Goal: Task Accomplishment & Management: Complete application form

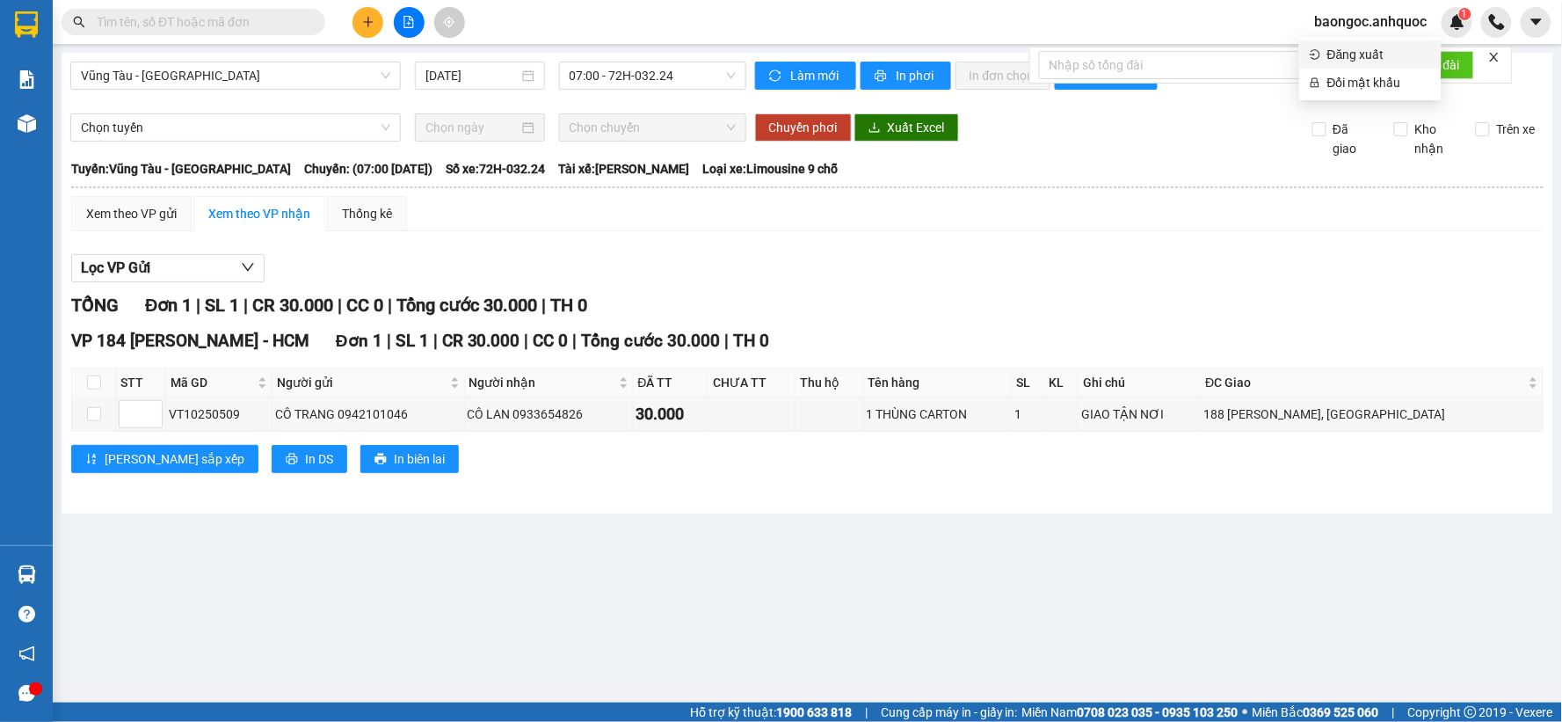
click at [1354, 48] on span "Đăng xuất" at bounding box center [1379, 54] width 104 height 19
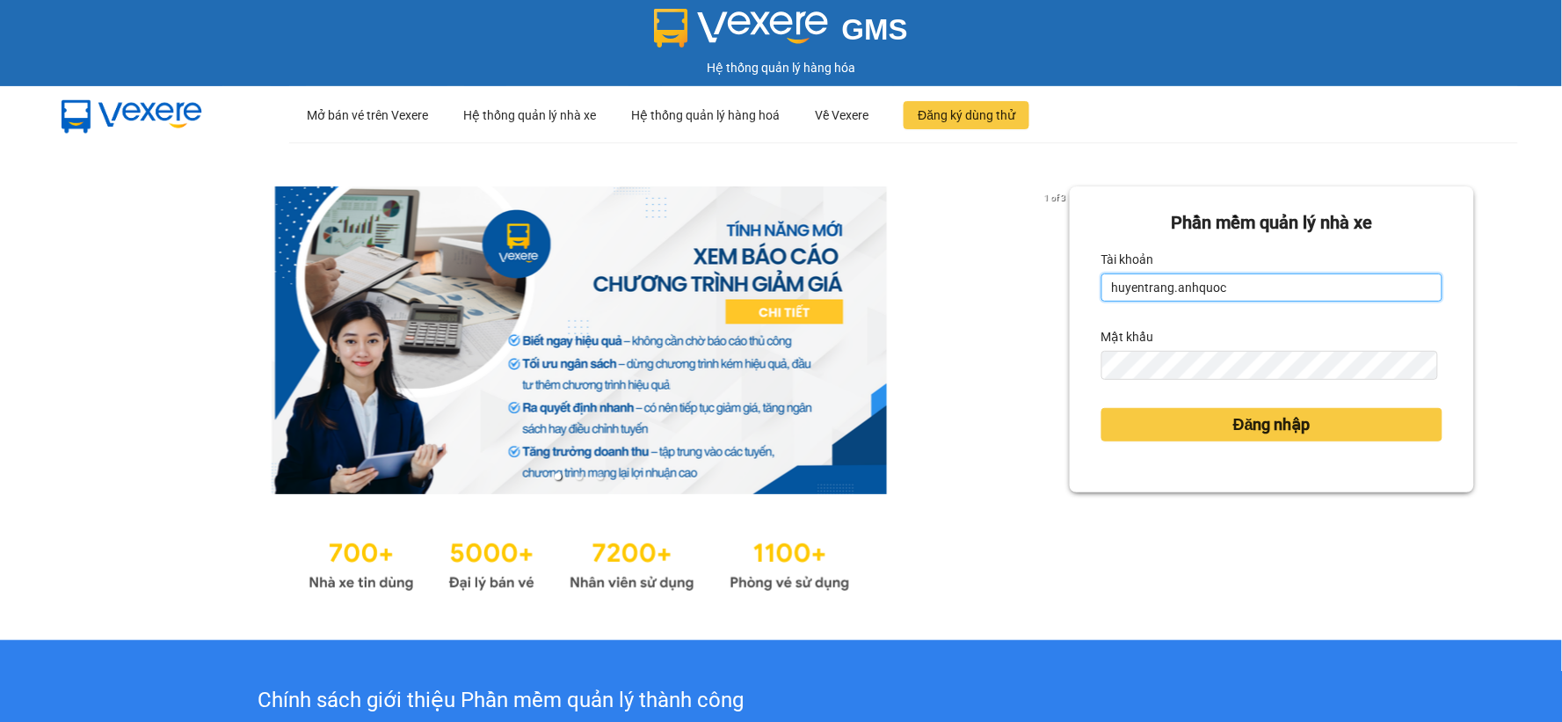
click at [1120, 283] on input "huyentrang.anhquoc" at bounding box center [1271, 287] width 341 height 28
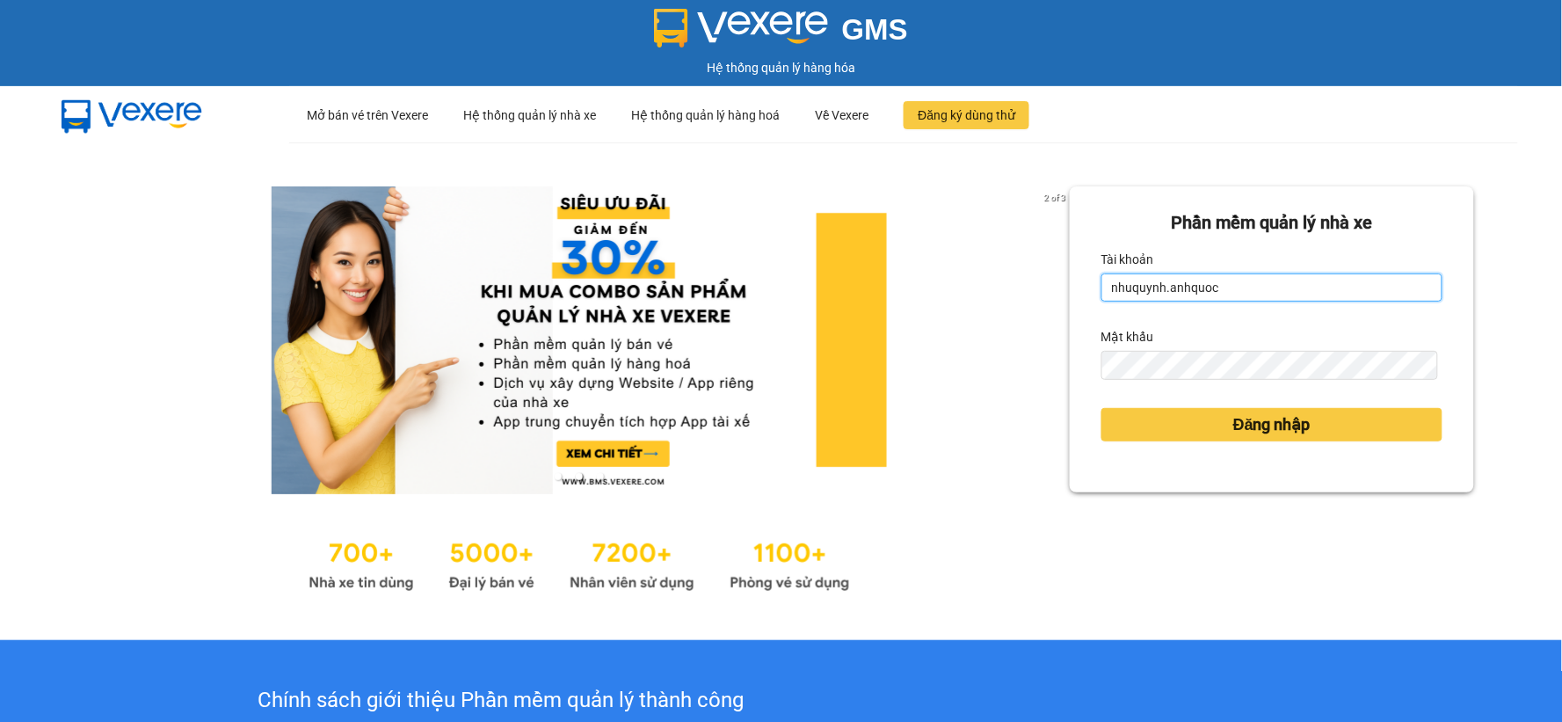
type input "nhuquynh.anhquoc"
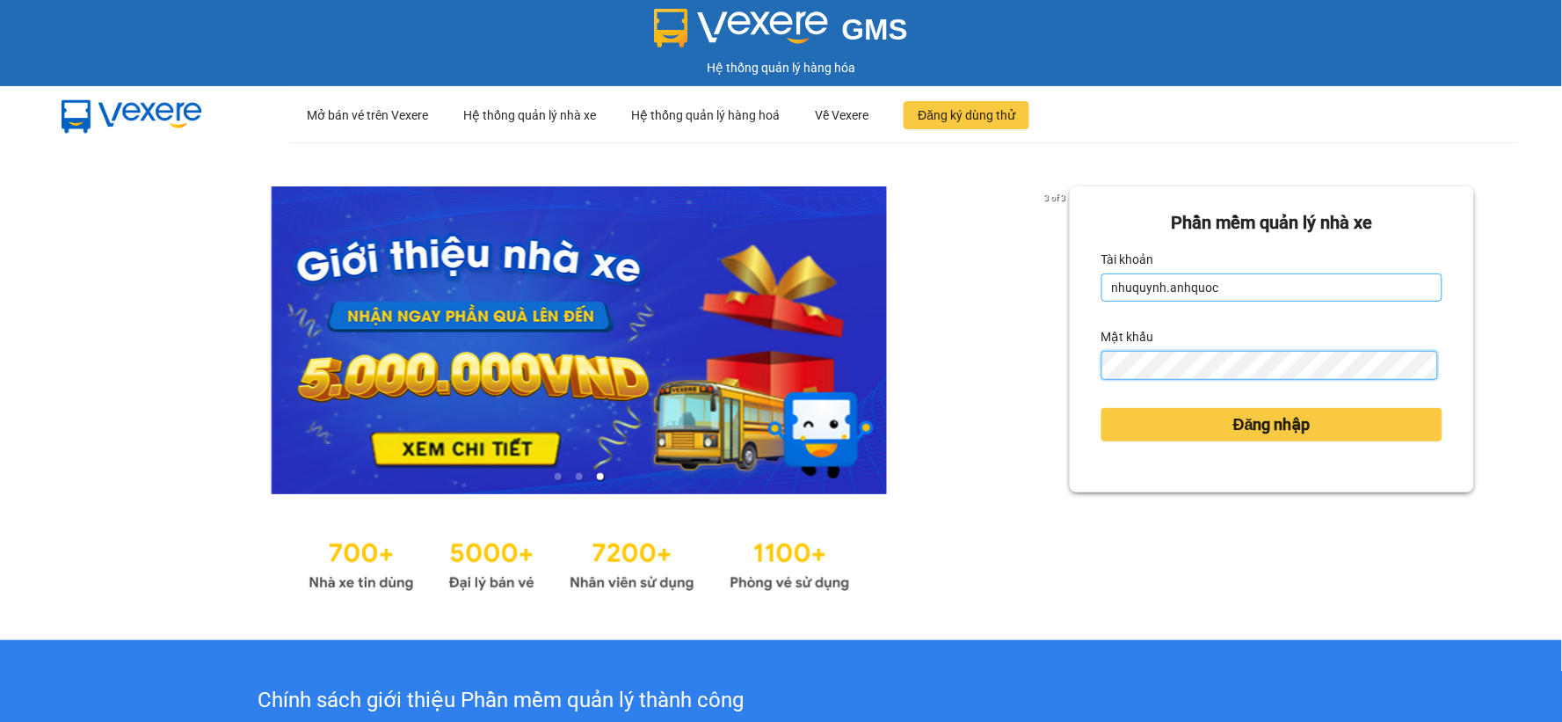
click at [1101, 408] on button "Đăng nhập" at bounding box center [1271, 424] width 341 height 33
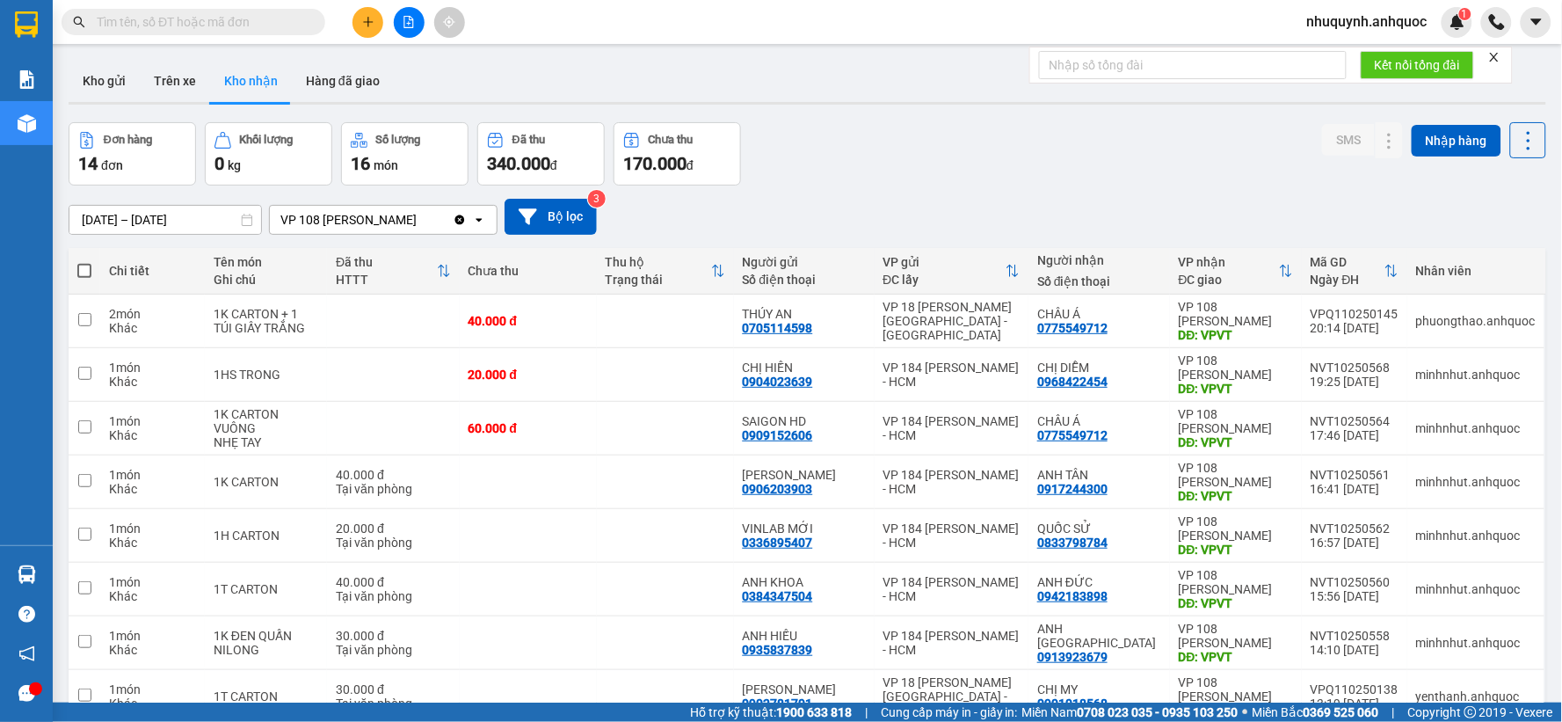
click at [363, 23] on icon "plus" at bounding box center [368, 22] width 12 height 12
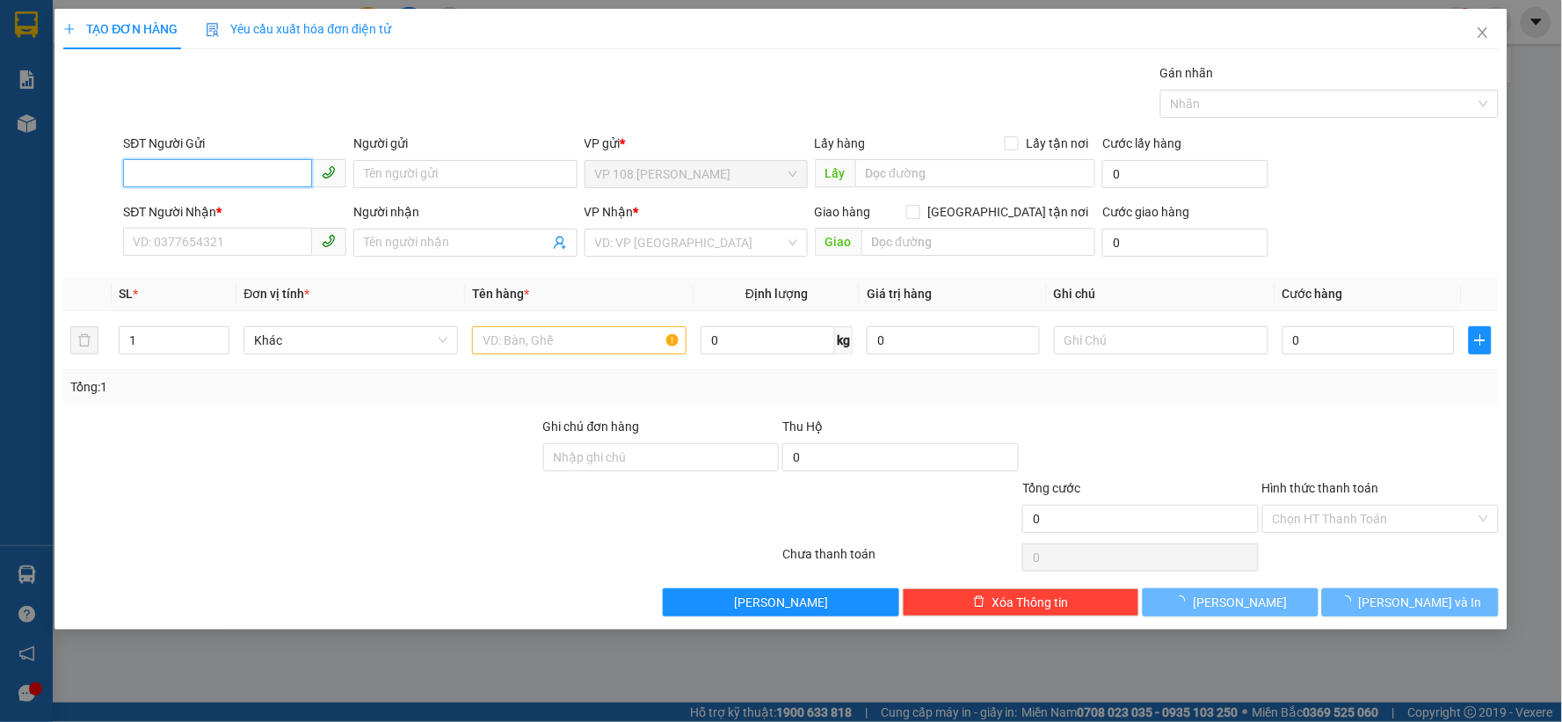
click at [225, 164] on input "SĐT Người Gửi" at bounding box center [217, 173] width 189 height 28
type input "0908570486"
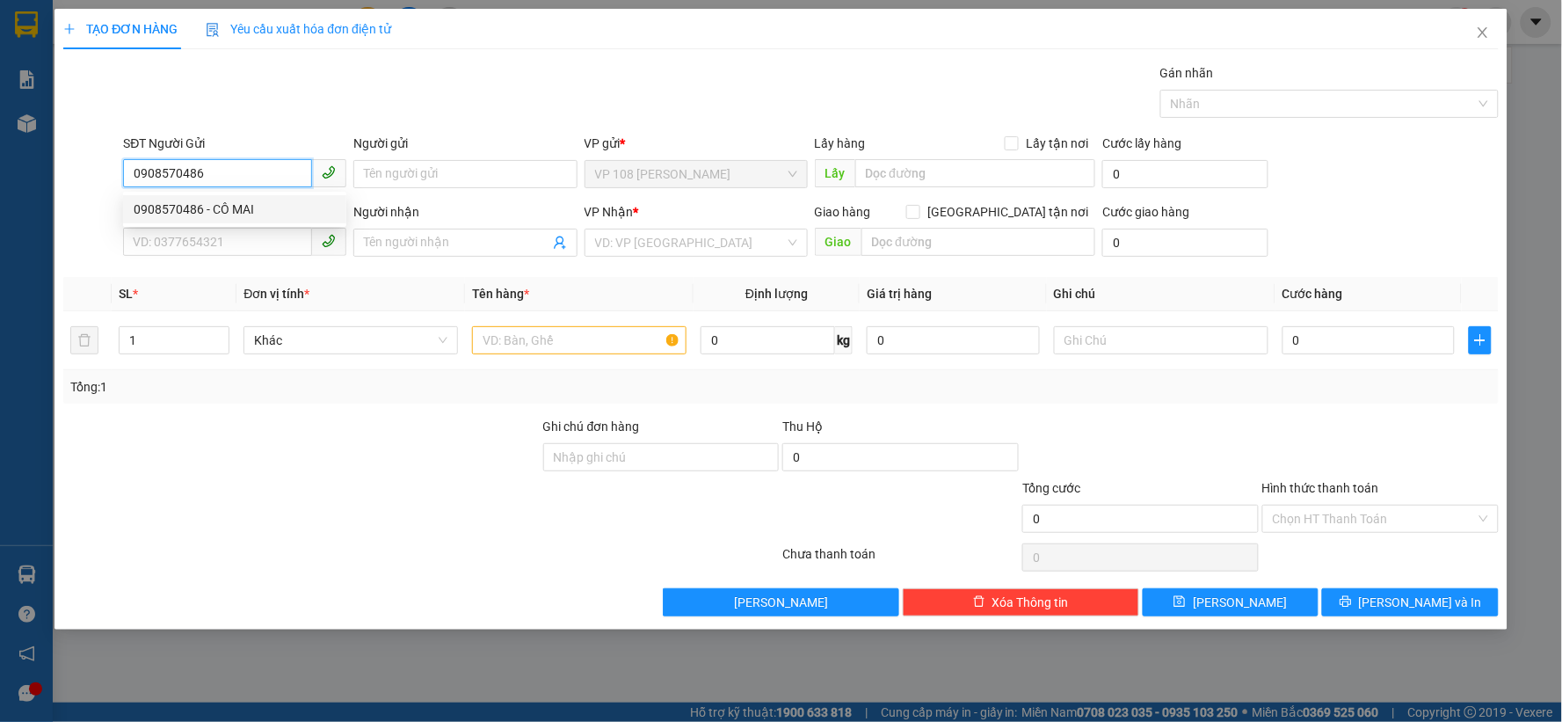
click at [239, 178] on input "0908570486" at bounding box center [217, 173] width 189 height 28
click at [213, 207] on div "0908570486 - CÔ MAI" at bounding box center [235, 209] width 202 height 19
type input "CÔ MAI"
type input "0938188874"
type input "A PHÚ"
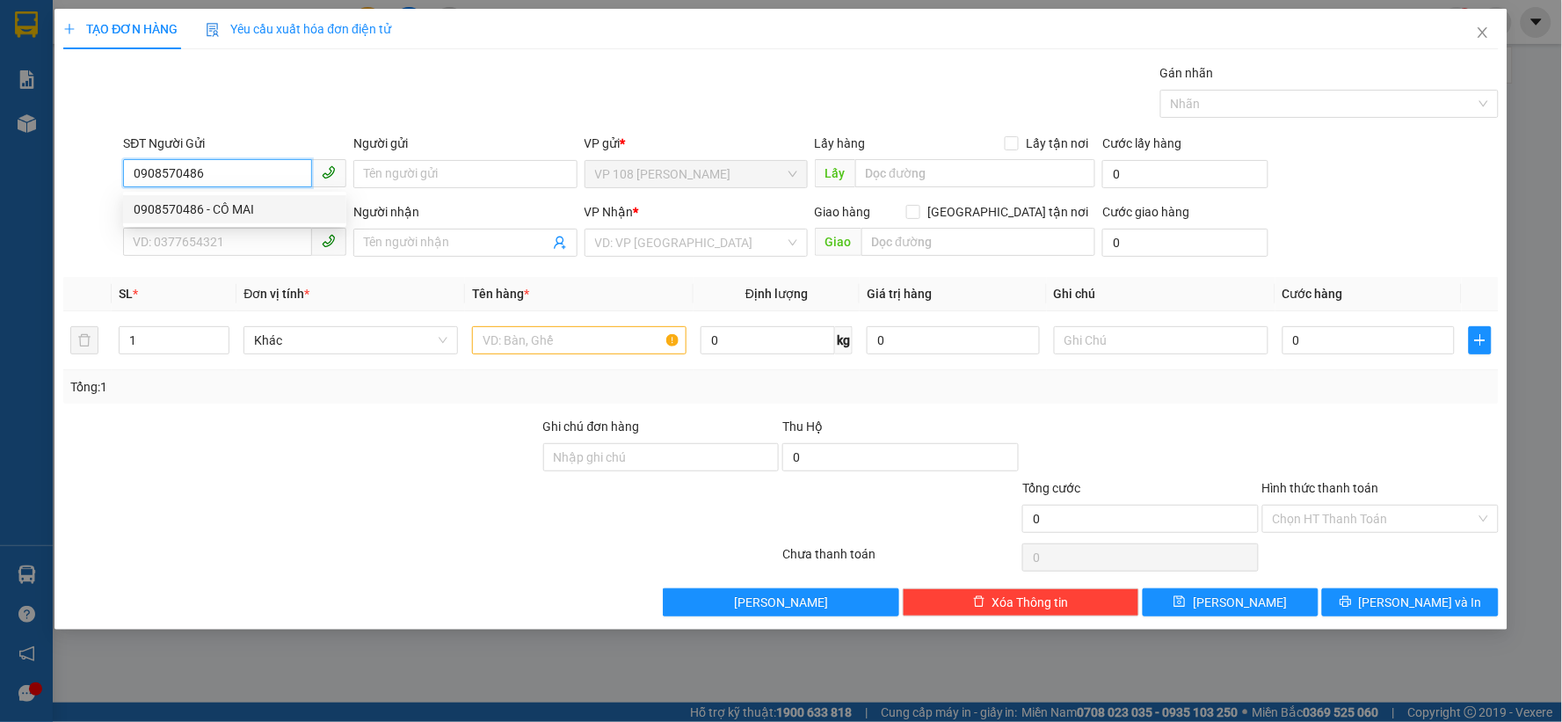
type input "VPNVT"
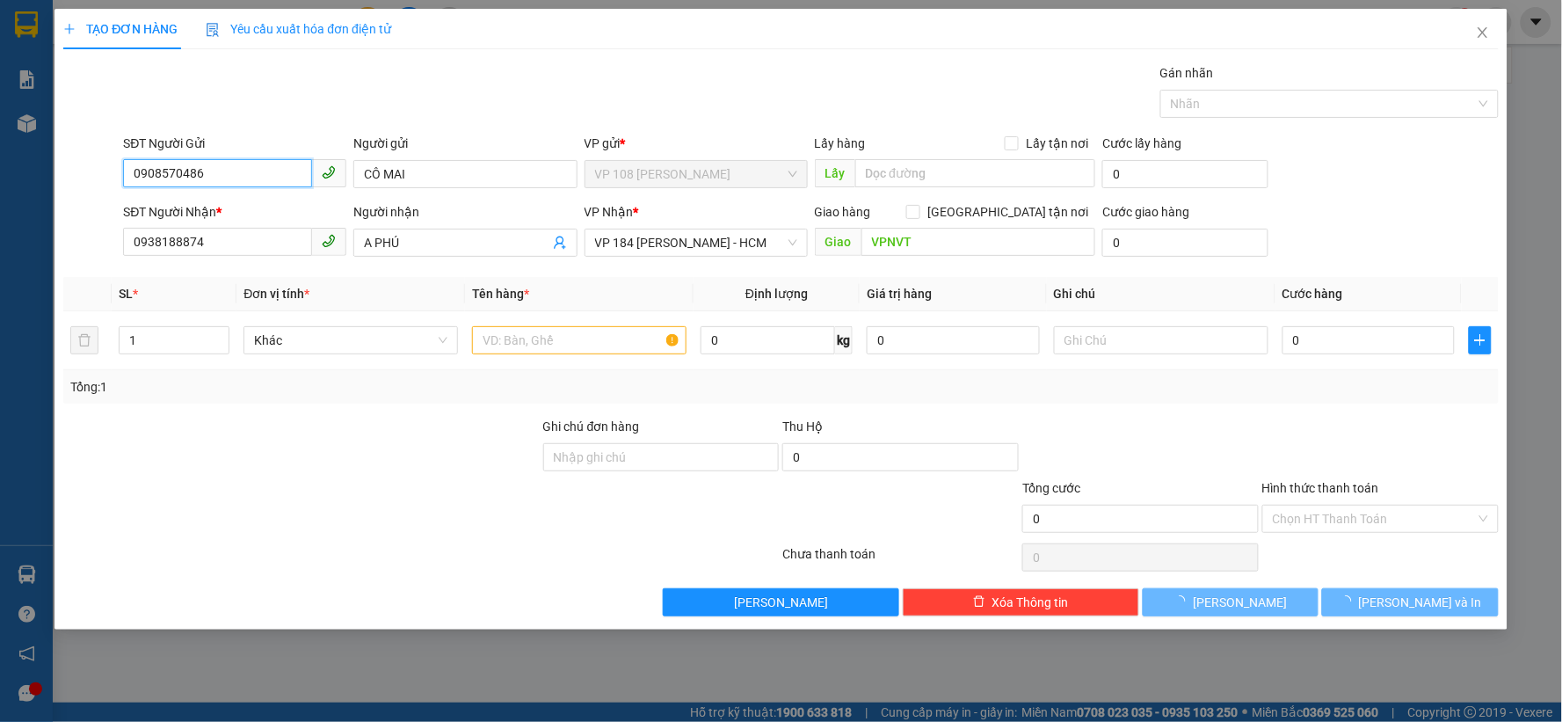
type input "40.000"
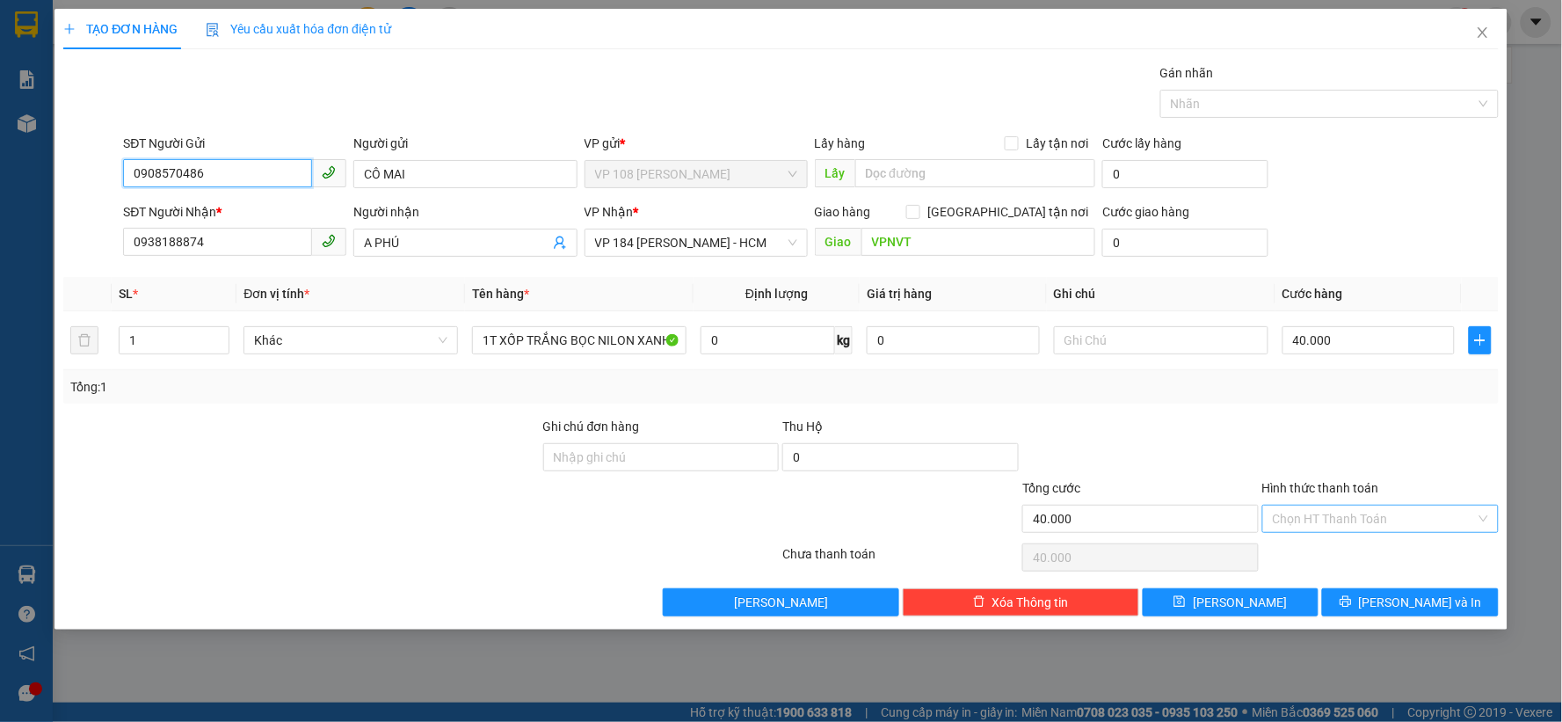
type input "0908570486"
click at [1372, 523] on input "Hình thức thanh toán" at bounding box center [1374, 518] width 203 height 26
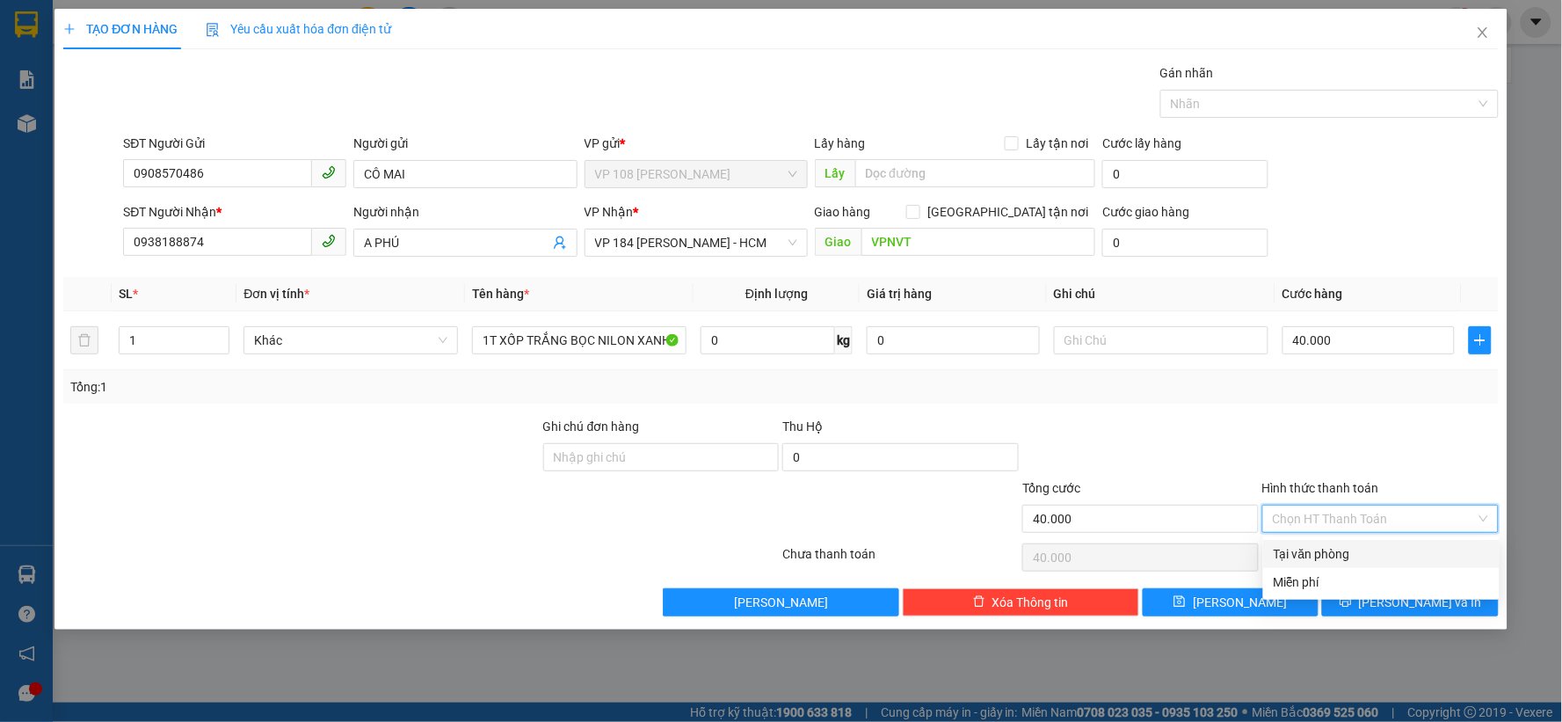
click at [1339, 556] on div "Tại văn phòng" at bounding box center [1381, 553] width 215 height 19
type input "0"
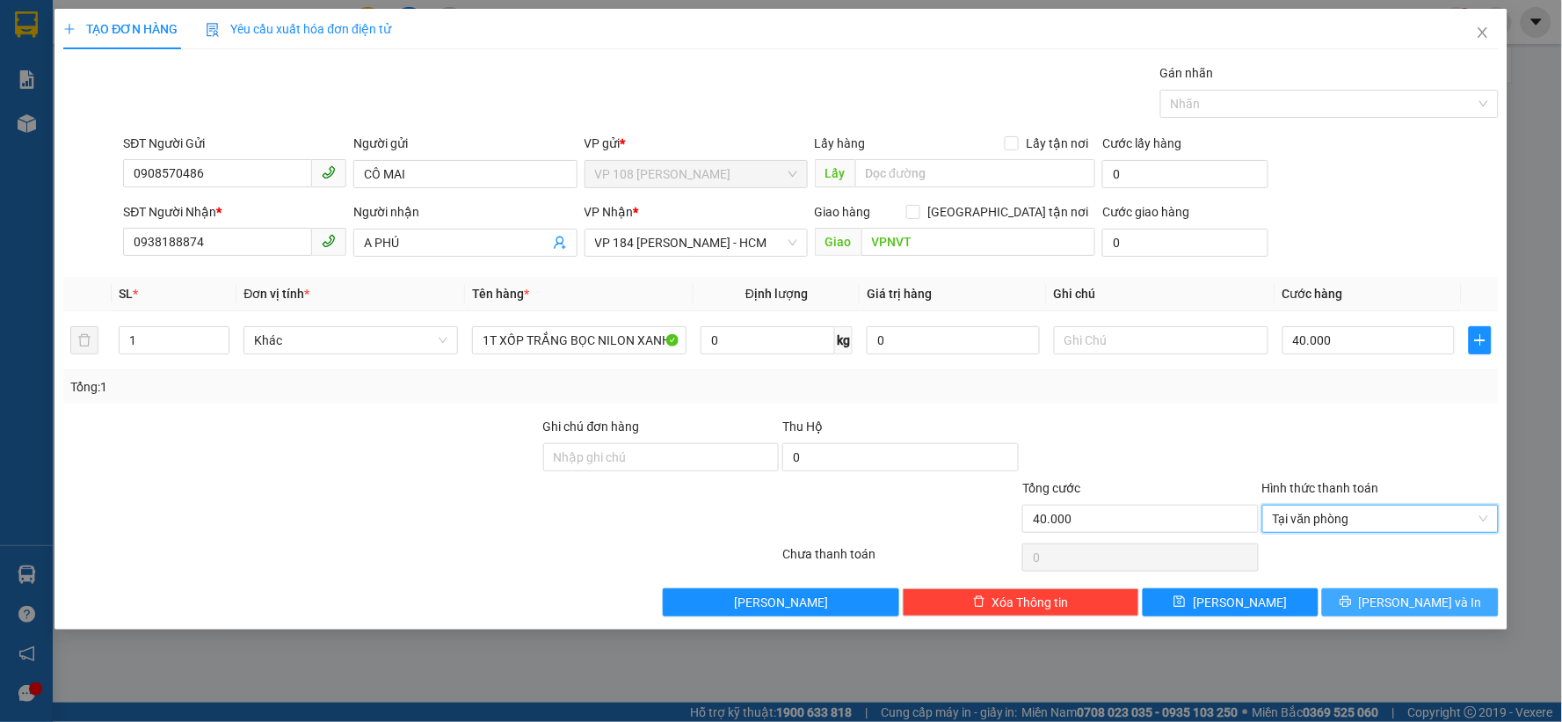
click at [1439, 599] on span "Lưu và In" at bounding box center [1420, 601] width 123 height 19
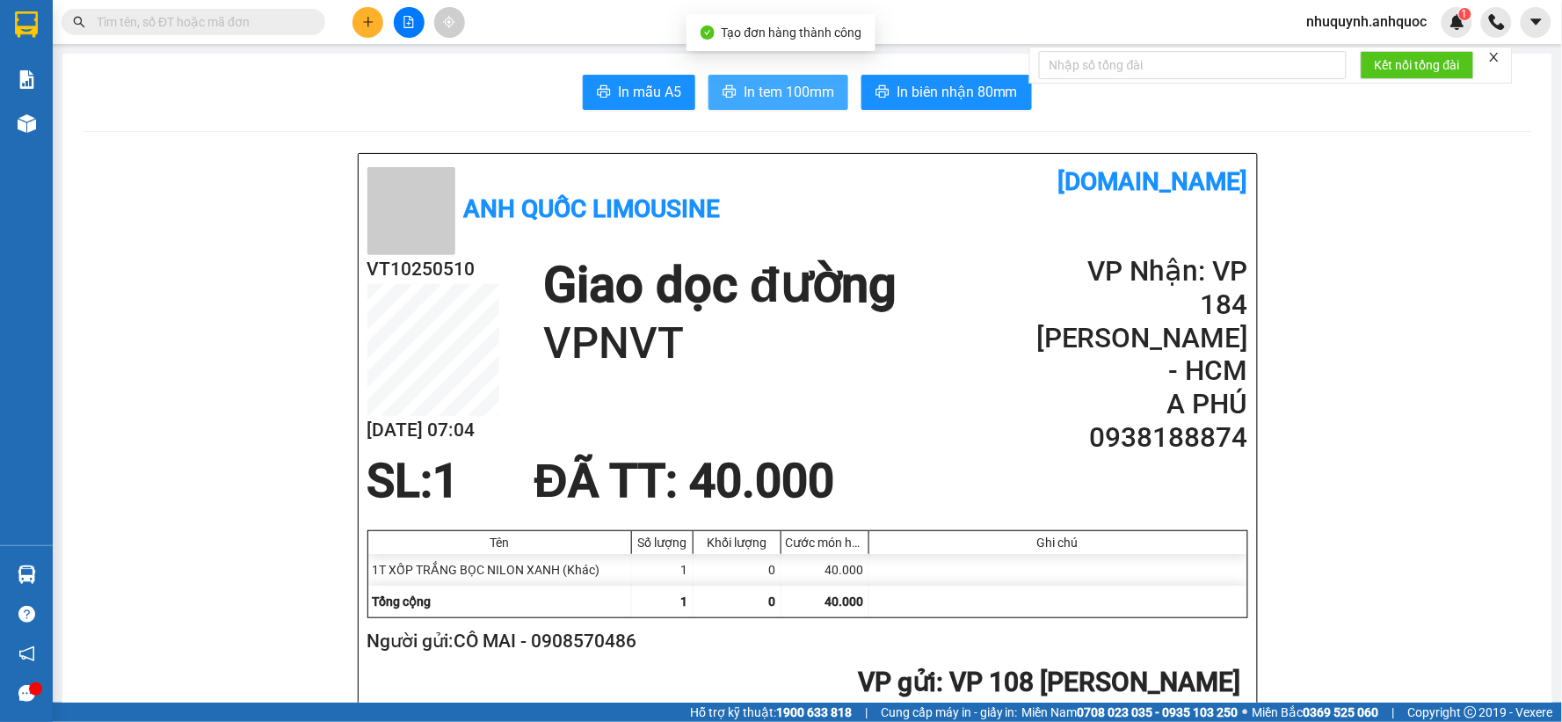
click at [803, 93] on span "In tem 100mm" at bounding box center [789, 92] width 91 height 22
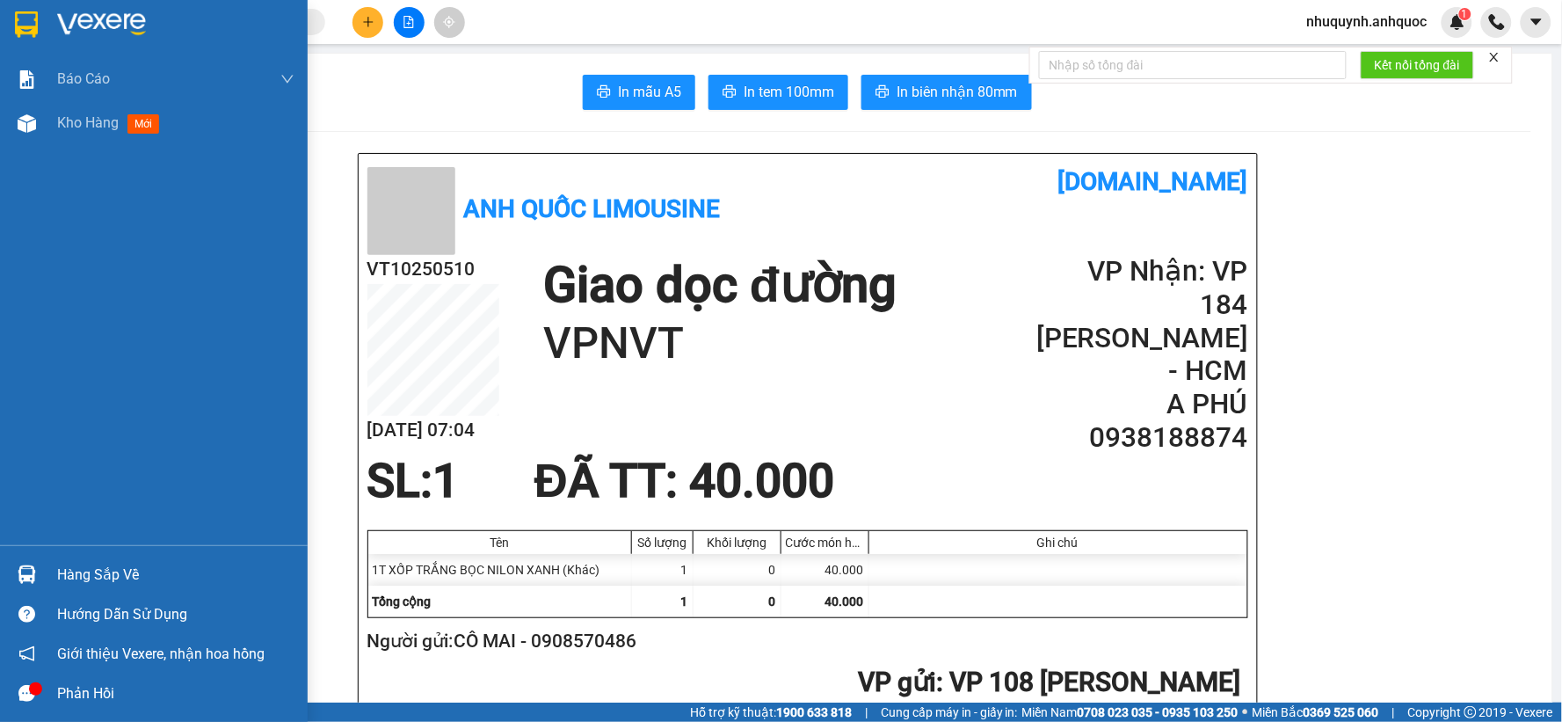
click at [73, 19] on img at bounding box center [101, 24] width 89 height 26
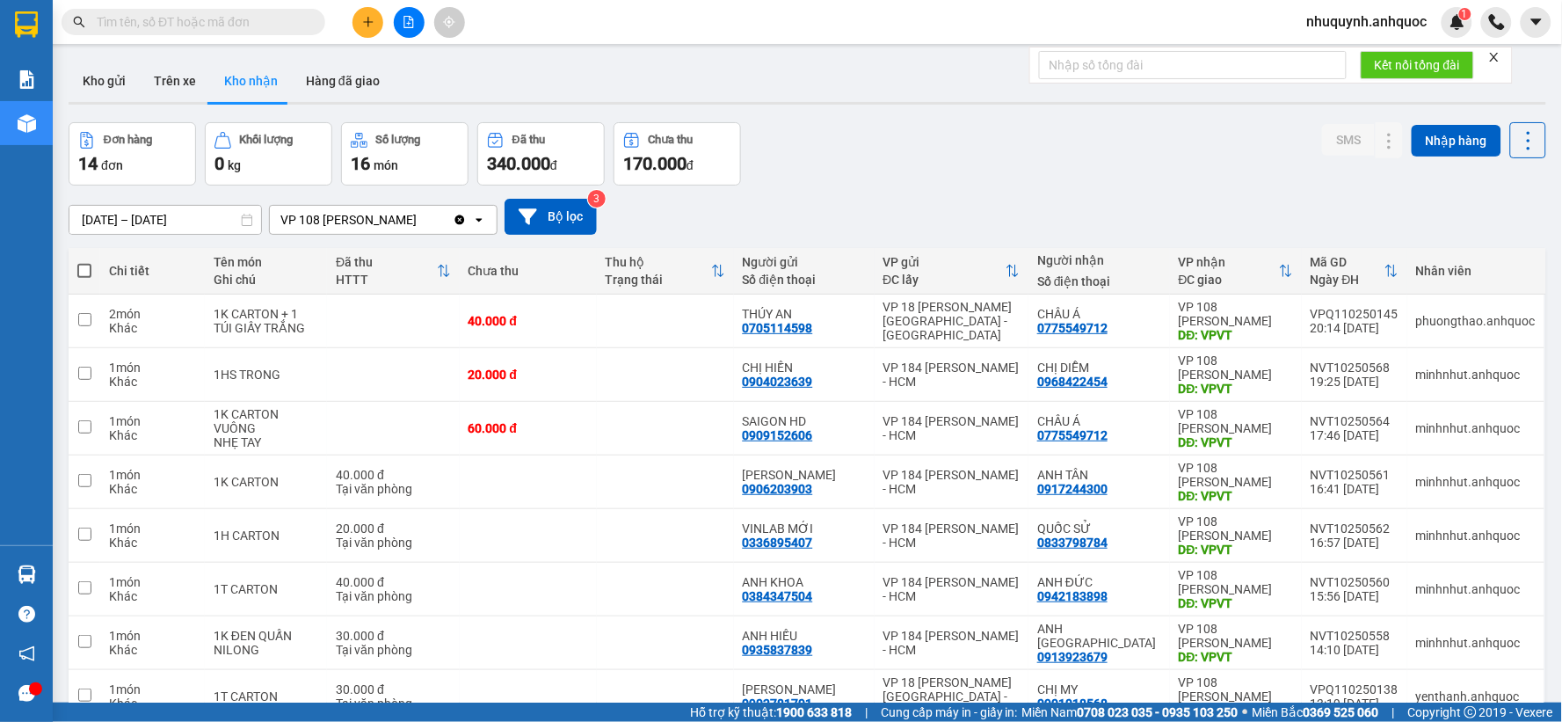
click at [248, 25] on input "text" at bounding box center [200, 21] width 207 height 19
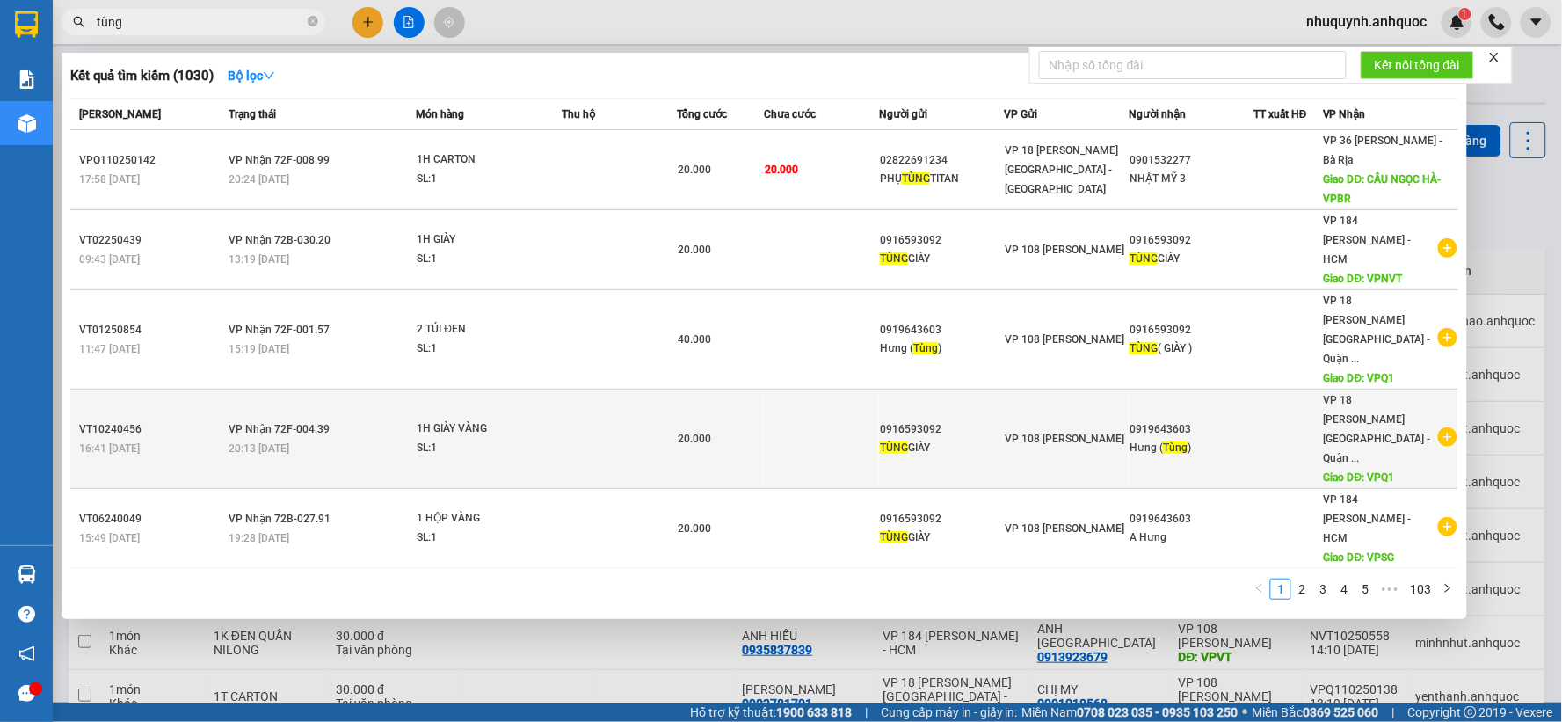
type input "tùng"
click at [1438, 427] on icon "plus-circle" at bounding box center [1447, 436] width 19 height 19
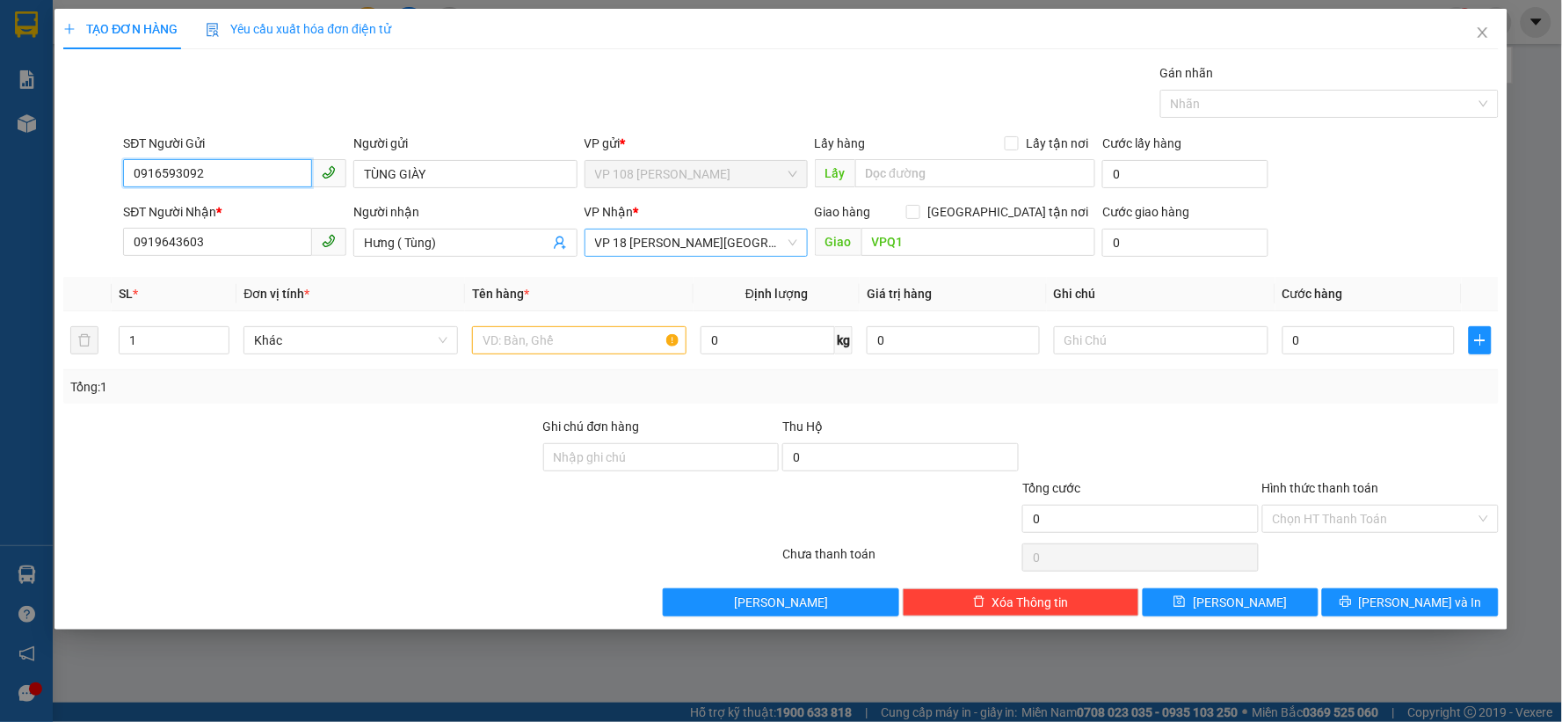
click at [788, 243] on span "VP 18 Nguyễn Thái Bình - Quận 1" at bounding box center [696, 242] width 202 height 26
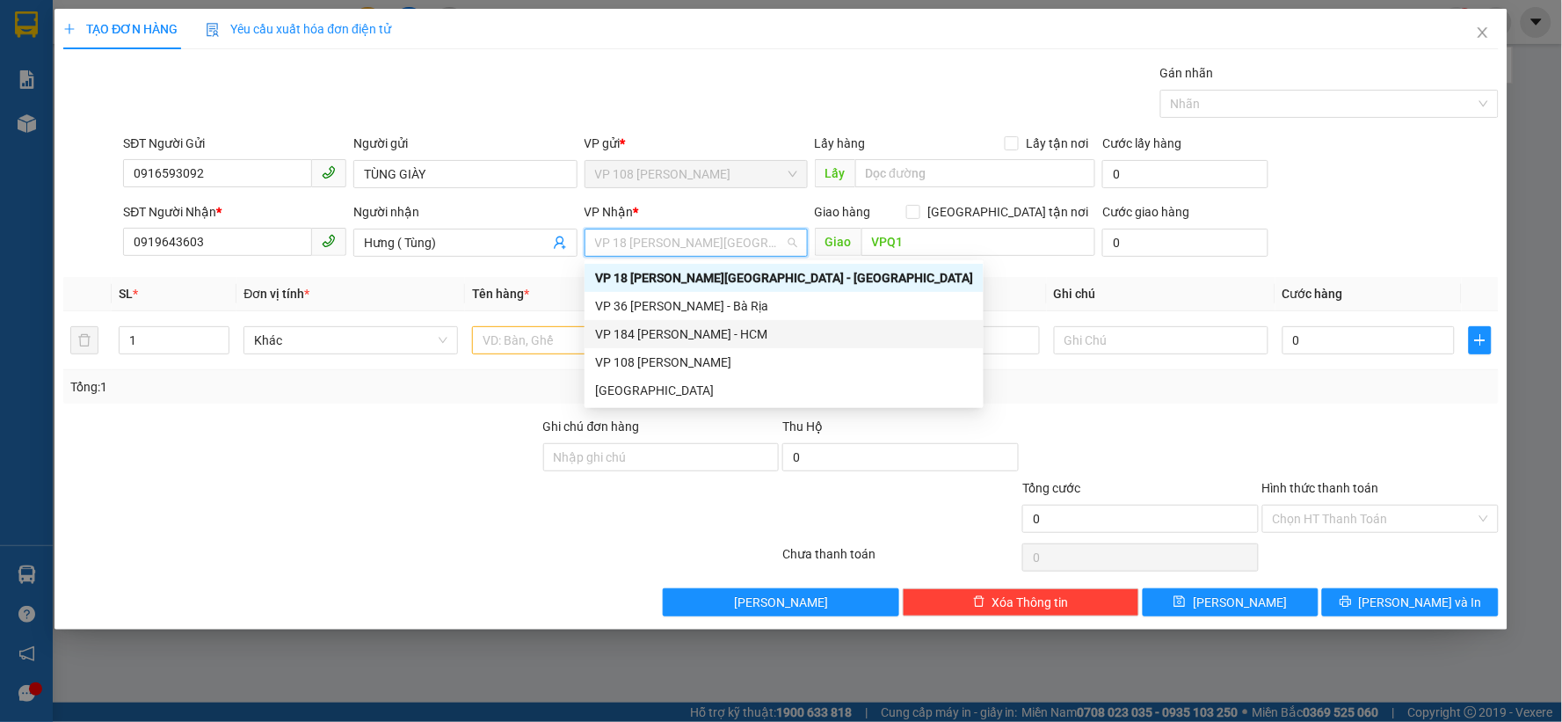
click at [655, 328] on div "VP 184 Nguyễn Văn Trỗi - HCM" at bounding box center [784, 333] width 378 height 19
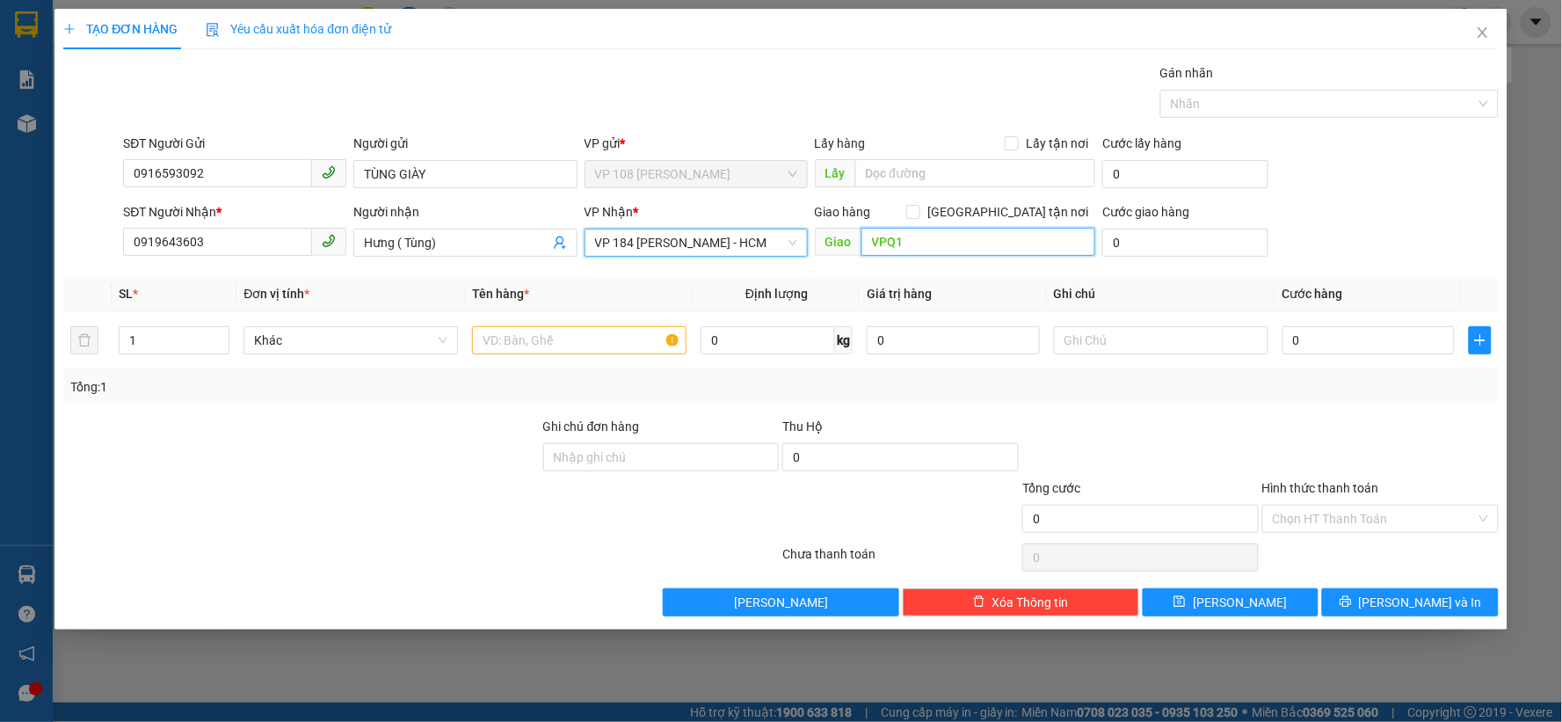
click at [965, 244] on input "VPQ1" at bounding box center [978, 242] width 235 height 28
type input "vp184"
click at [611, 336] on input "text" at bounding box center [579, 340] width 214 height 28
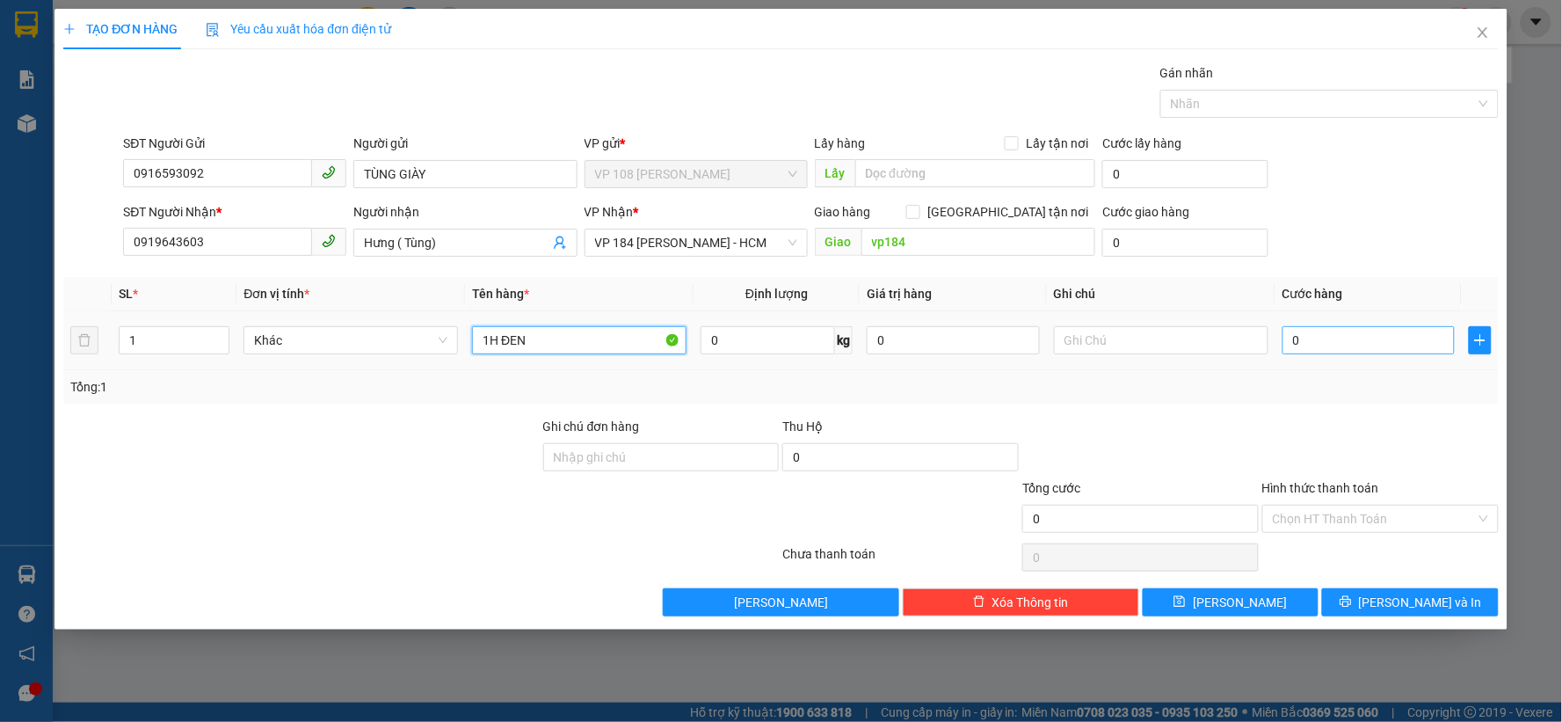
type input "1H ĐEN"
click at [1372, 335] on input "0" at bounding box center [1368, 340] width 173 height 28
type input "2"
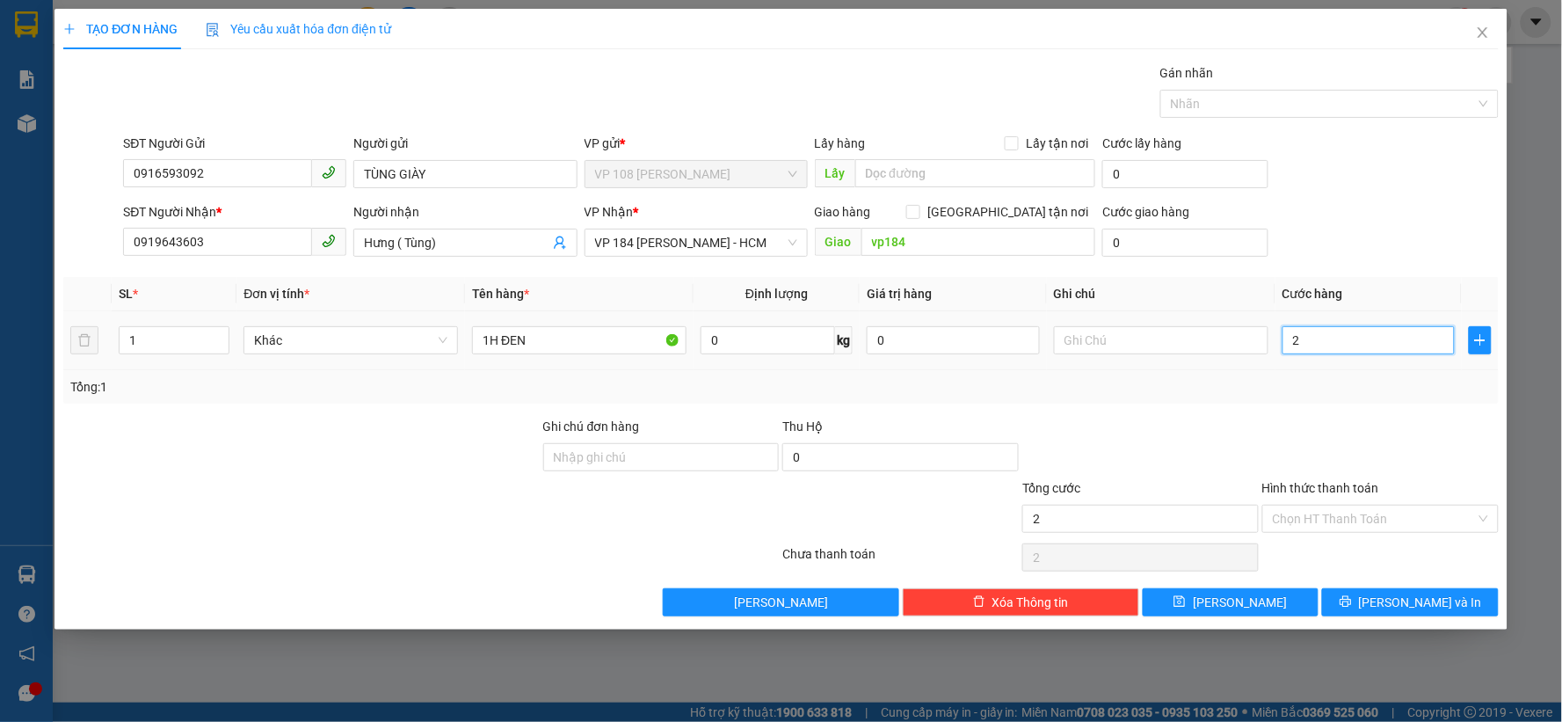
type input "20"
type input "200"
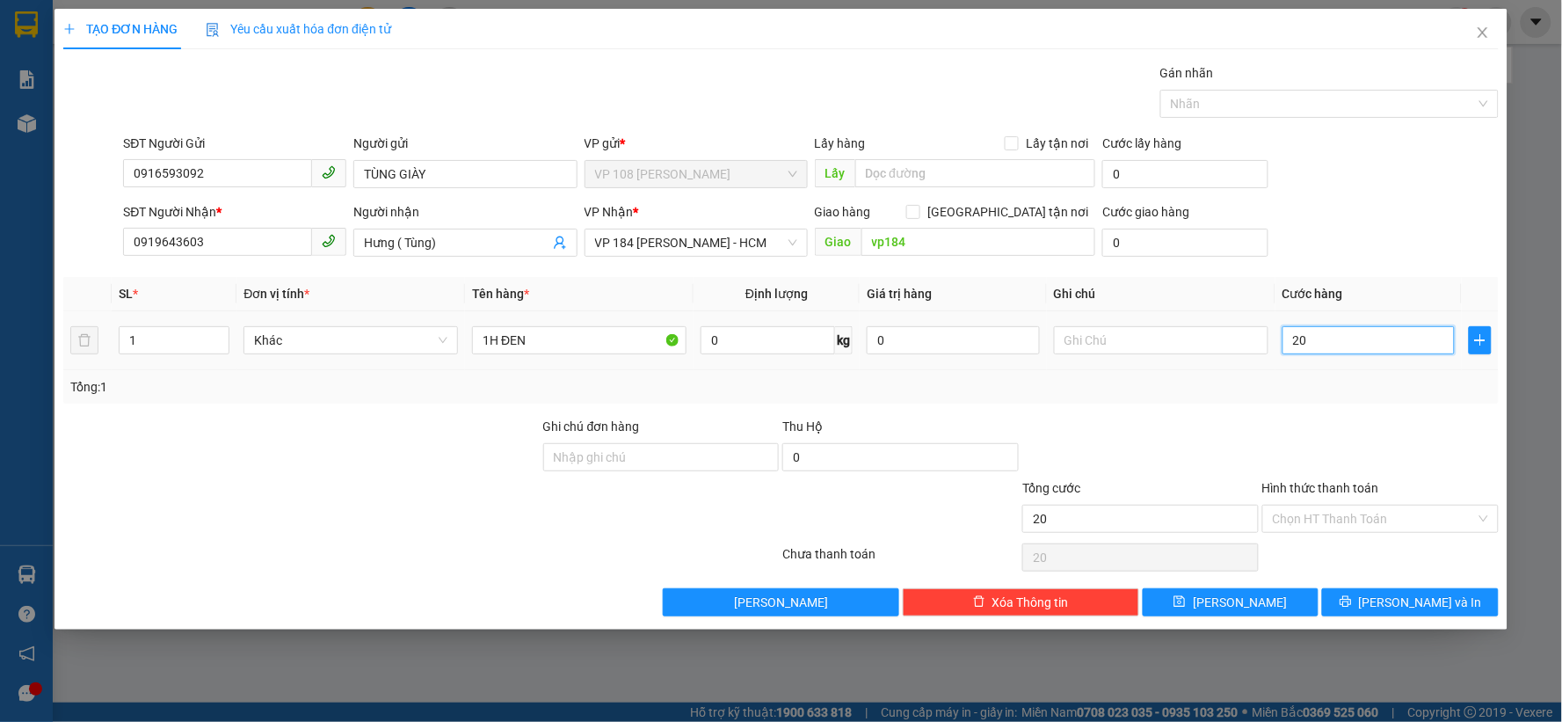
type input "200"
type input "2.000"
type input "20.000"
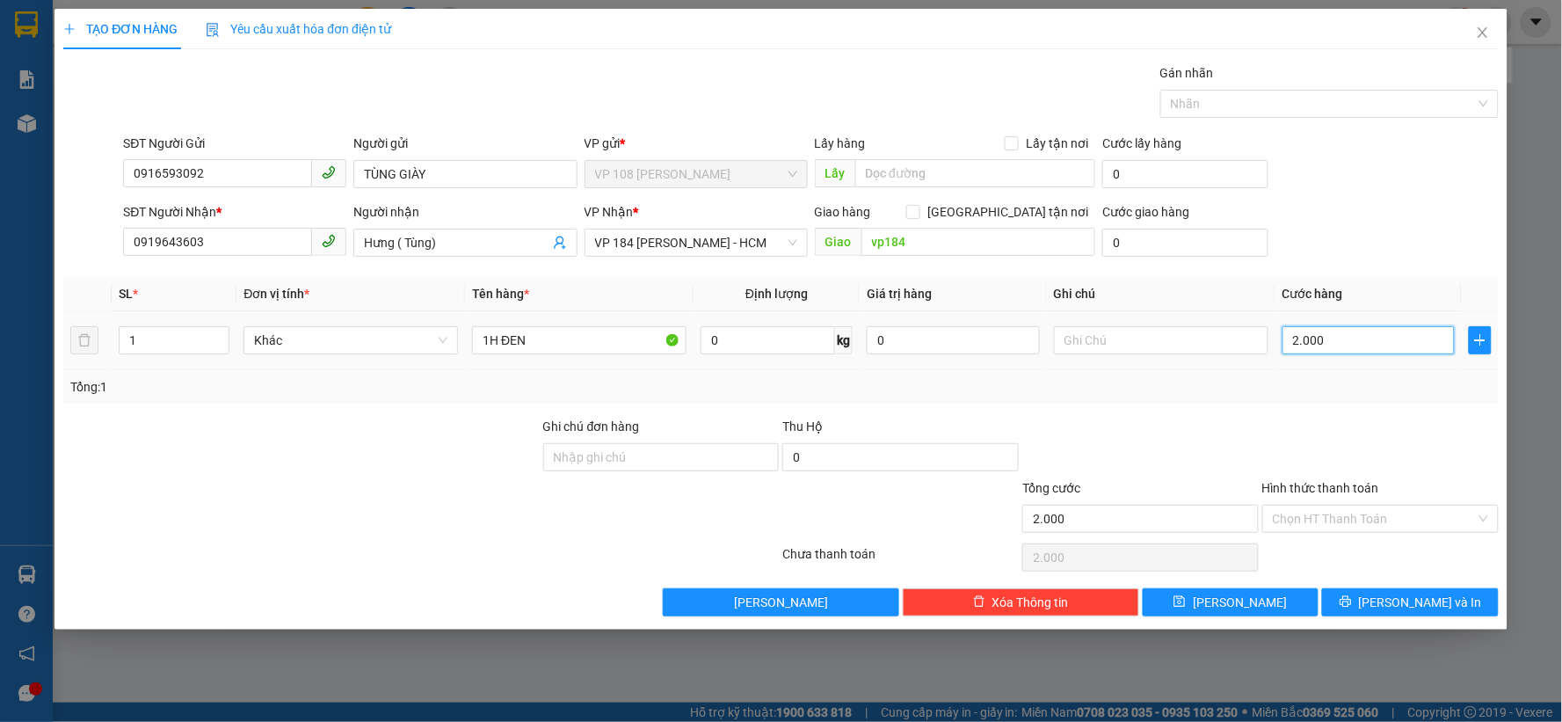
type input "20.000"
click at [1395, 522] on input "Hình thức thanh toán" at bounding box center [1374, 518] width 203 height 26
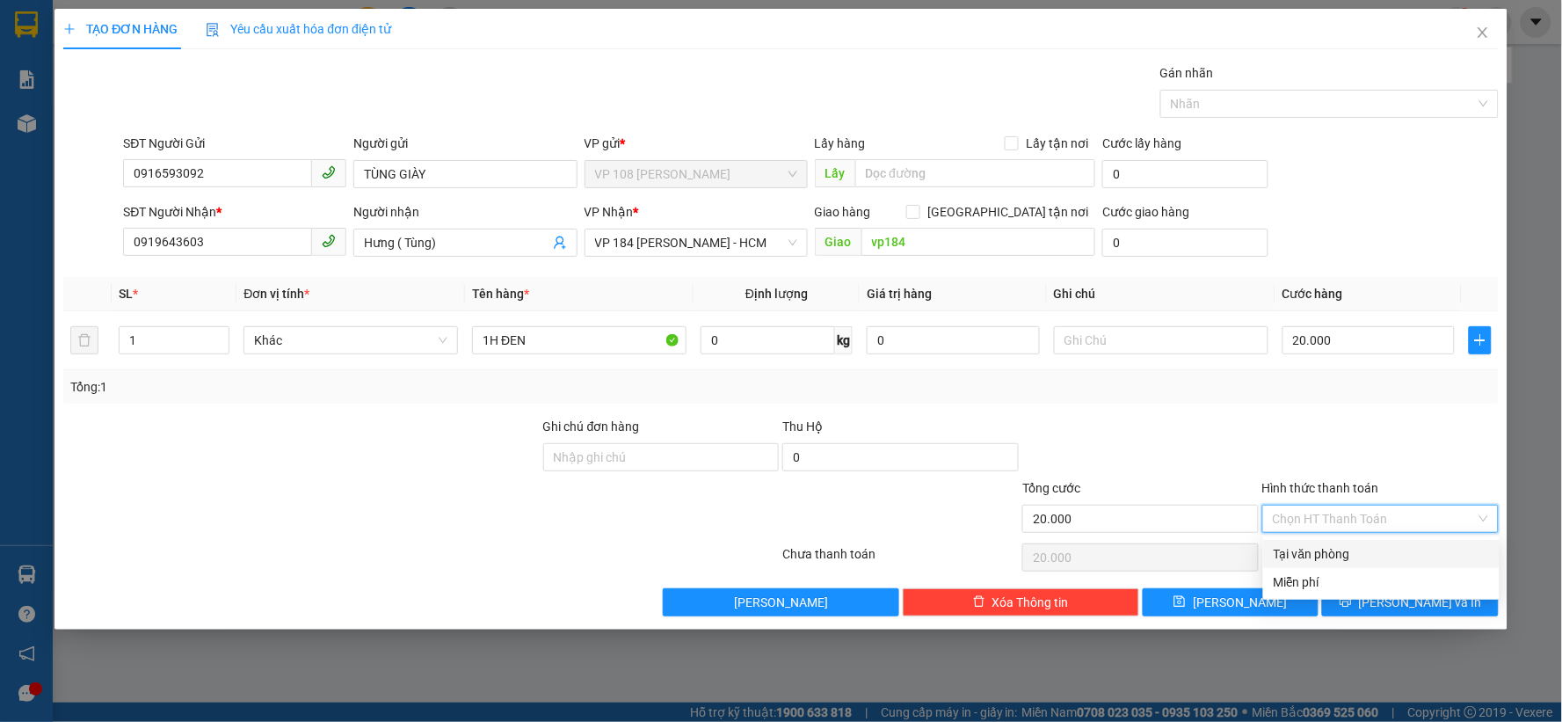
click at [1333, 555] on div "Tại văn phòng" at bounding box center [1381, 553] width 215 height 19
type input "0"
click at [783, 242] on span "VP 184 Nguyễn Văn Trỗi - HCM" at bounding box center [696, 242] width 202 height 26
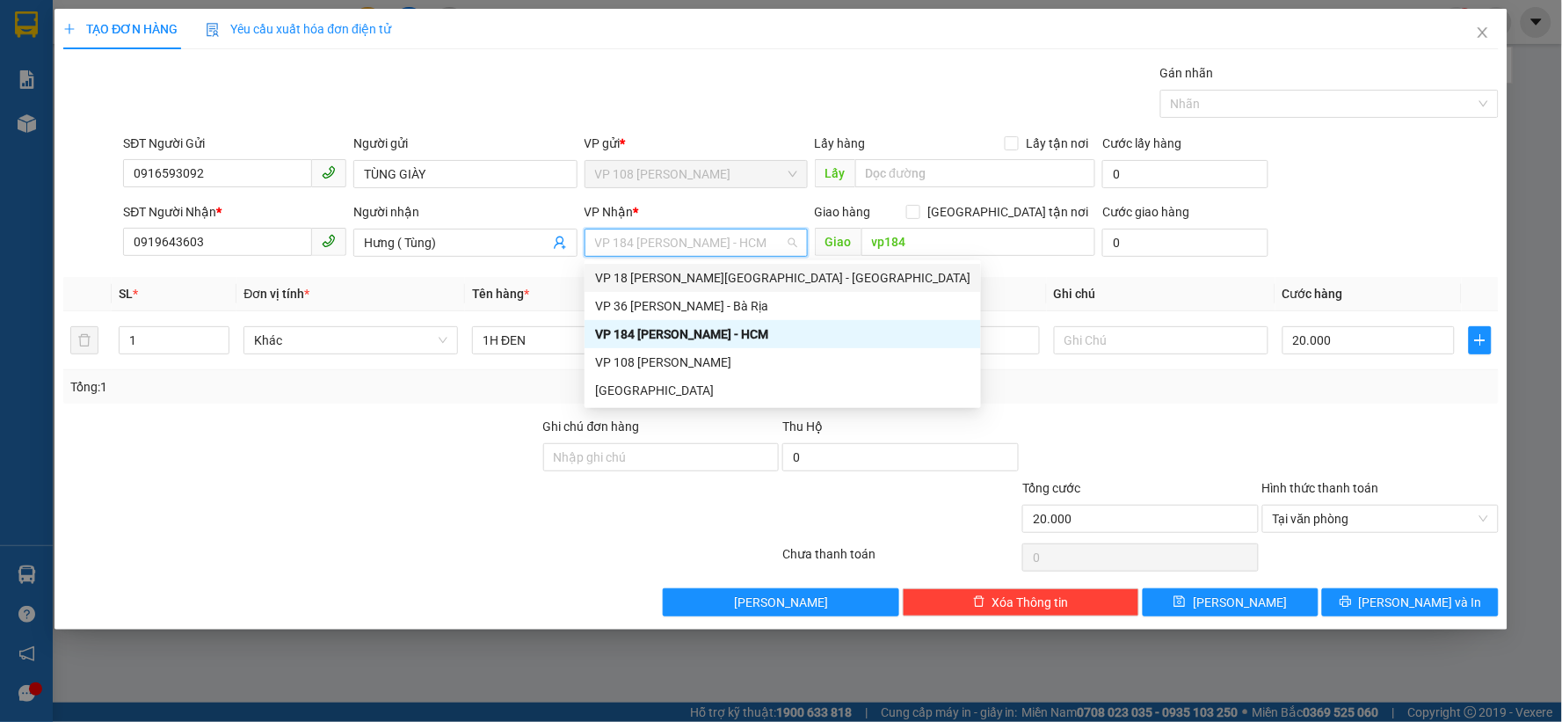
click at [637, 274] on div "VP 18 Nguyễn Thái Bình - Quận 1" at bounding box center [782, 277] width 375 height 19
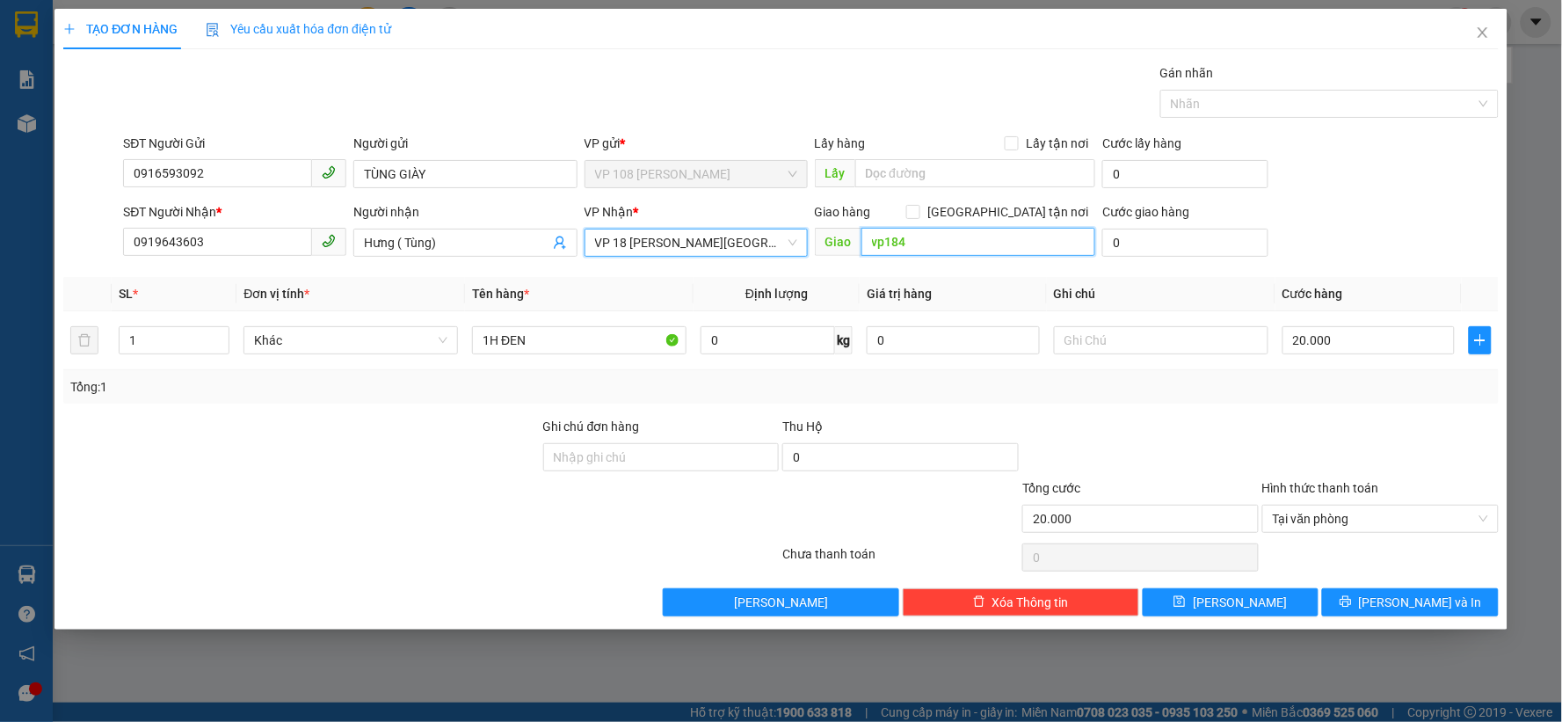
click at [950, 246] on input "vp184" at bounding box center [978, 242] width 235 height 28
click at [794, 241] on span "VP 18 Nguyễn Thái Bình - Quận 1" at bounding box center [696, 242] width 202 height 26
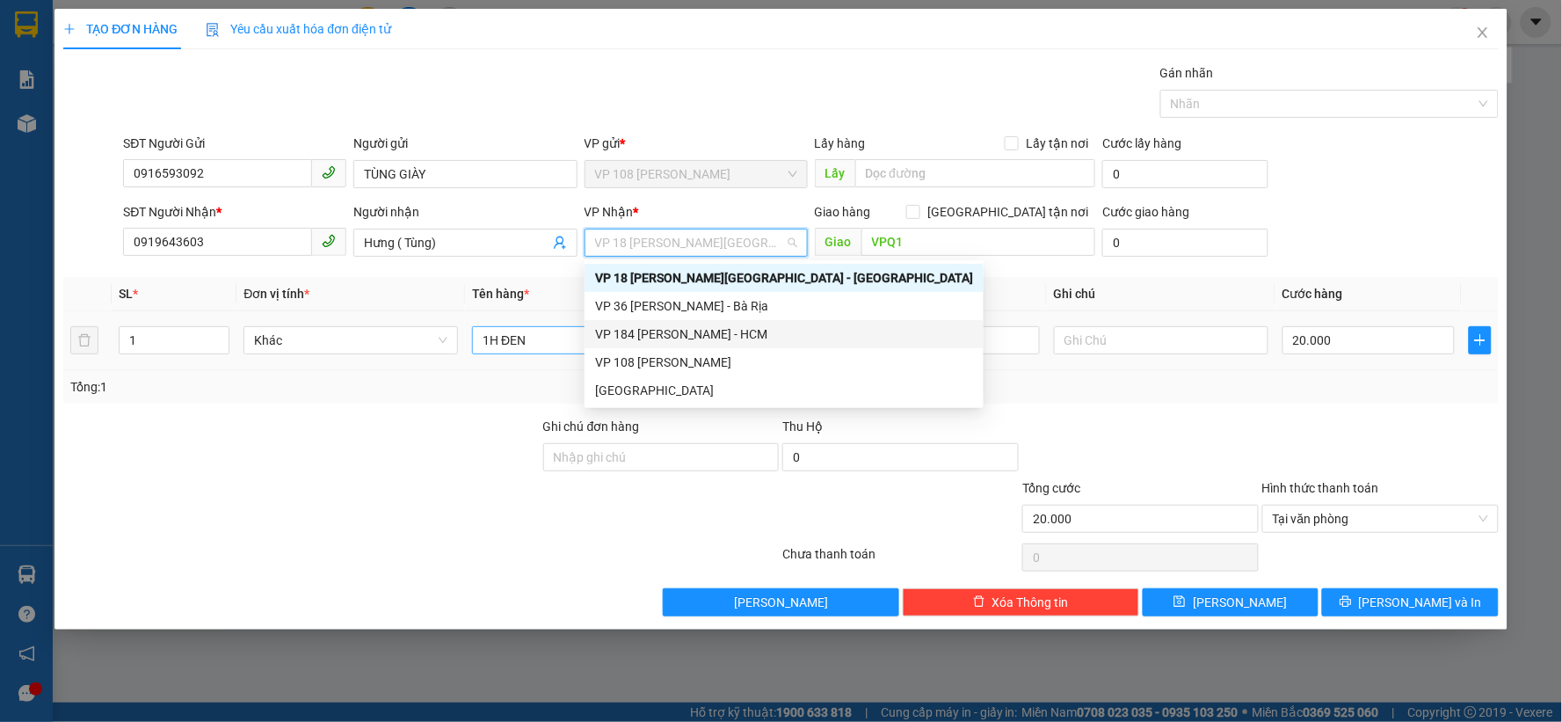
click at [661, 330] on div "VP 184 Nguyễn Văn Trỗi - HCM" at bounding box center [784, 333] width 378 height 19
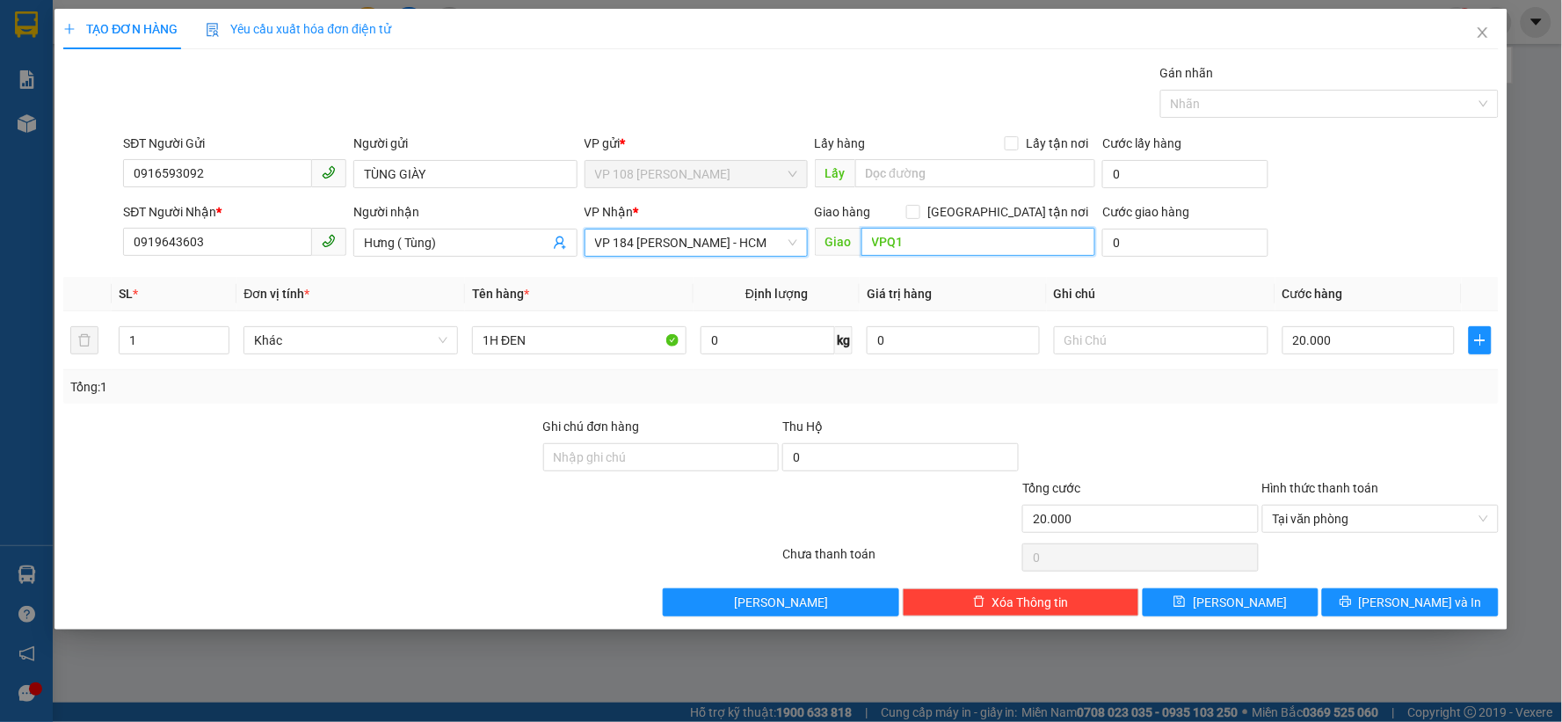
click at [918, 240] on input "VPQ1" at bounding box center [978, 242] width 235 height 28
type input "VP184"
click at [1216, 409] on div "Transit Pickup Surcharge Ids Transit Deliver Surcharge Ids Transit Deliver Surc…" at bounding box center [780, 339] width 1435 height 553
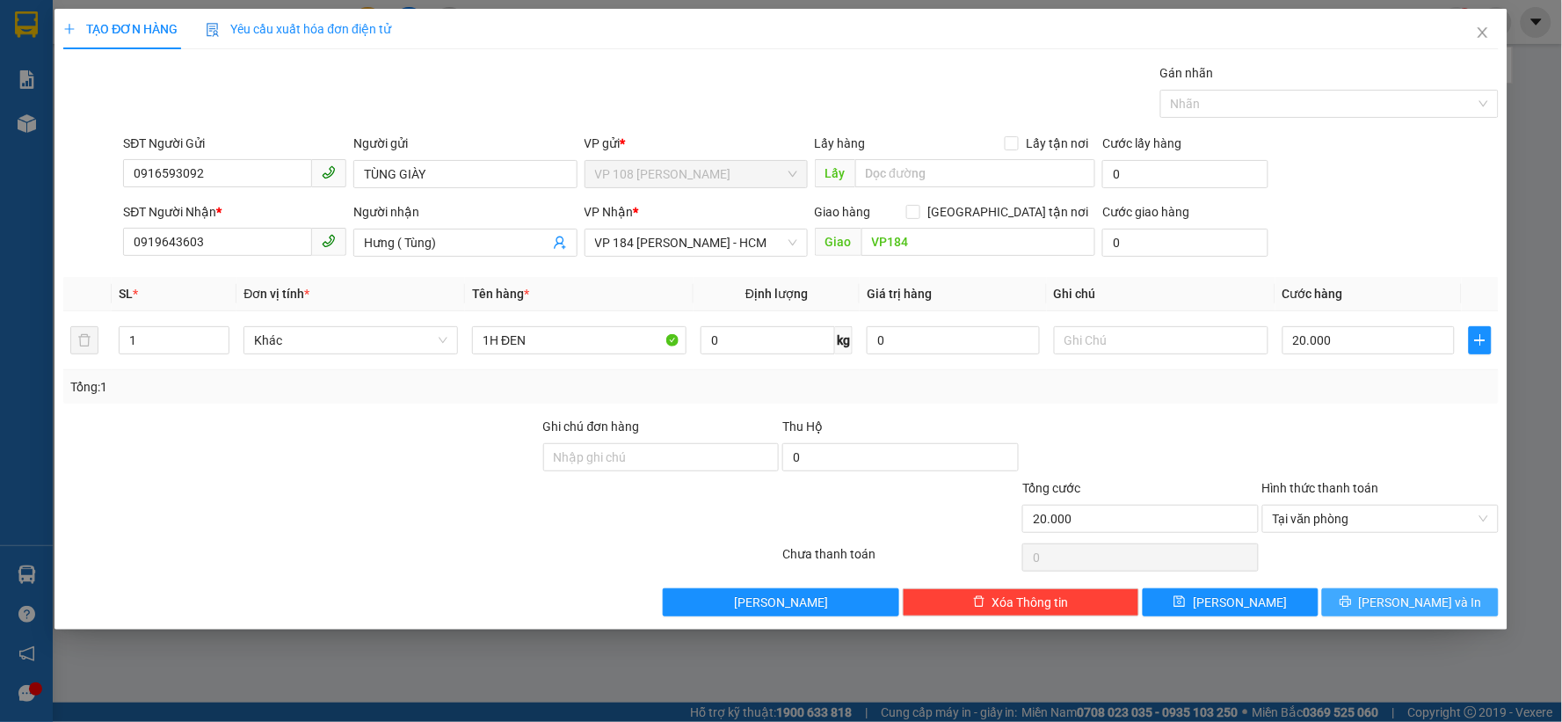
click at [1419, 602] on span "Lưu và In" at bounding box center [1420, 601] width 123 height 19
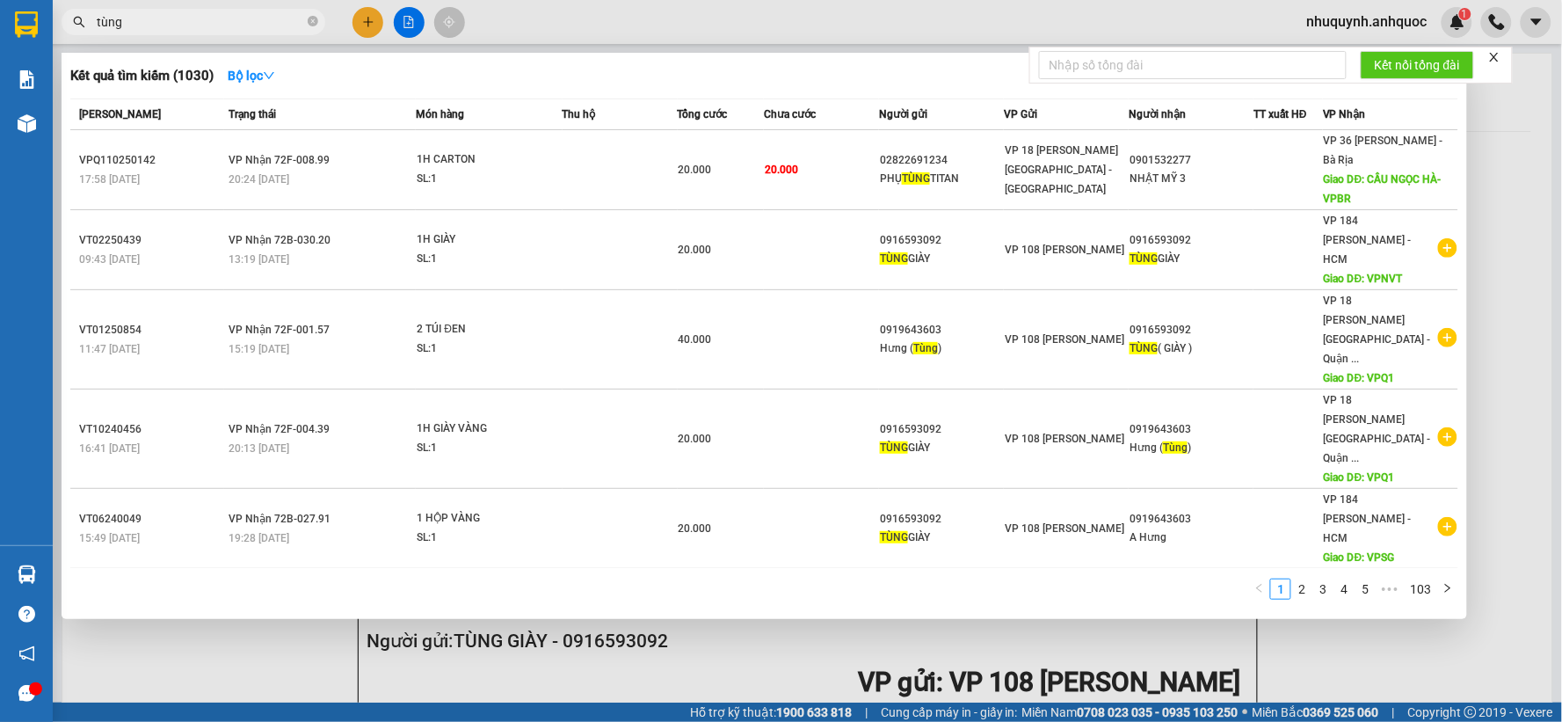
click at [1505, 180] on div at bounding box center [781, 361] width 1562 height 722
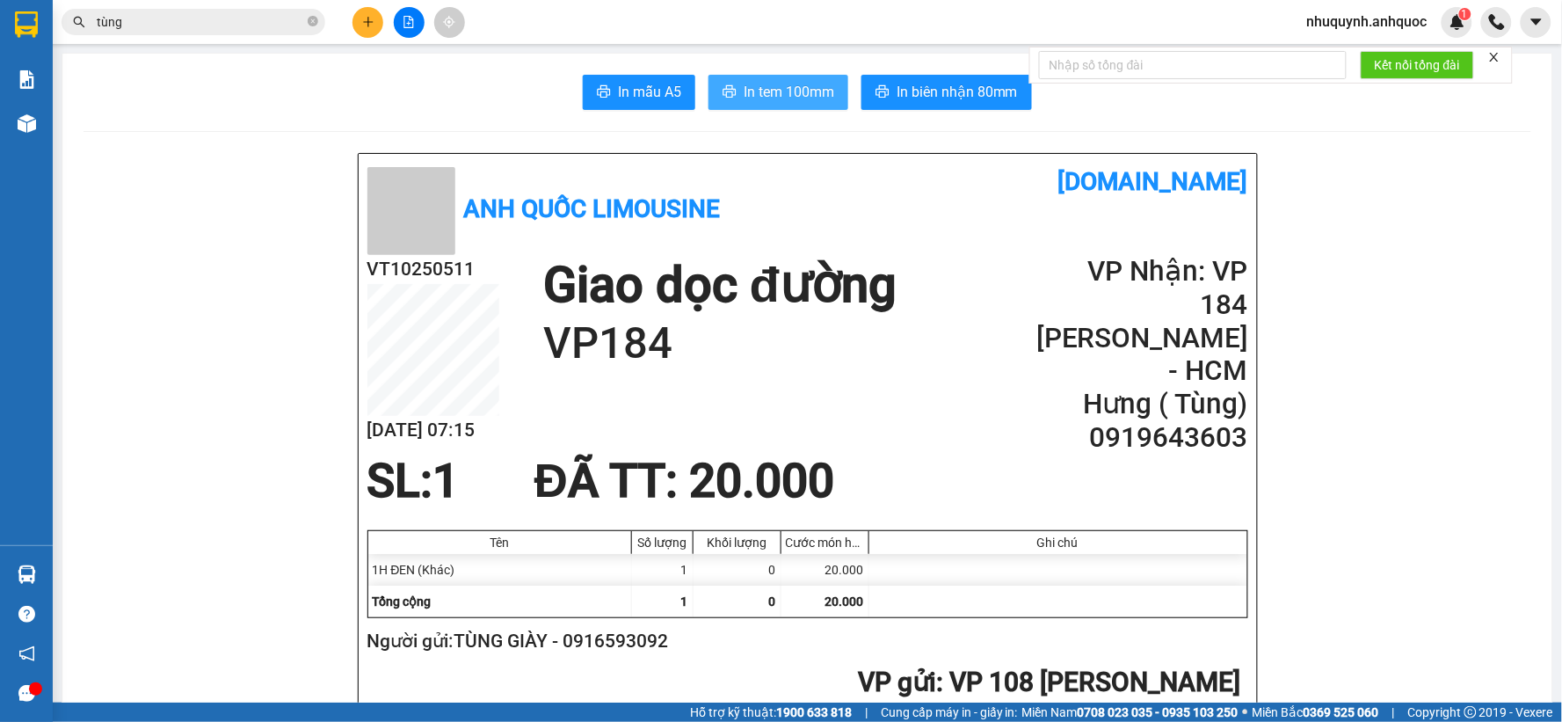
click at [775, 89] on span "In tem 100mm" at bounding box center [789, 92] width 91 height 22
click at [206, 25] on input "tùng" at bounding box center [200, 21] width 207 height 19
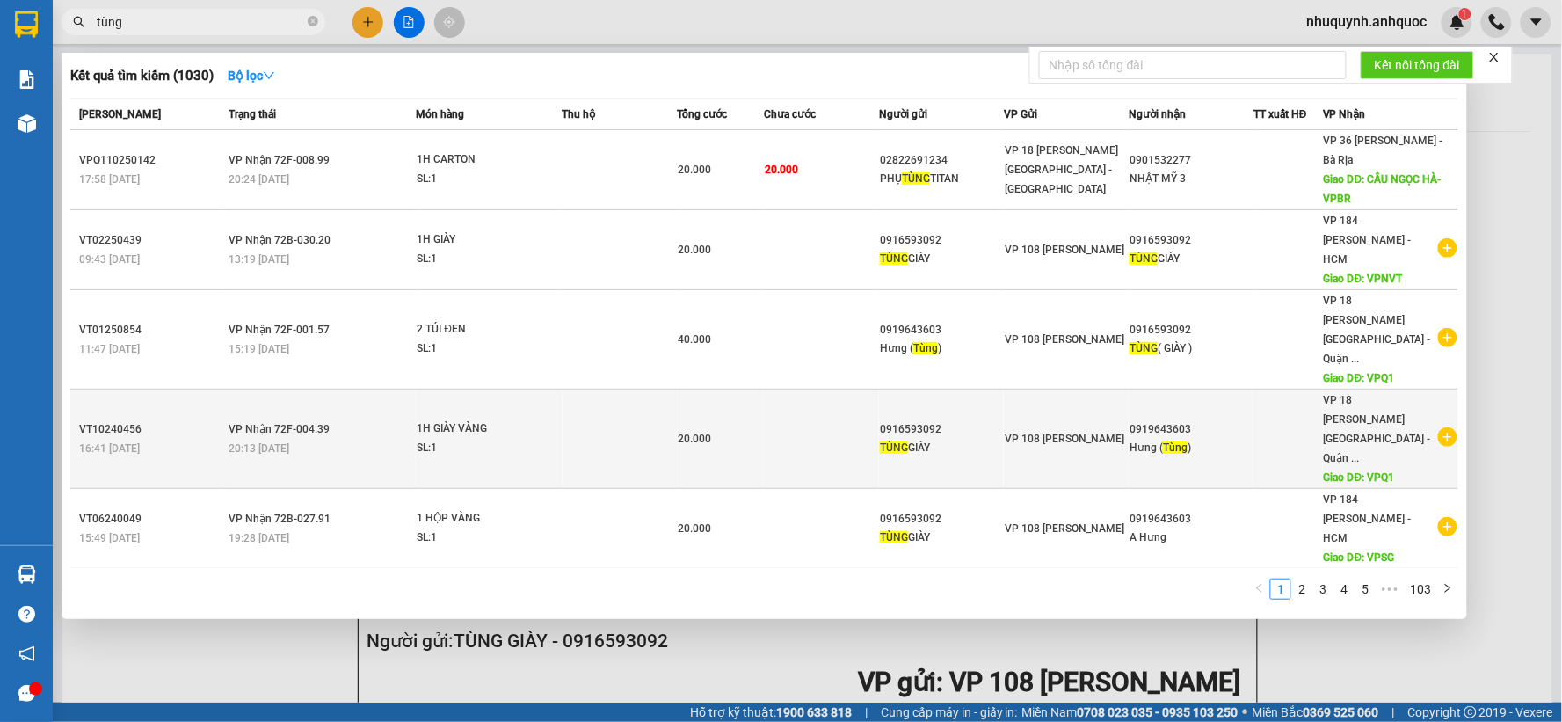
click at [1440, 427] on icon "plus-circle" at bounding box center [1447, 436] width 19 height 19
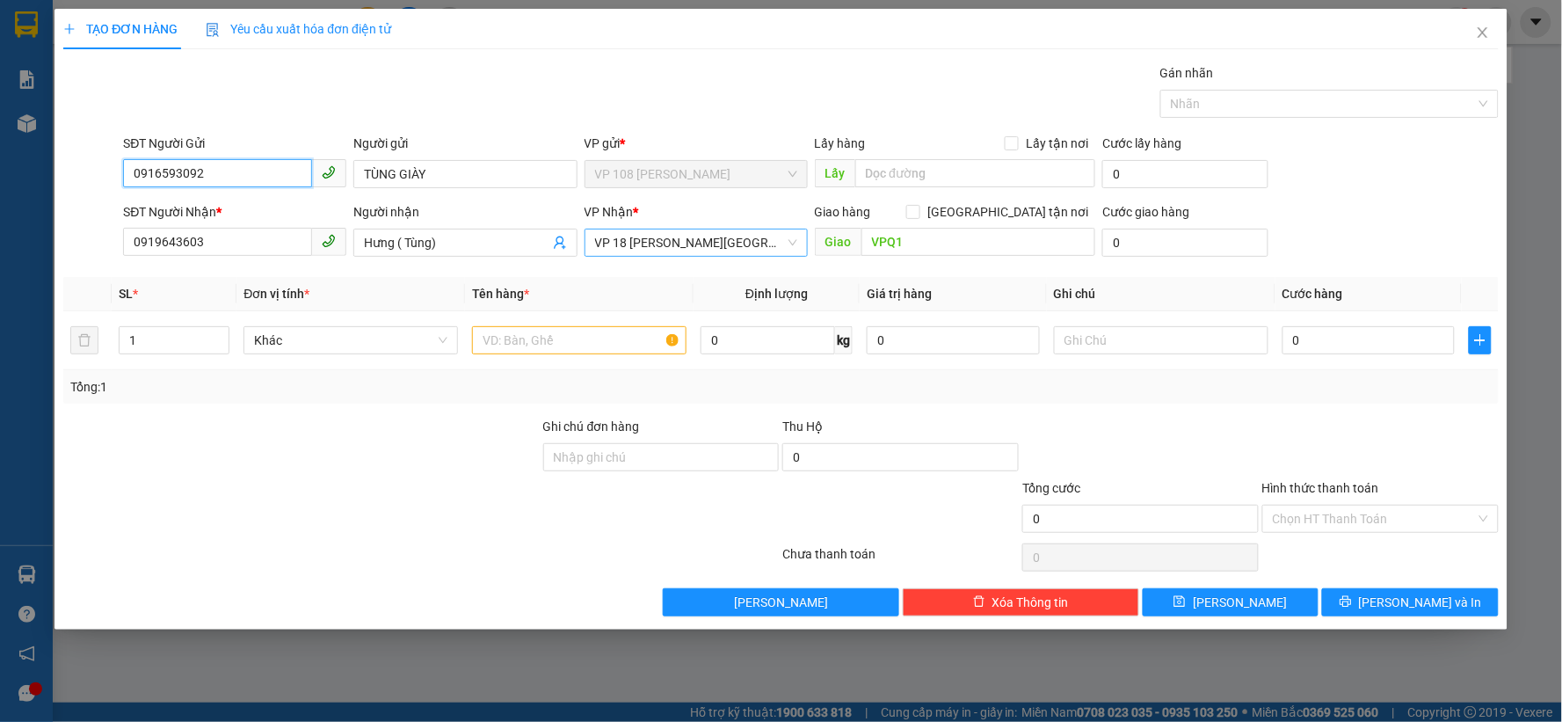
click at [738, 250] on span "VP 18 Nguyễn Thái Bình - Quận 1" at bounding box center [696, 242] width 202 height 26
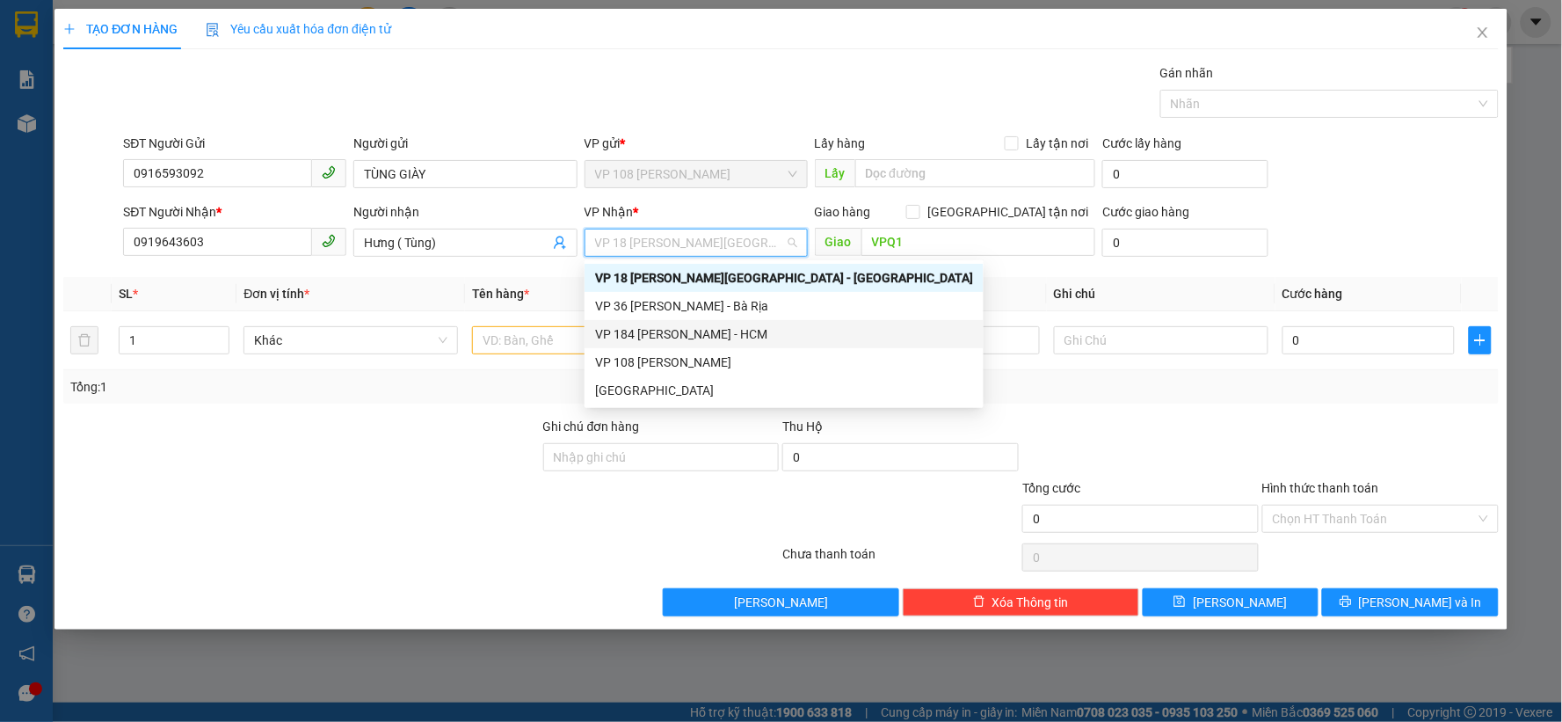
click at [638, 336] on div "VP 184 Nguyễn Văn Trỗi - HCM" at bounding box center [784, 333] width 378 height 19
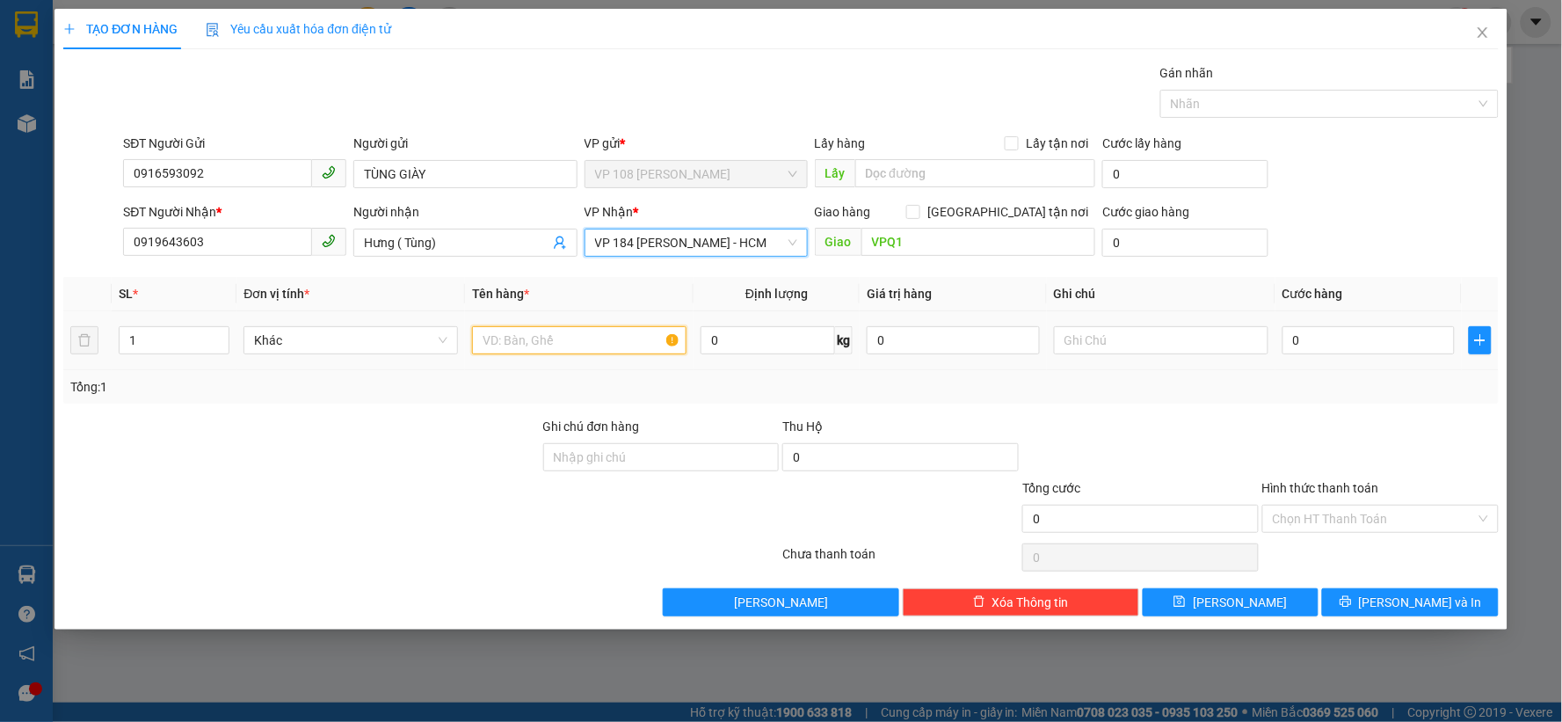
click at [570, 344] on input "text" at bounding box center [579, 340] width 214 height 28
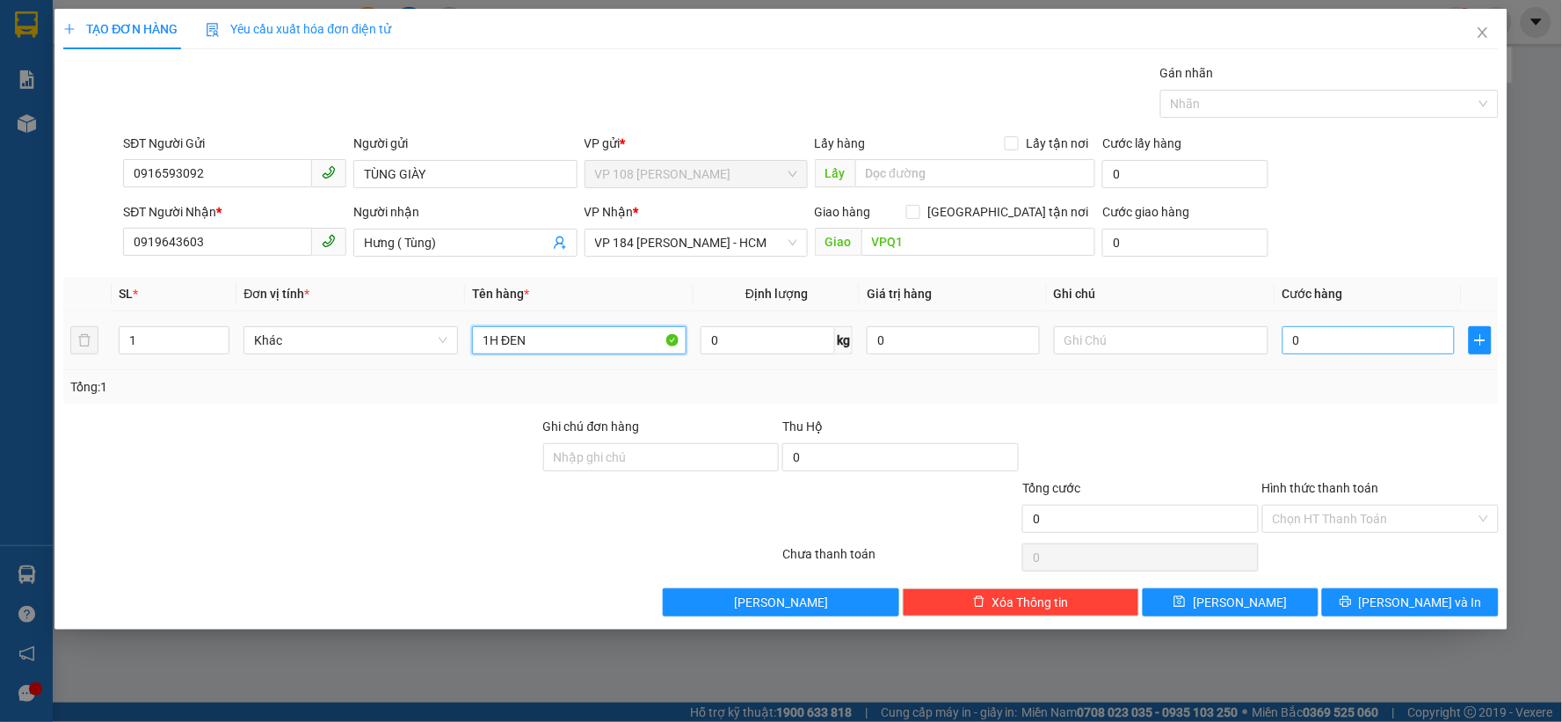
type input "1H ĐEN"
click at [1342, 327] on input "0" at bounding box center [1368, 340] width 173 height 28
type input "2"
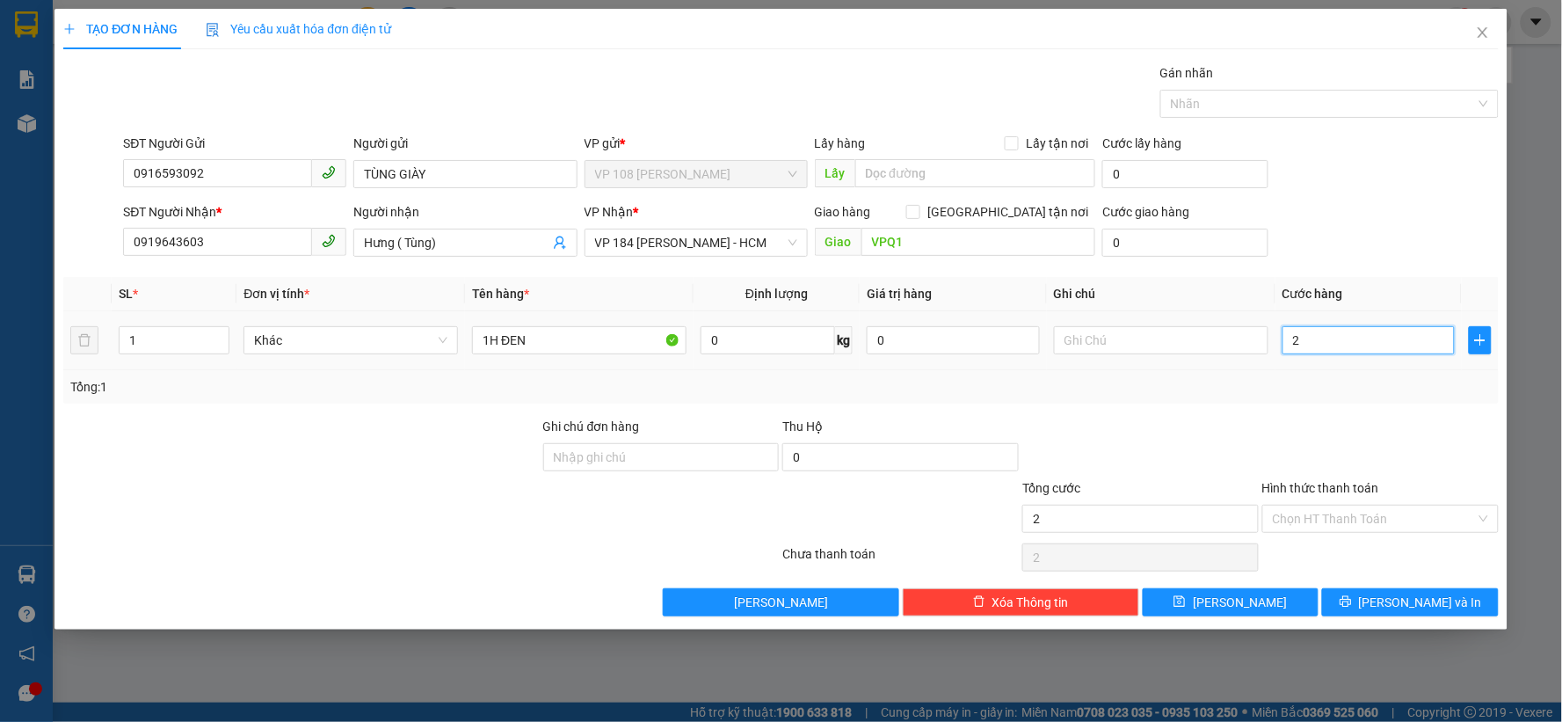
type input "20"
type input "200"
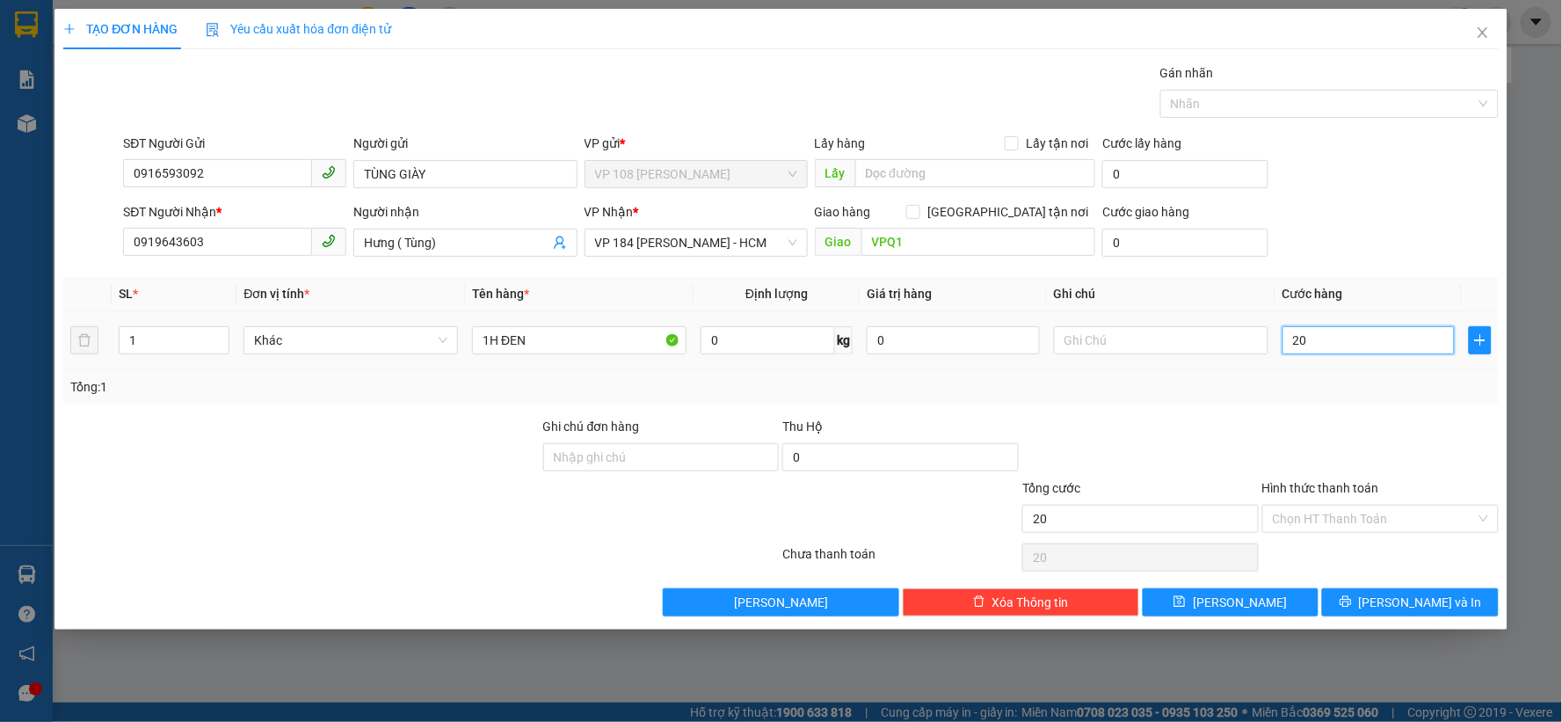
type input "200"
type input "2.000"
type input "20.000"
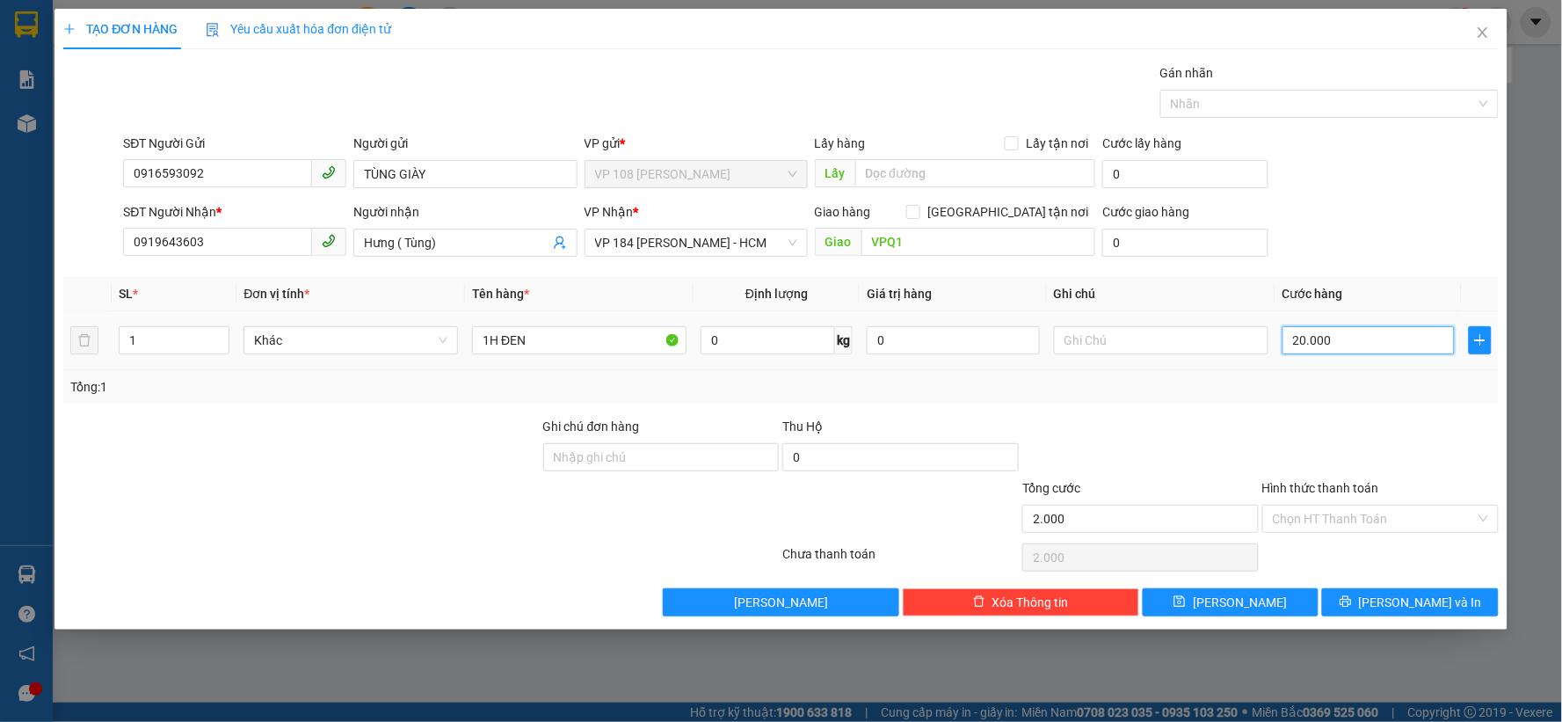
type input "20.000"
click at [1354, 520] on input "Hình thức thanh toán" at bounding box center [1374, 518] width 203 height 26
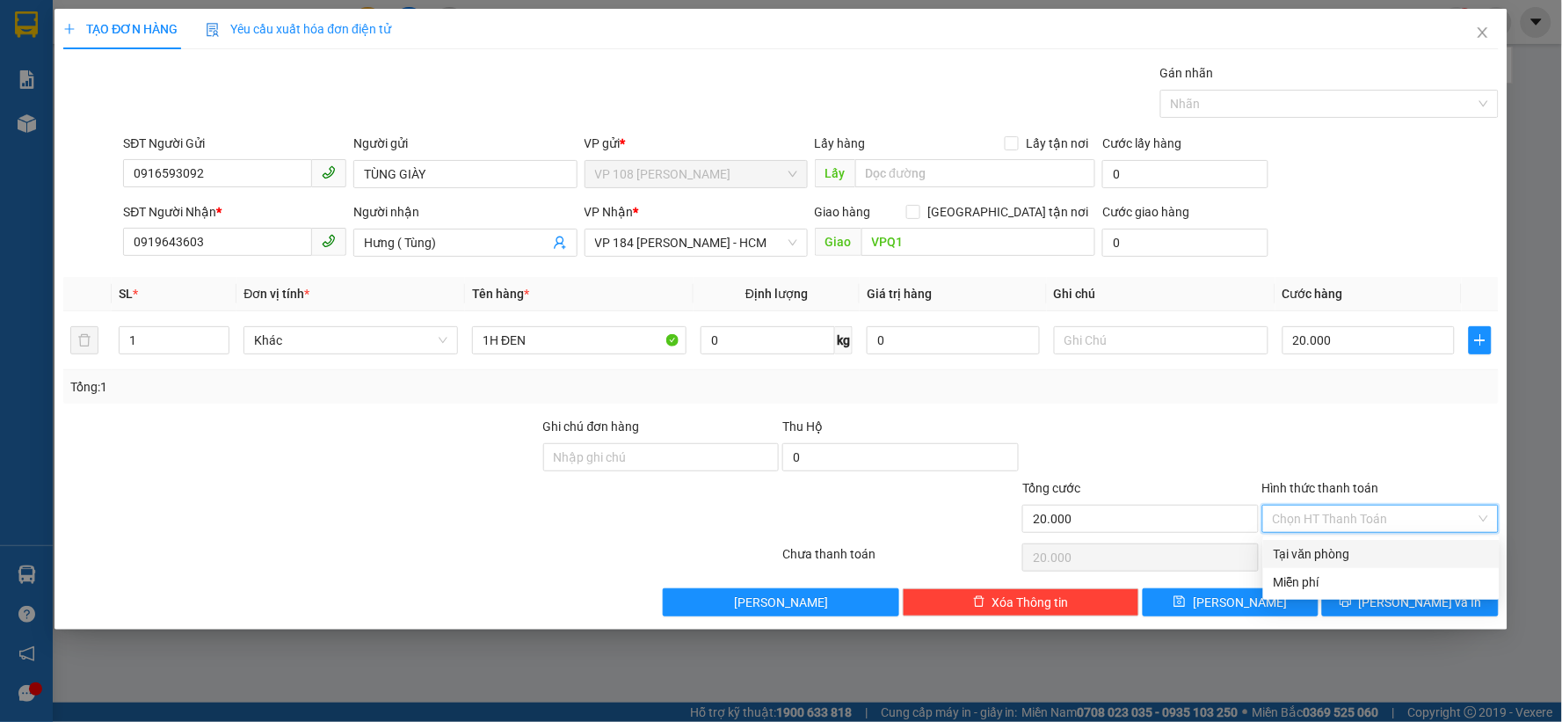
click at [1314, 555] on div "Tại văn phòng" at bounding box center [1381, 553] width 215 height 19
type input "0"
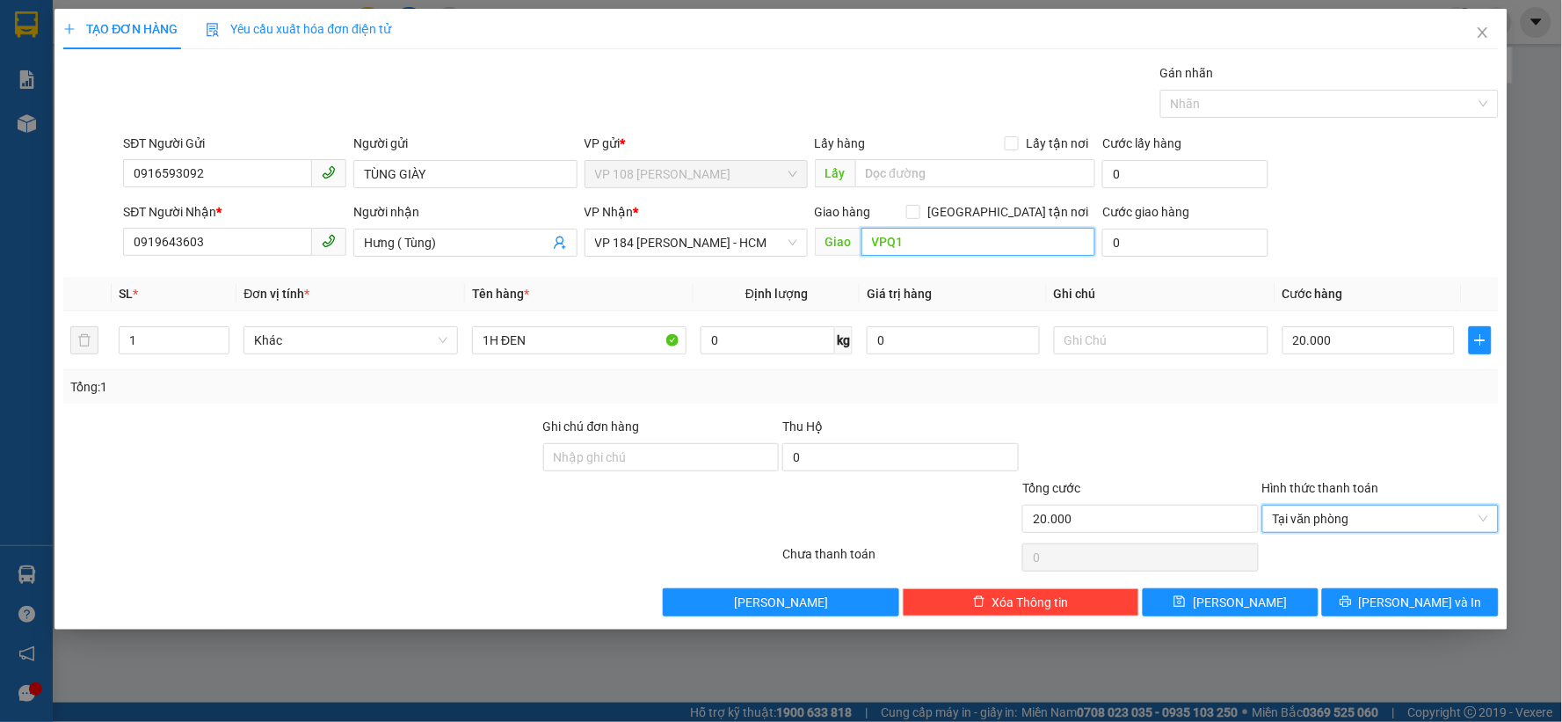
click at [925, 234] on input "VPQ1" at bounding box center [978, 242] width 235 height 28
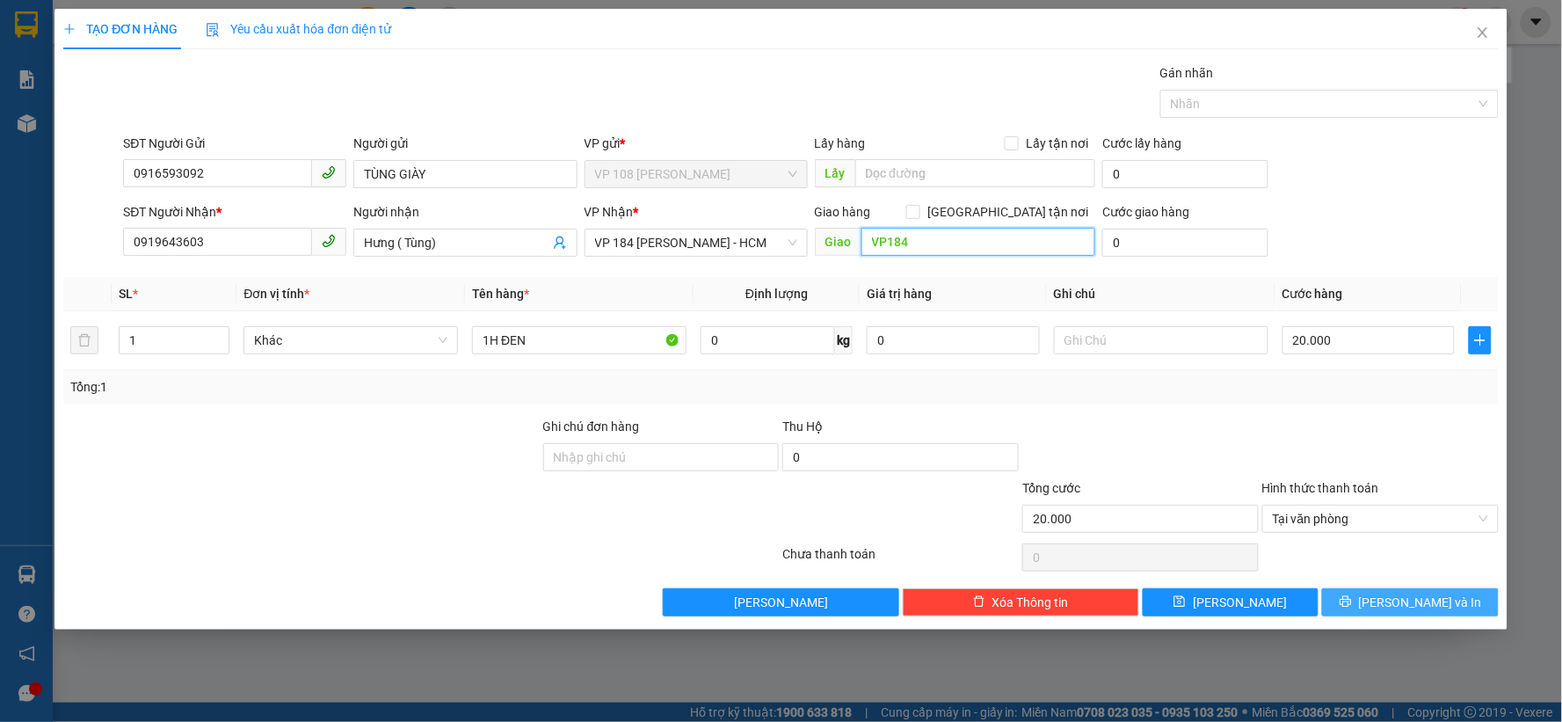
type input "VP184"
click at [1424, 604] on span "Lưu và In" at bounding box center [1420, 601] width 123 height 19
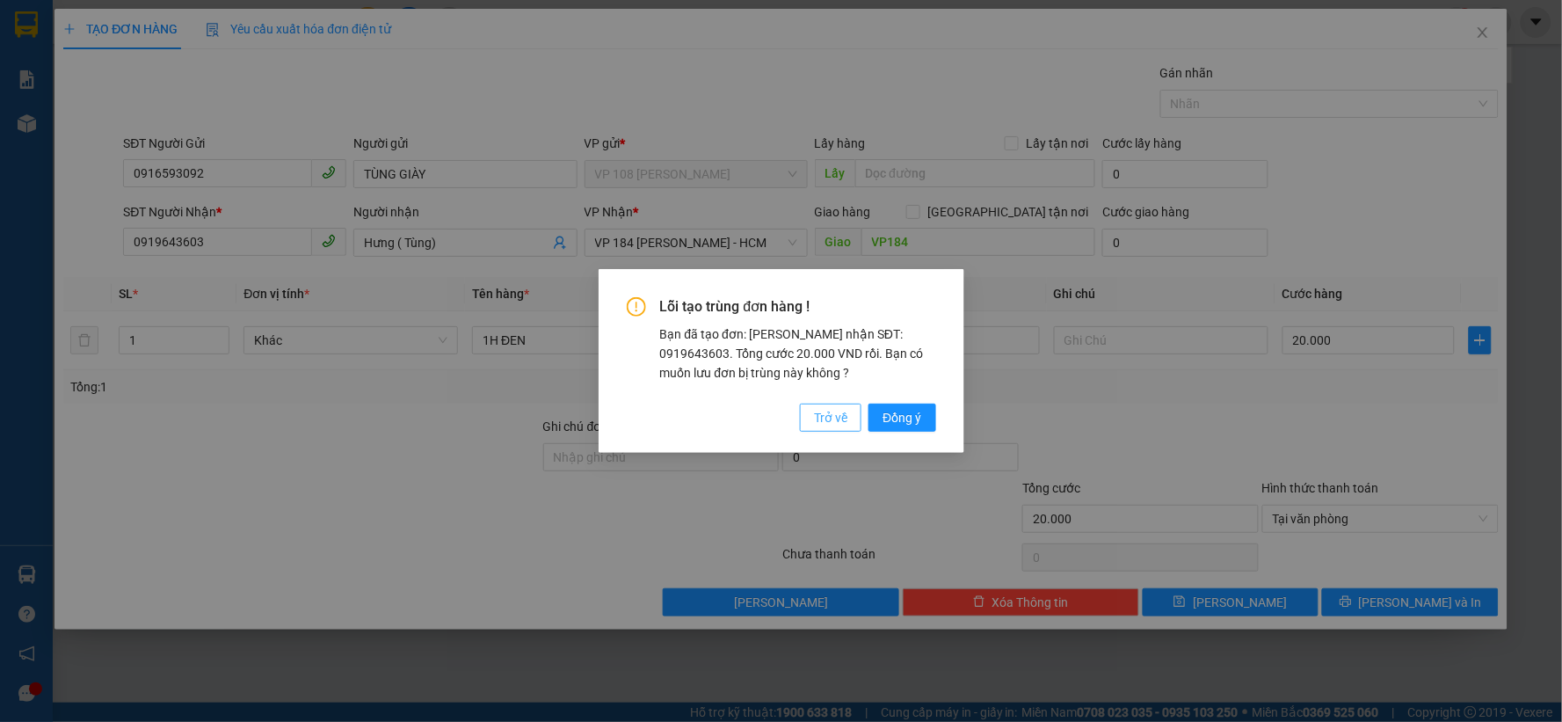
click at [807, 414] on button "Trở về" at bounding box center [831, 417] width 62 height 28
type input "0"
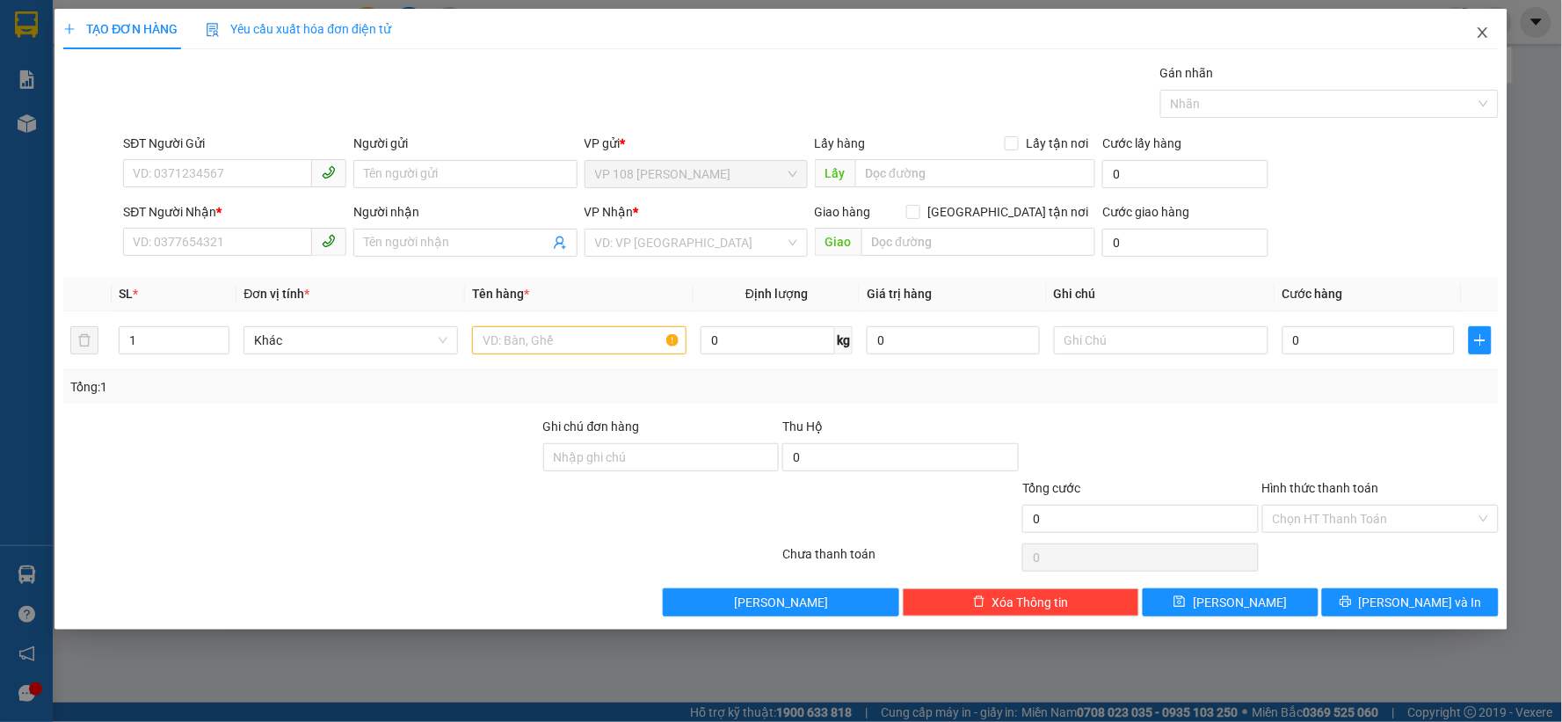
click at [1481, 33] on icon "close" at bounding box center [1483, 32] width 14 height 14
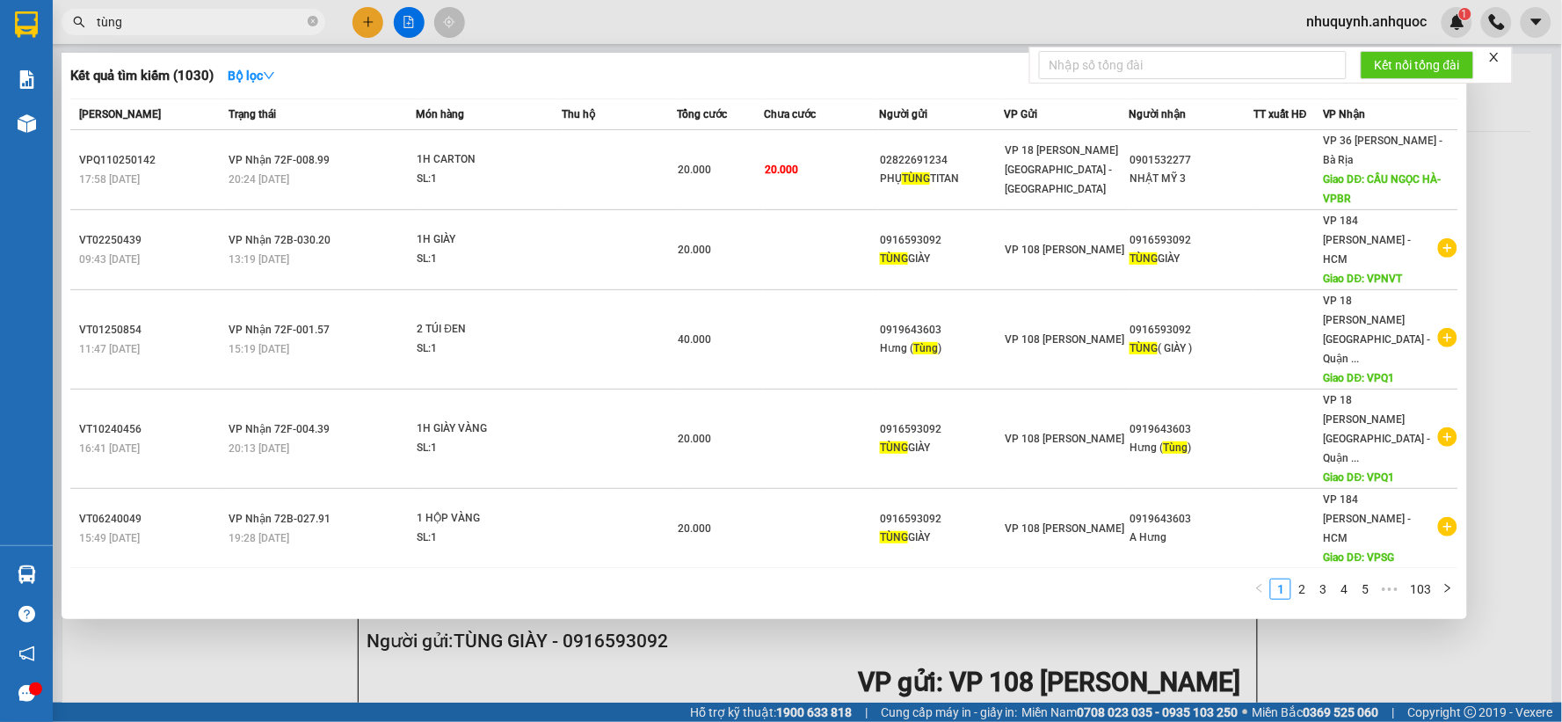
click at [1524, 142] on div at bounding box center [781, 361] width 1562 height 722
click at [316, 18] on icon "close-circle" at bounding box center [313, 21] width 11 height 11
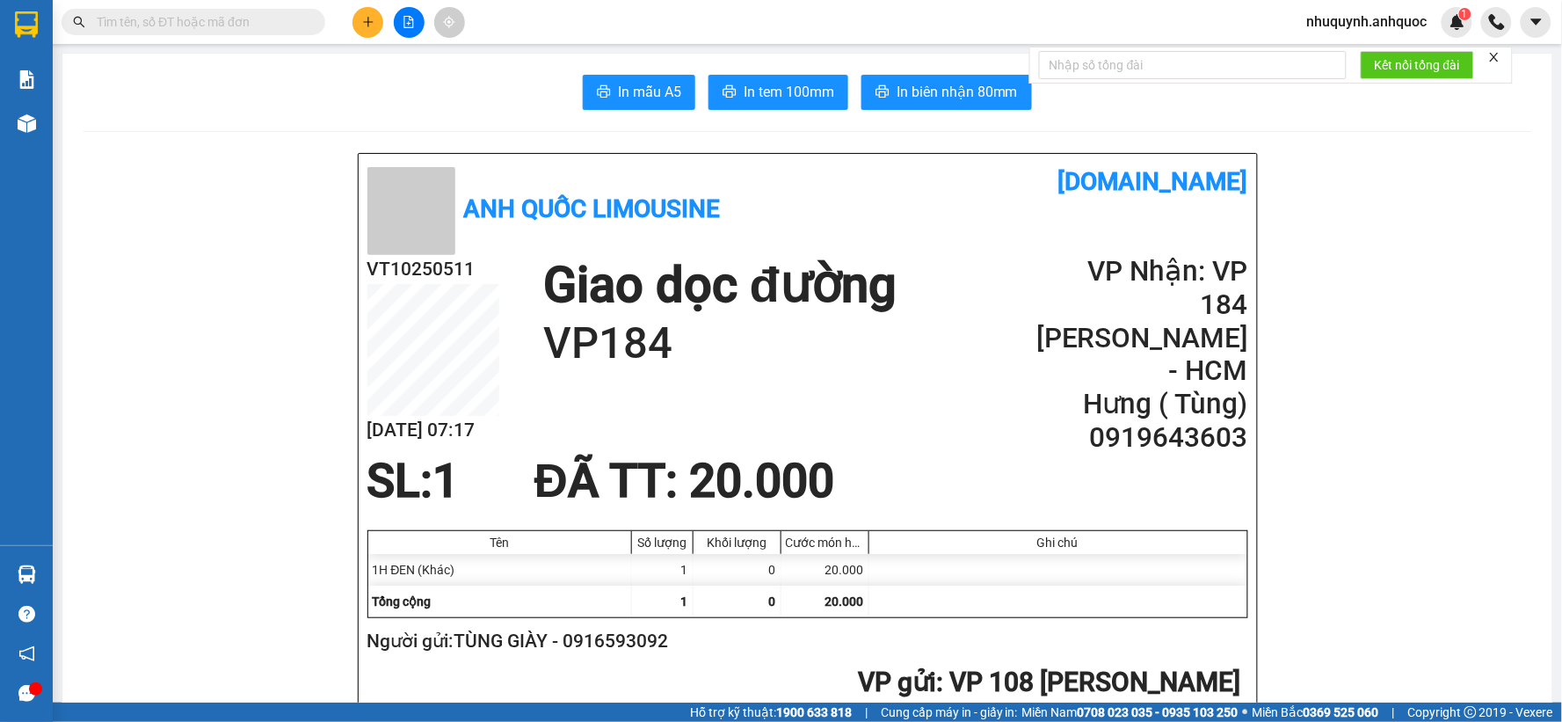
click at [163, 16] on input "text" at bounding box center [200, 21] width 207 height 19
click at [217, 22] on input "text" at bounding box center [200, 21] width 207 height 19
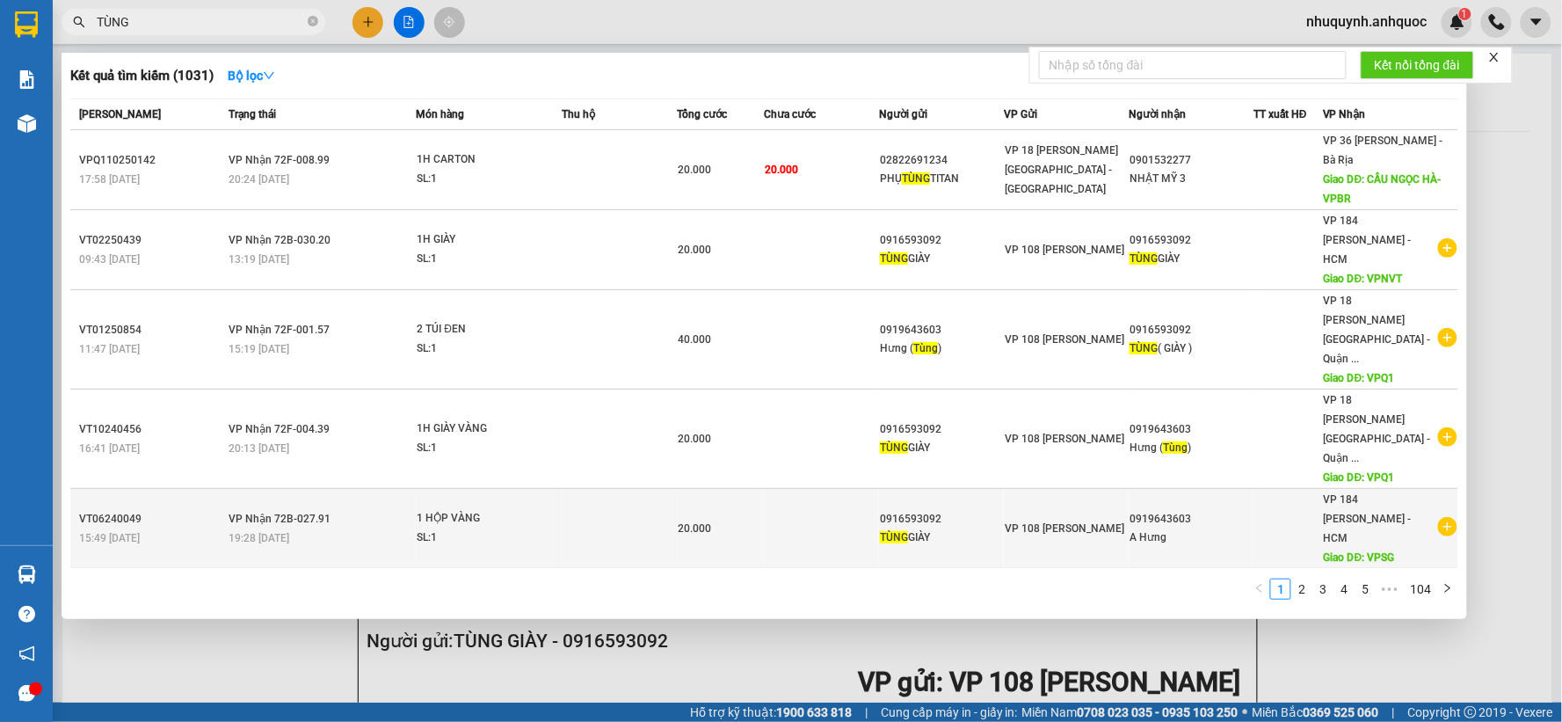
type input "TÙNG"
click at [1443, 517] on icon "plus-circle" at bounding box center [1447, 526] width 19 height 19
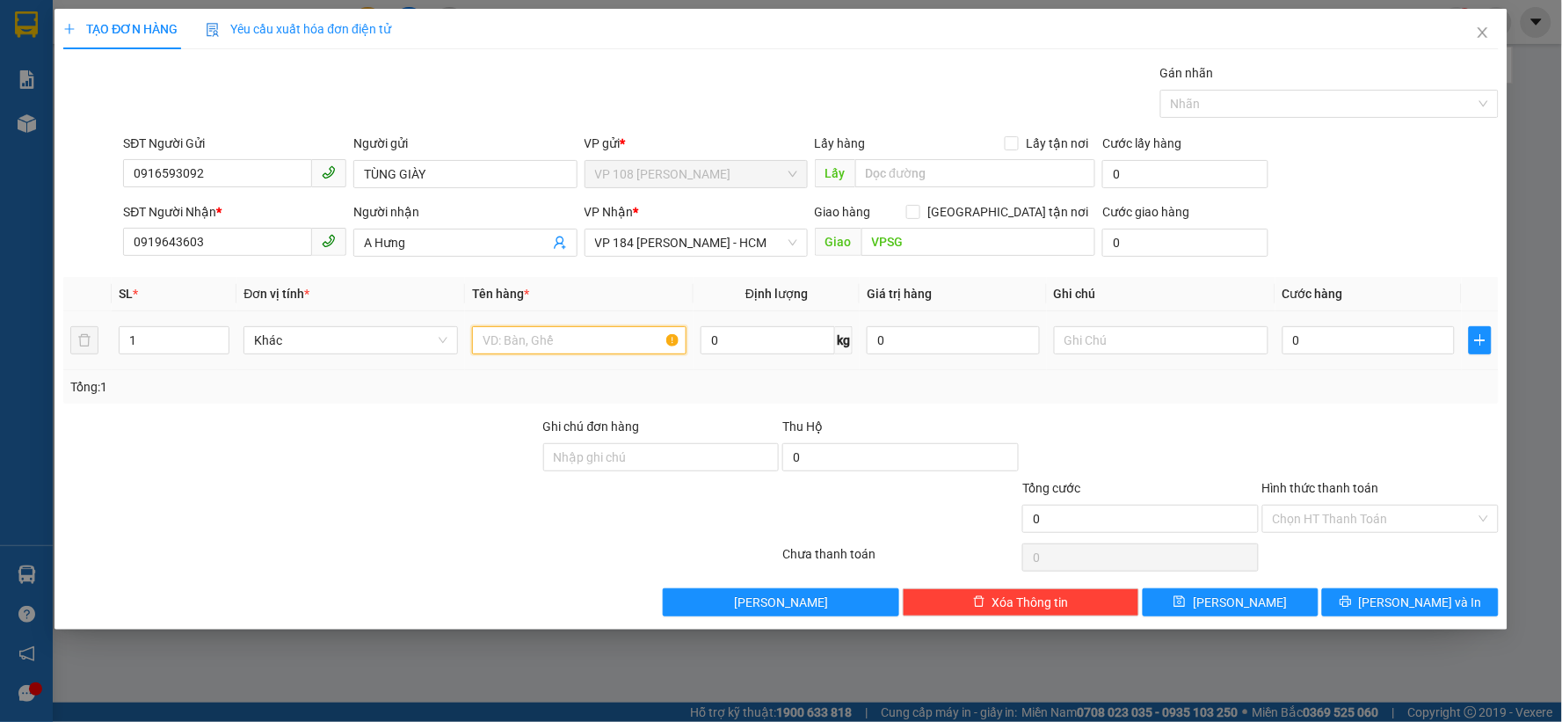
click at [528, 336] on input "text" at bounding box center [579, 340] width 214 height 28
type input "2"
type input "1H ĐEN"
click at [1374, 338] on input "0" at bounding box center [1368, 340] width 173 height 28
type input "2"
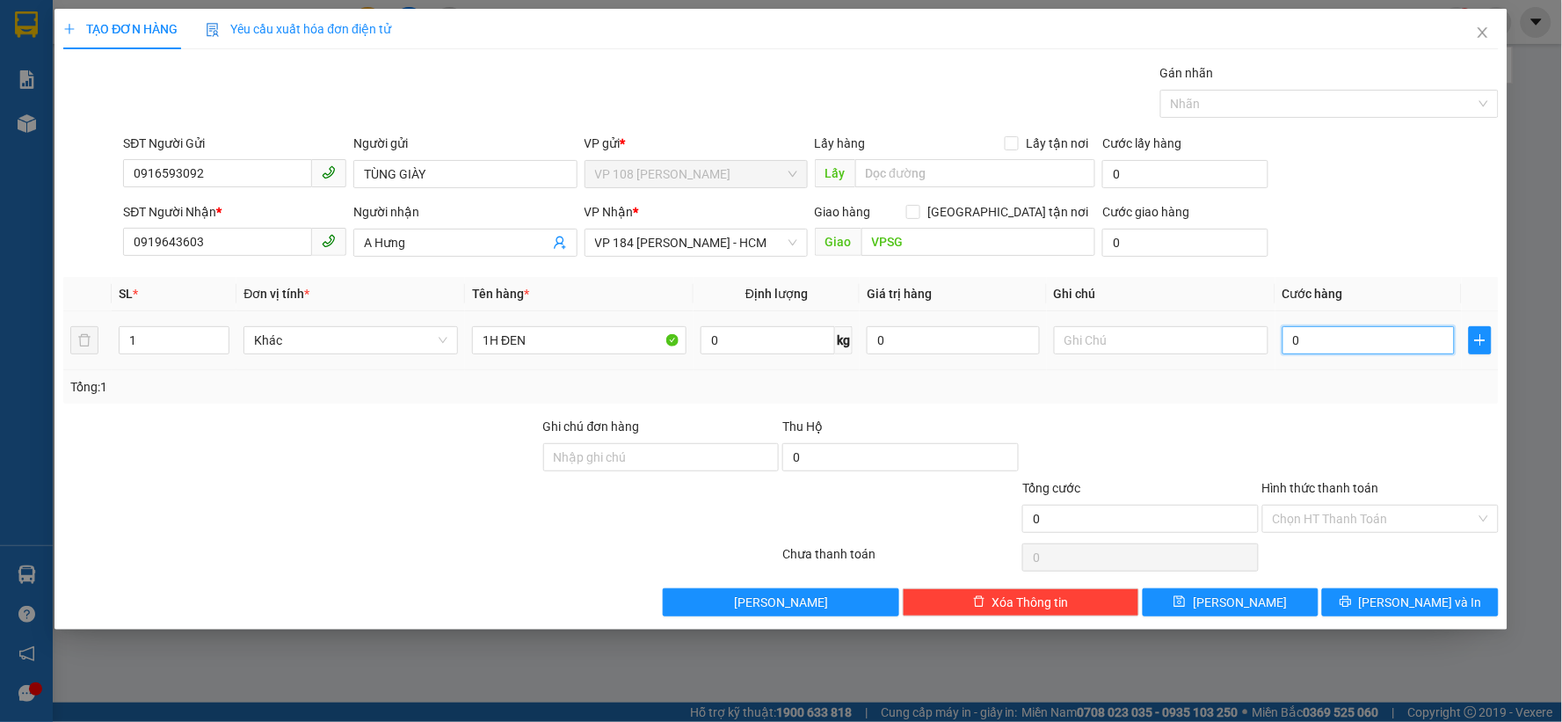
type input "2"
type input "20"
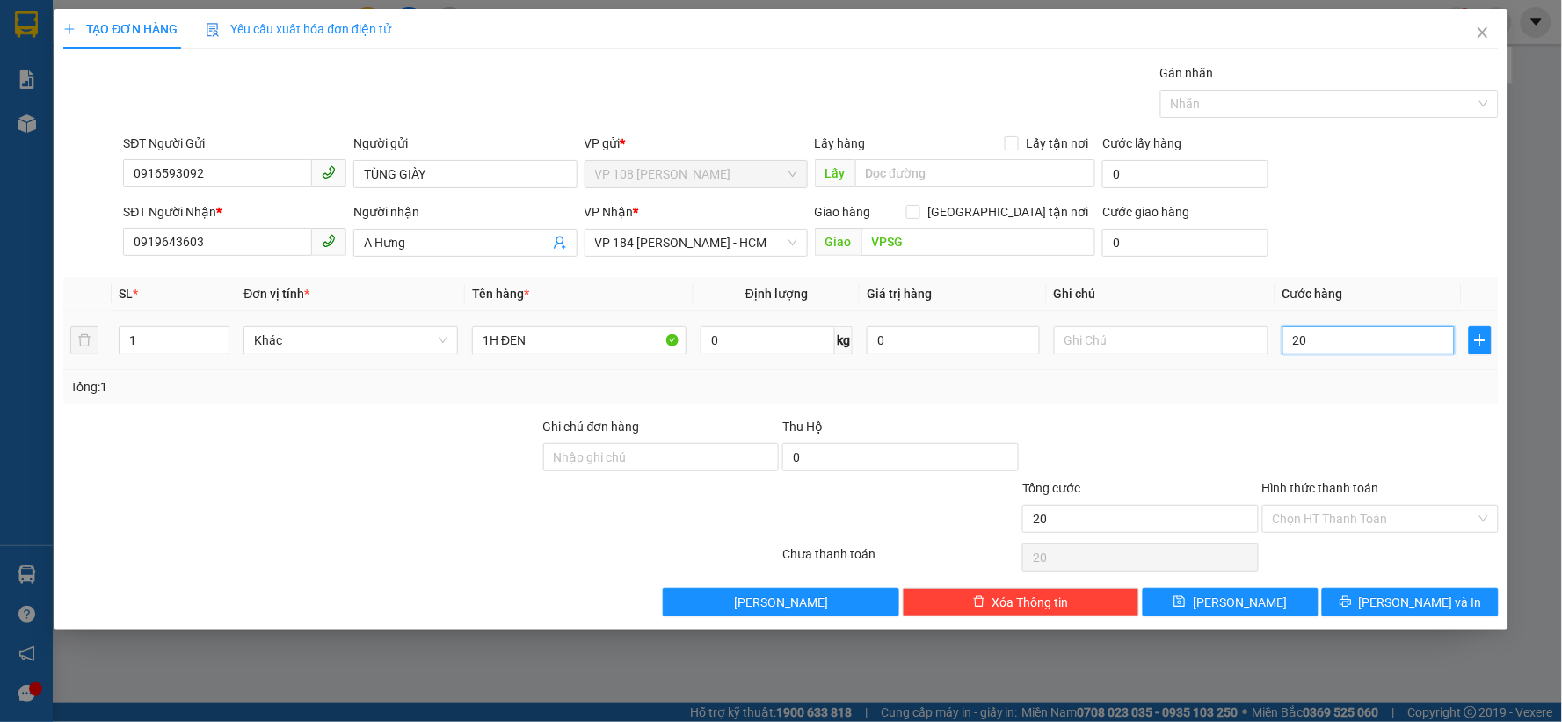
type input "200"
type input "2.000"
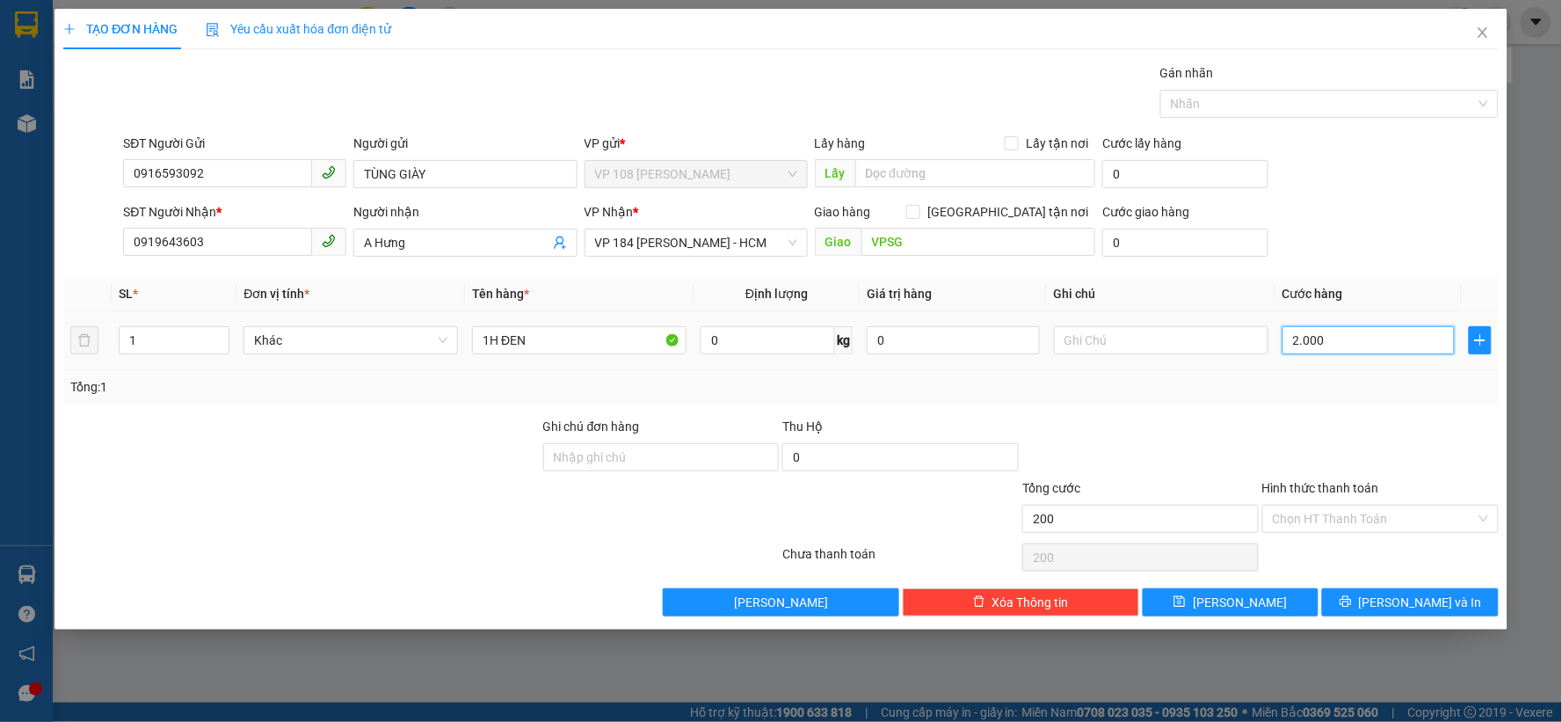
type input "2.000"
type input "20.000"
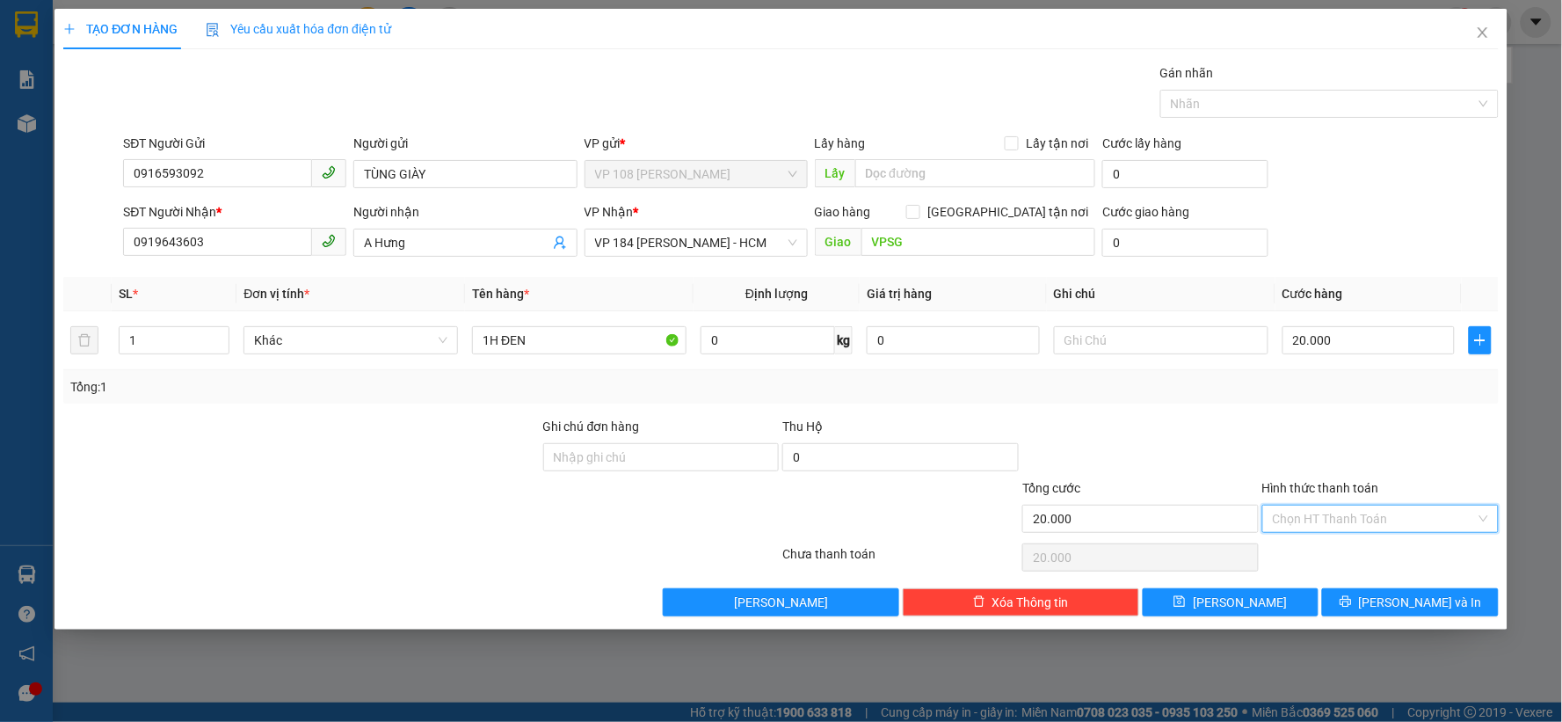
click at [1362, 508] on input "Hình thức thanh toán" at bounding box center [1374, 518] width 203 height 26
click at [1331, 548] on div "Tại văn phòng" at bounding box center [1381, 553] width 215 height 19
type input "0"
click at [1416, 603] on span "Lưu và In" at bounding box center [1420, 601] width 123 height 19
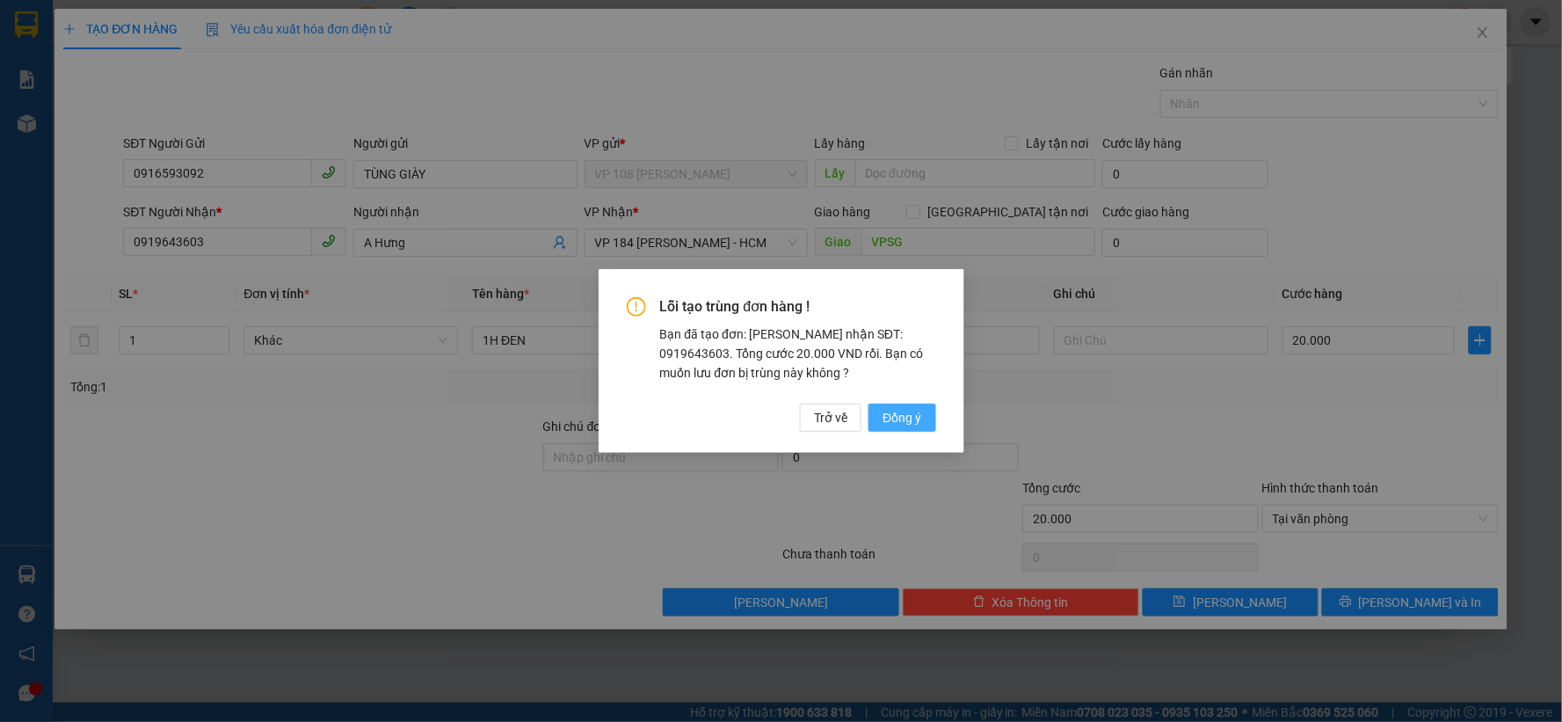
click at [916, 416] on span "Đồng ý" at bounding box center [901, 417] width 39 height 19
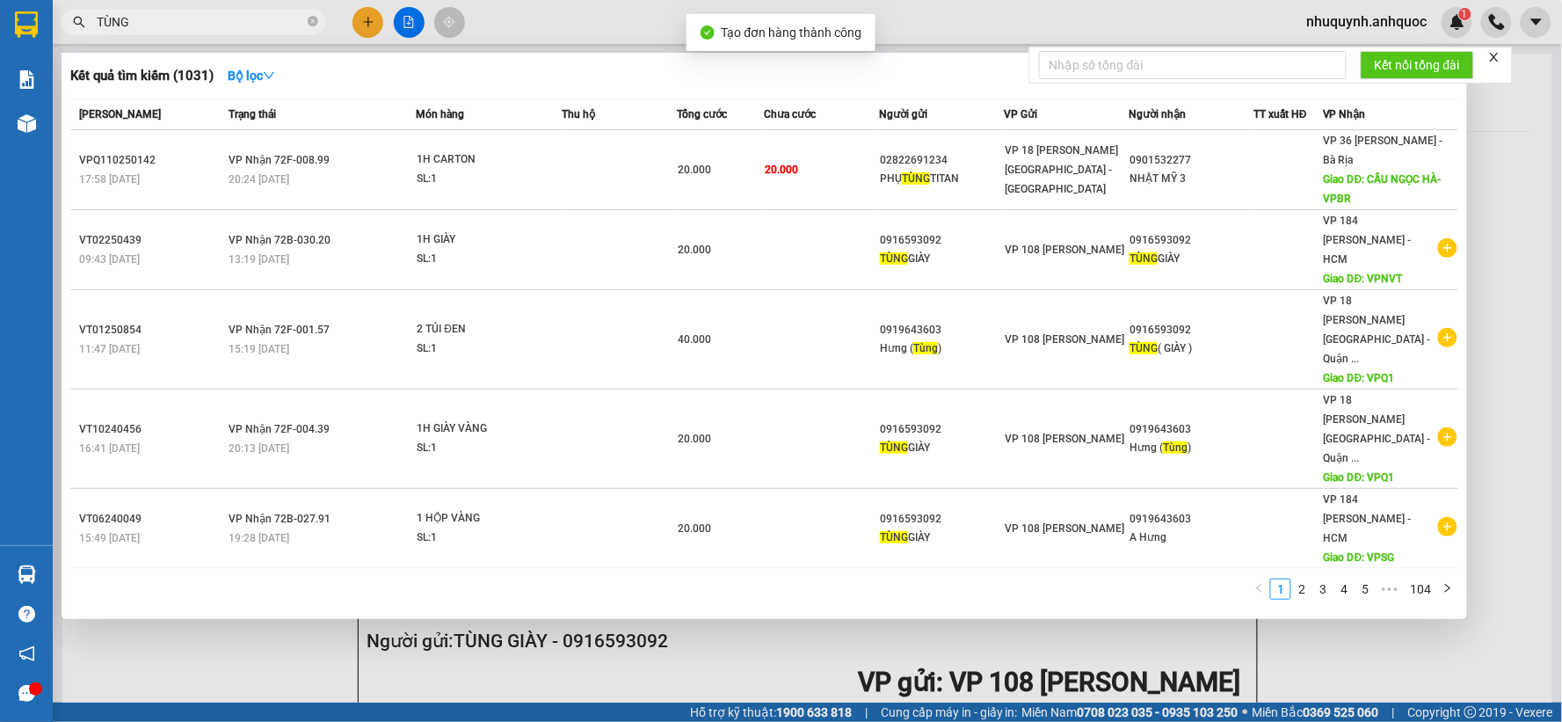
click at [1518, 232] on div at bounding box center [781, 361] width 1562 height 722
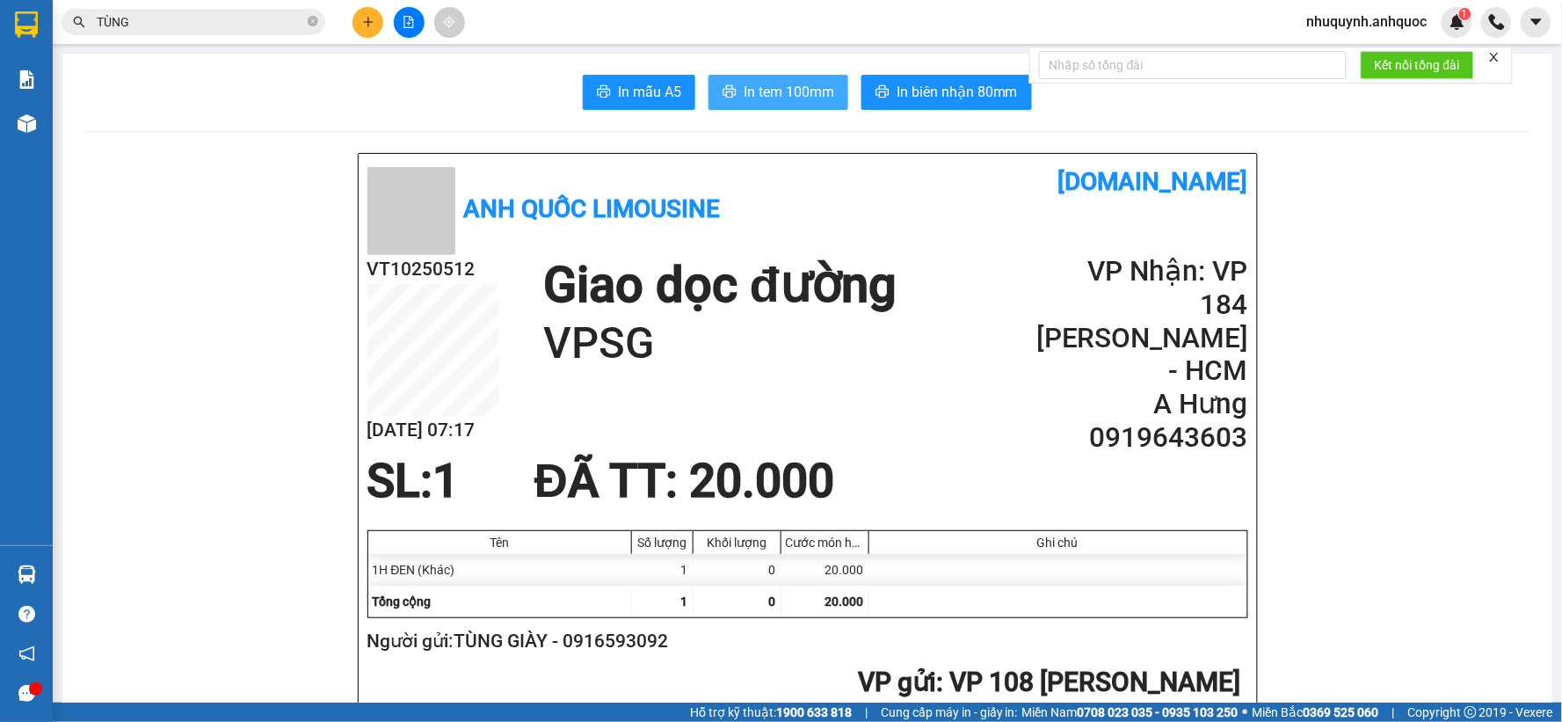
click at [784, 95] on span "In tem 100mm" at bounding box center [789, 92] width 91 height 22
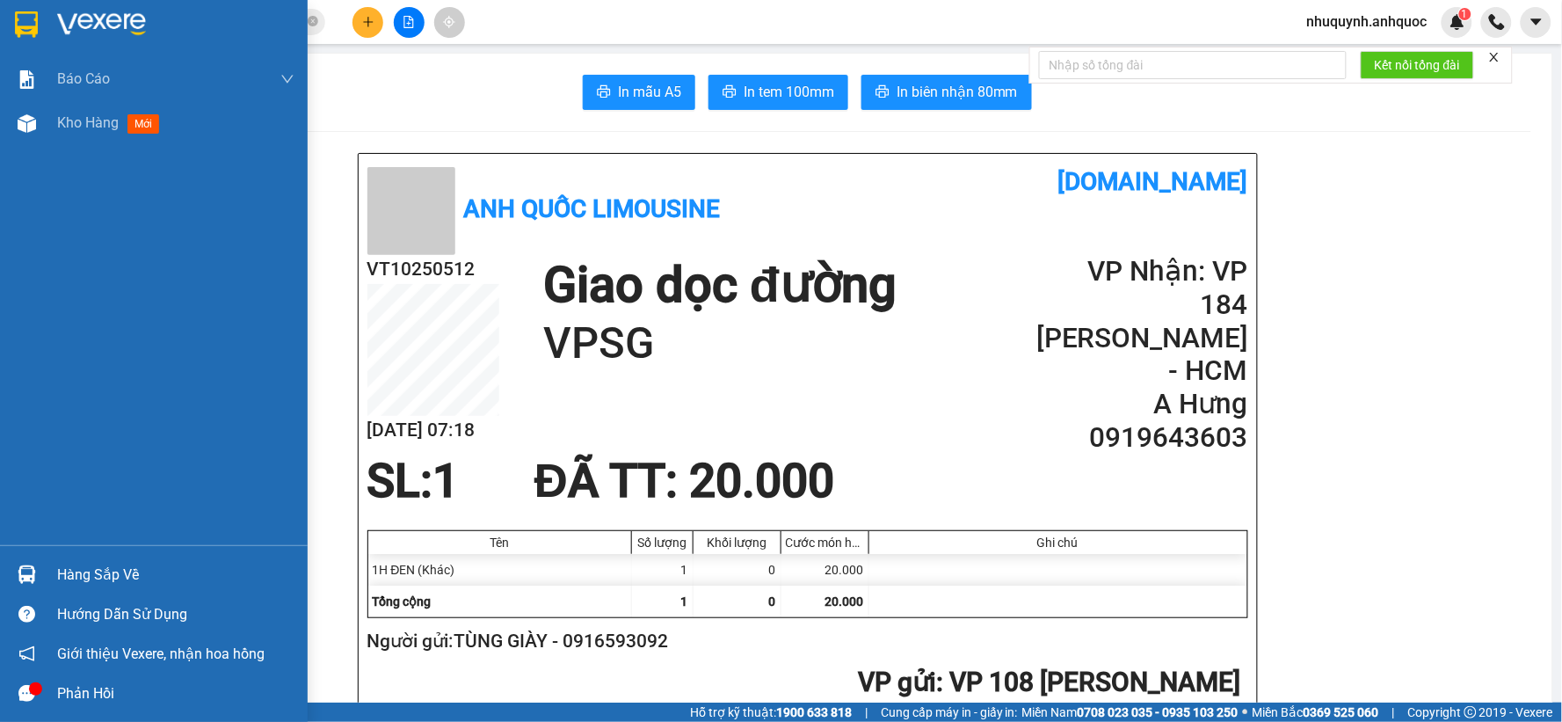
click at [134, 18] on img at bounding box center [101, 24] width 89 height 26
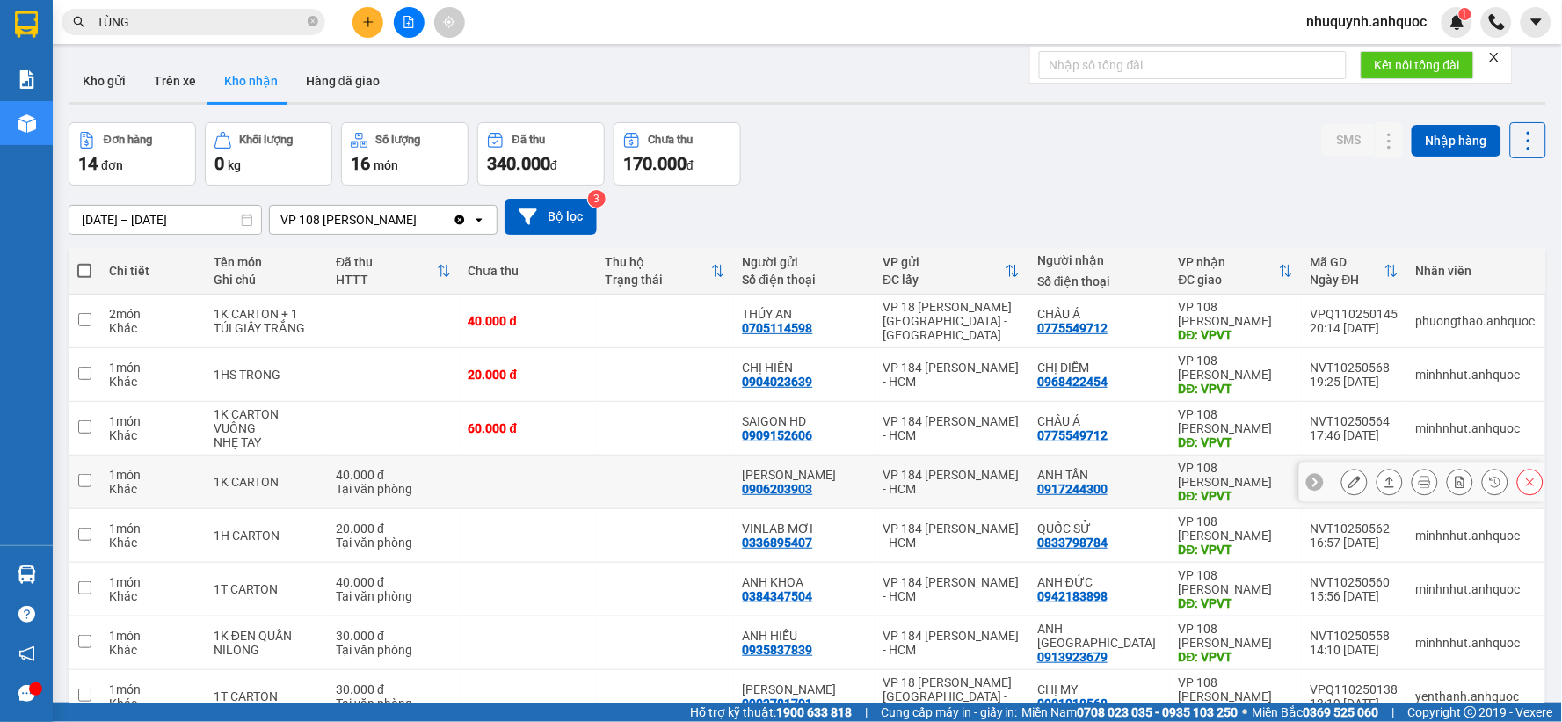
click at [524, 492] on td at bounding box center [528, 482] width 137 height 54
checkbox input "true"
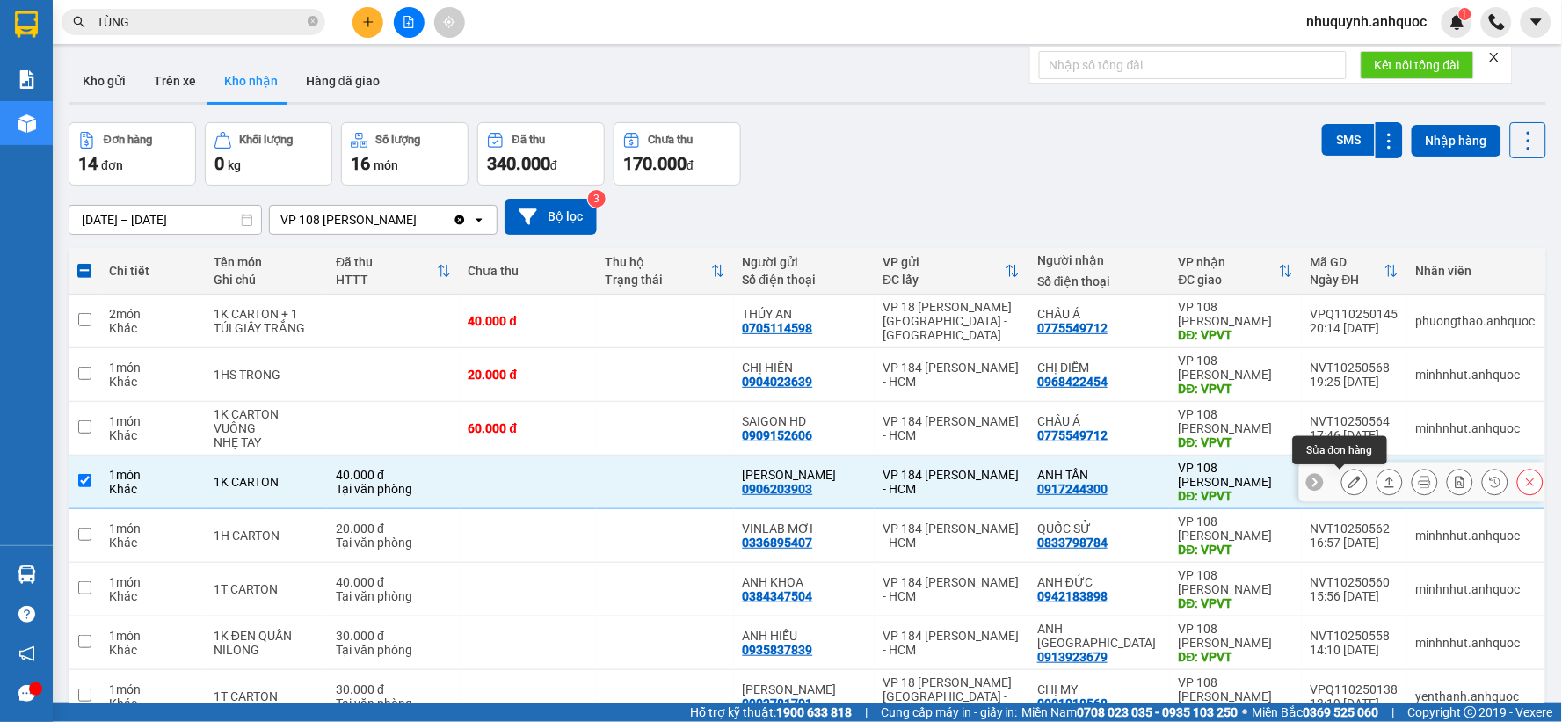
click at [1348, 485] on icon at bounding box center [1354, 482] width 12 height 12
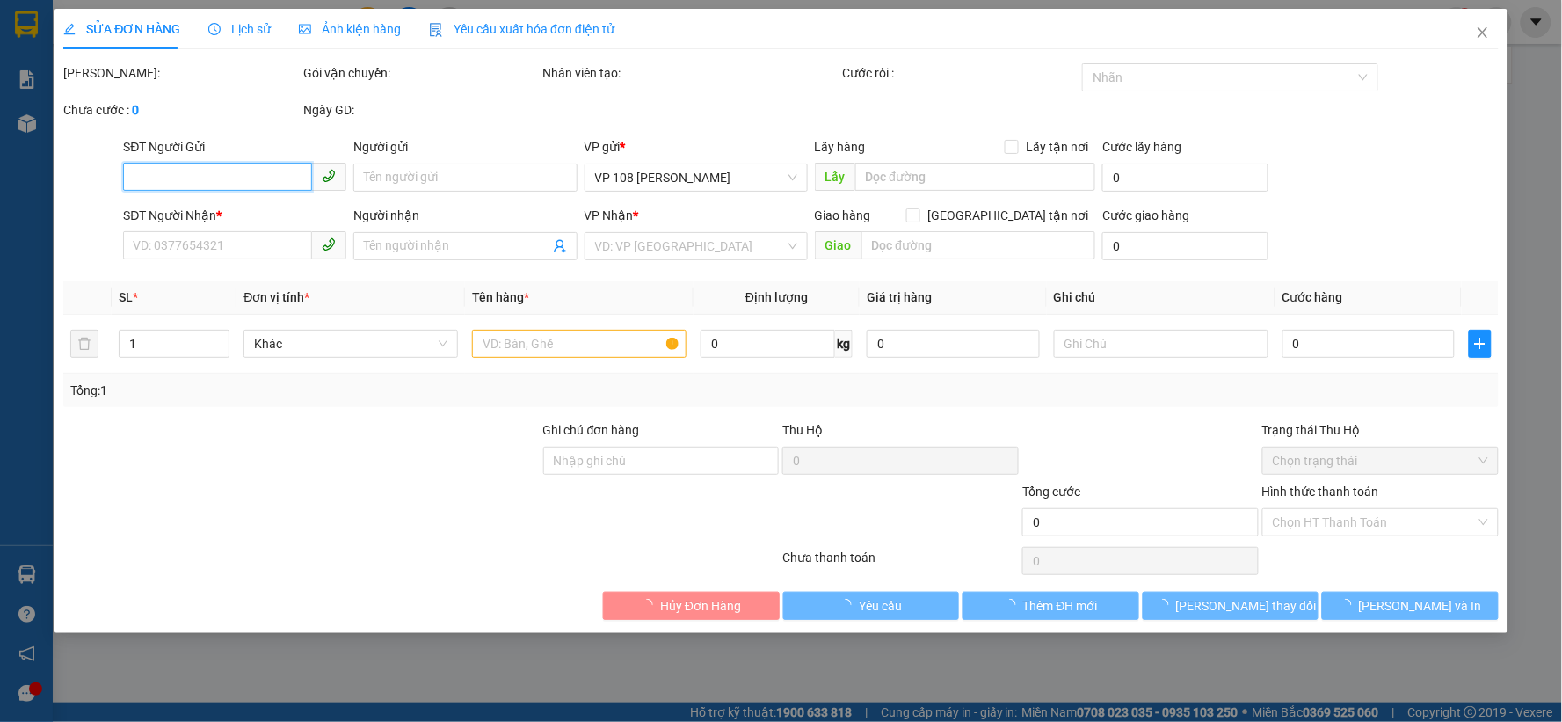
type input "0906203903"
type input "ANH KHÁNH"
type input "0917244300"
type input "ANH TÂN"
type input "VPVT"
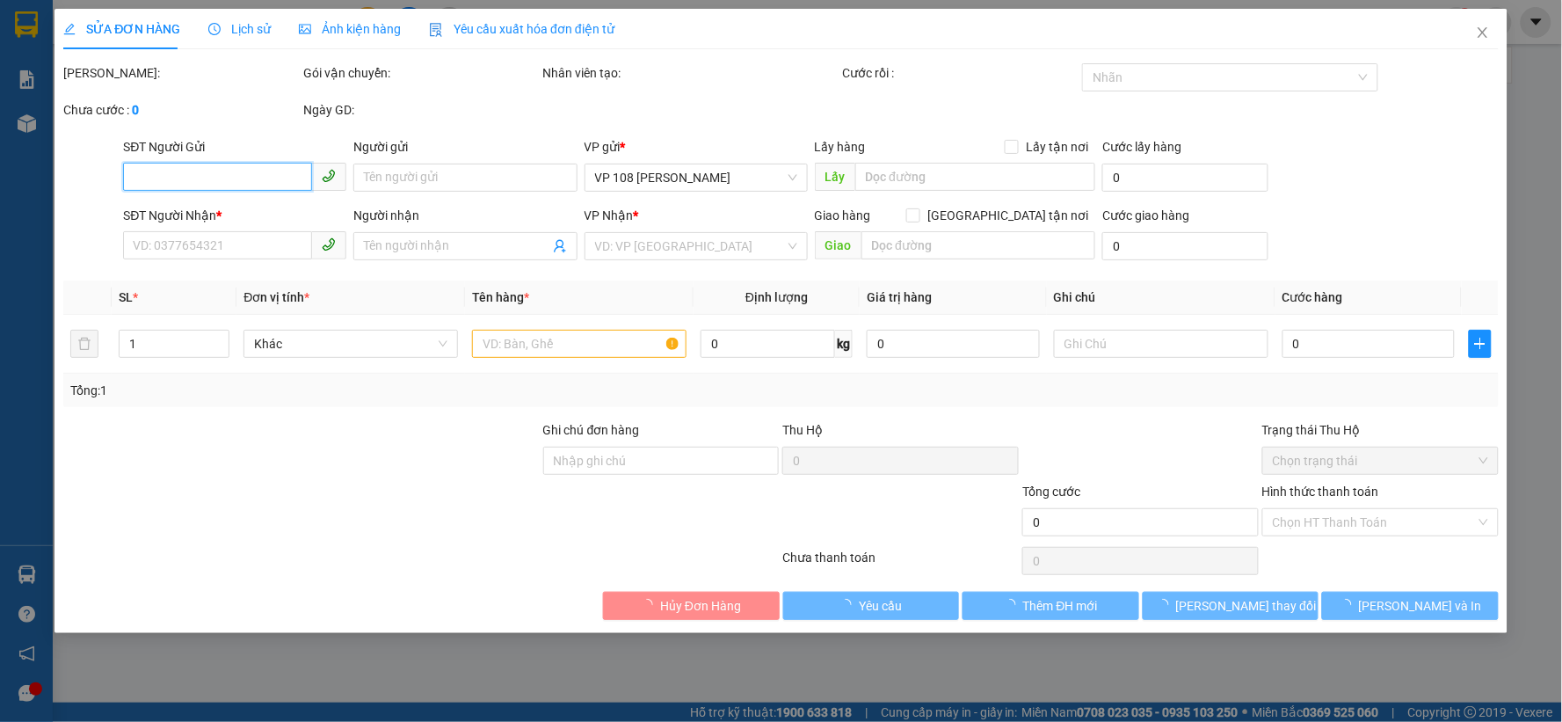
type input "40.000"
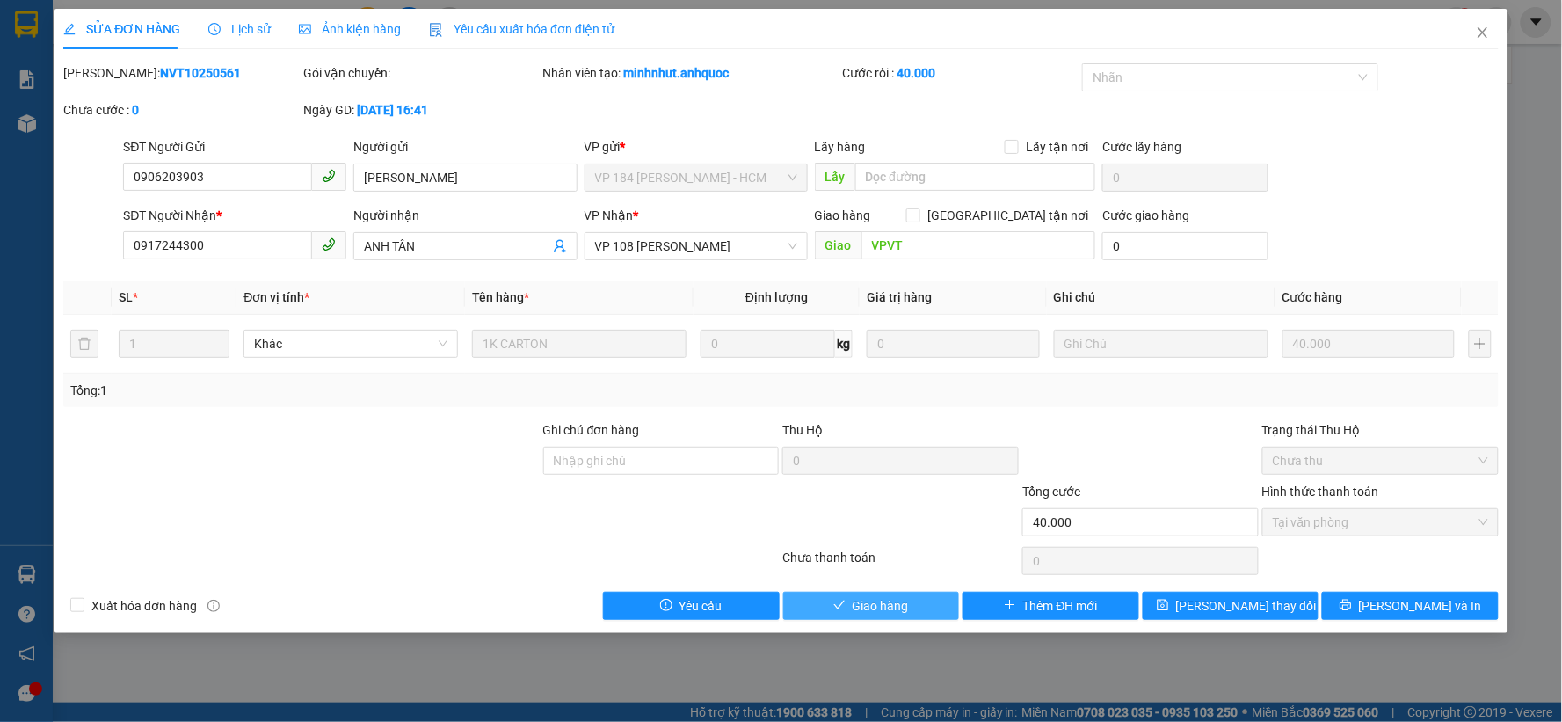
click at [899, 602] on span "Giao hàng" at bounding box center [881, 605] width 56 height 19
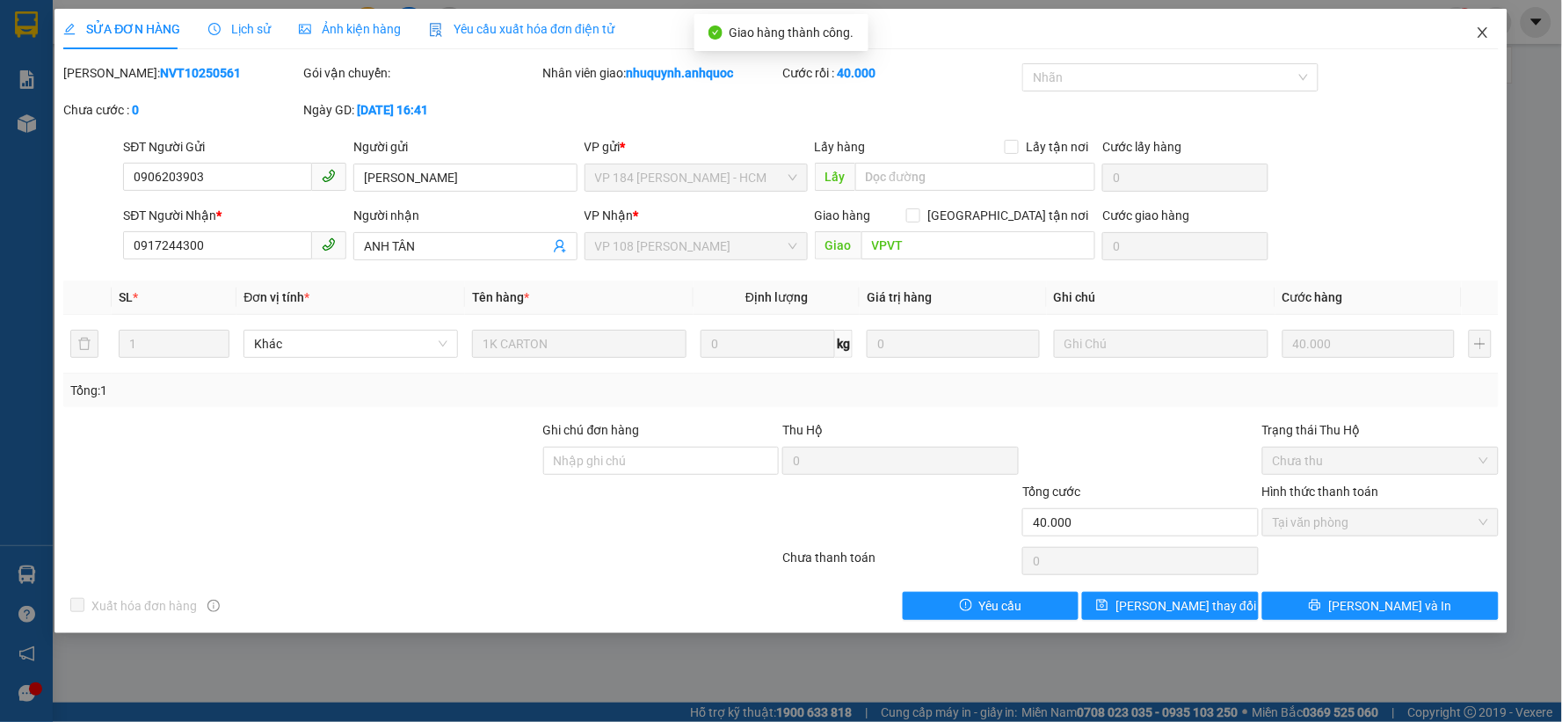
click at [1495, 23] on span "Close" at bounding box center [1482, 33] width 49 height 49
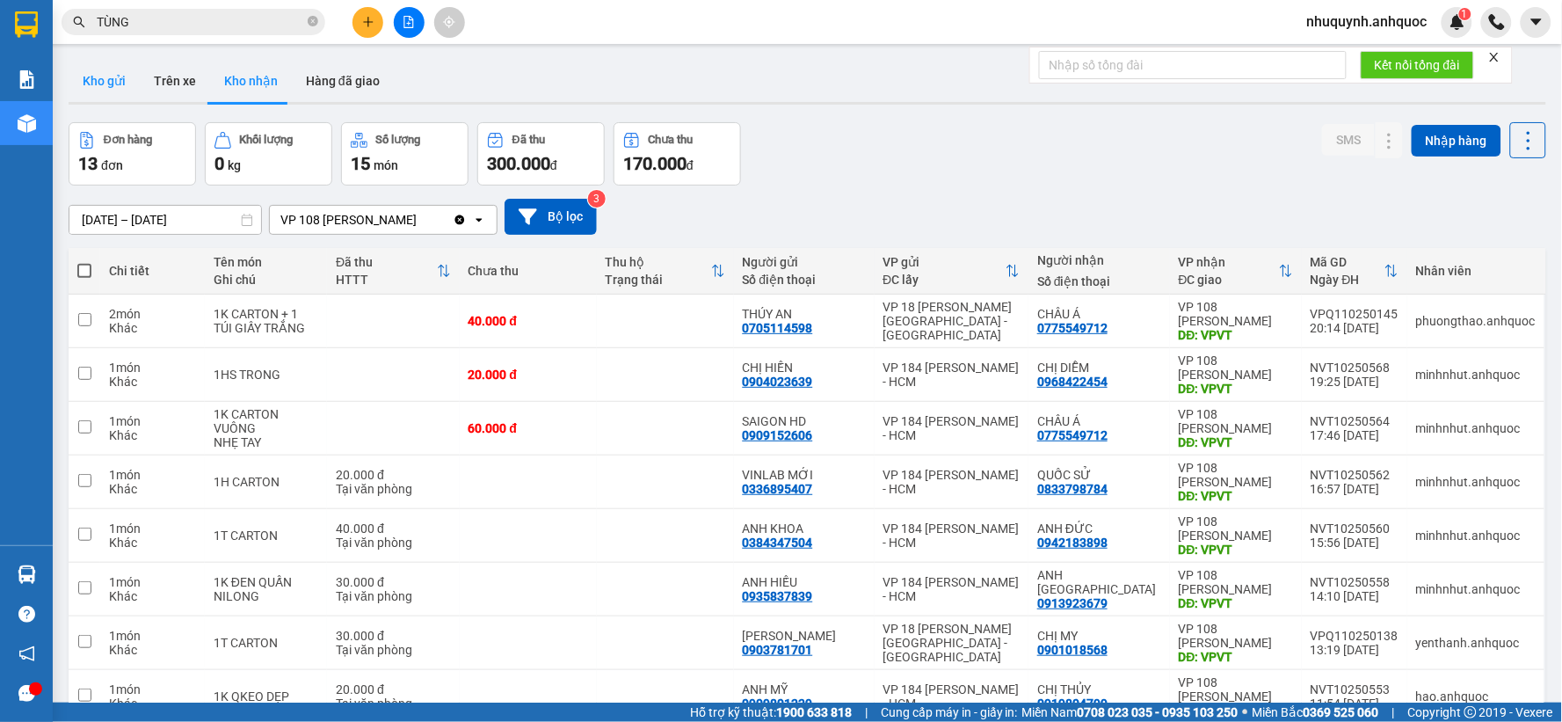
click at [115, 80] on button "Kho gửi" at bounding box center [104, 81] width 71 height 42
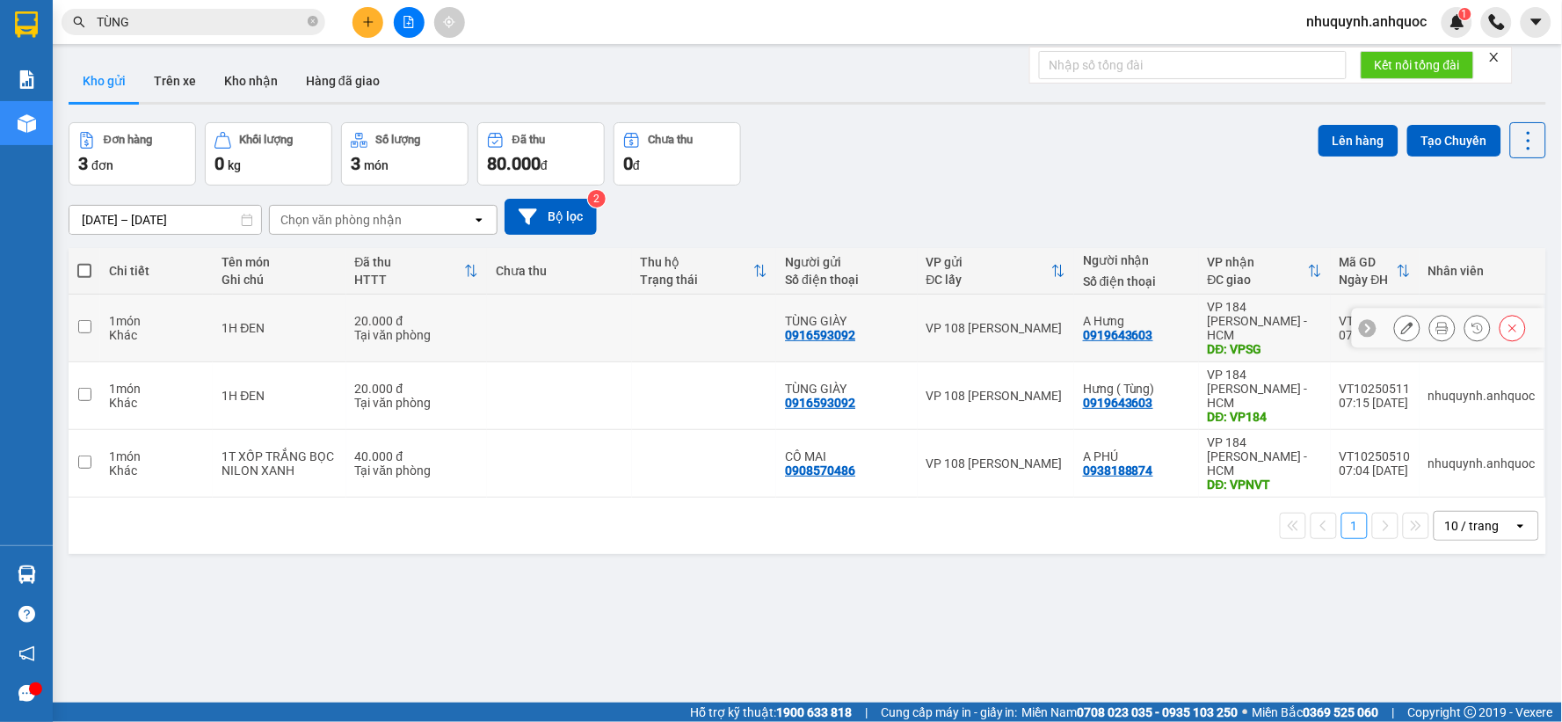
click at [604, 322] on td at bounding box center [559, 328] width 145 height 68
checkbox input "true"
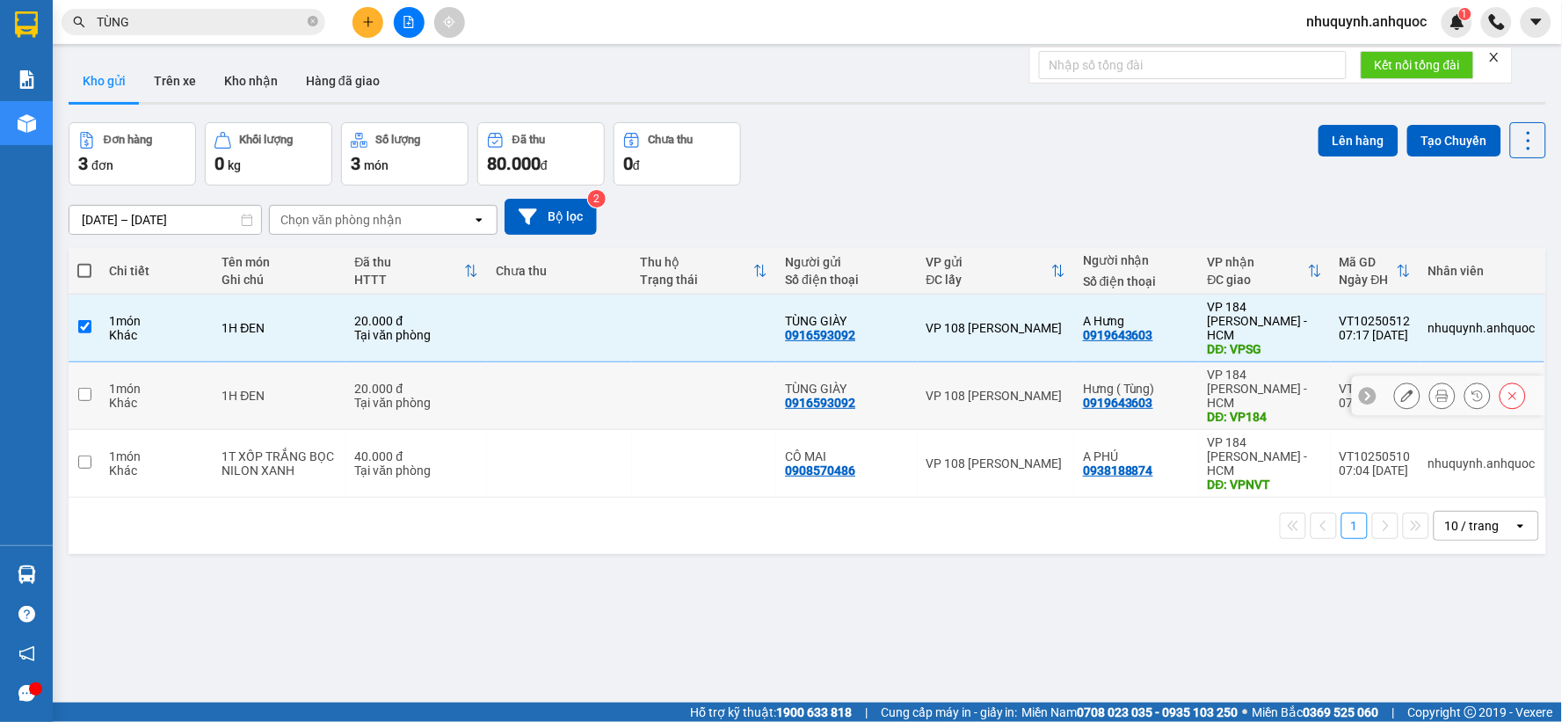
click at [583, 362] on td at bounding box center [559, 396] width 145 height 68
checkbox input "true"
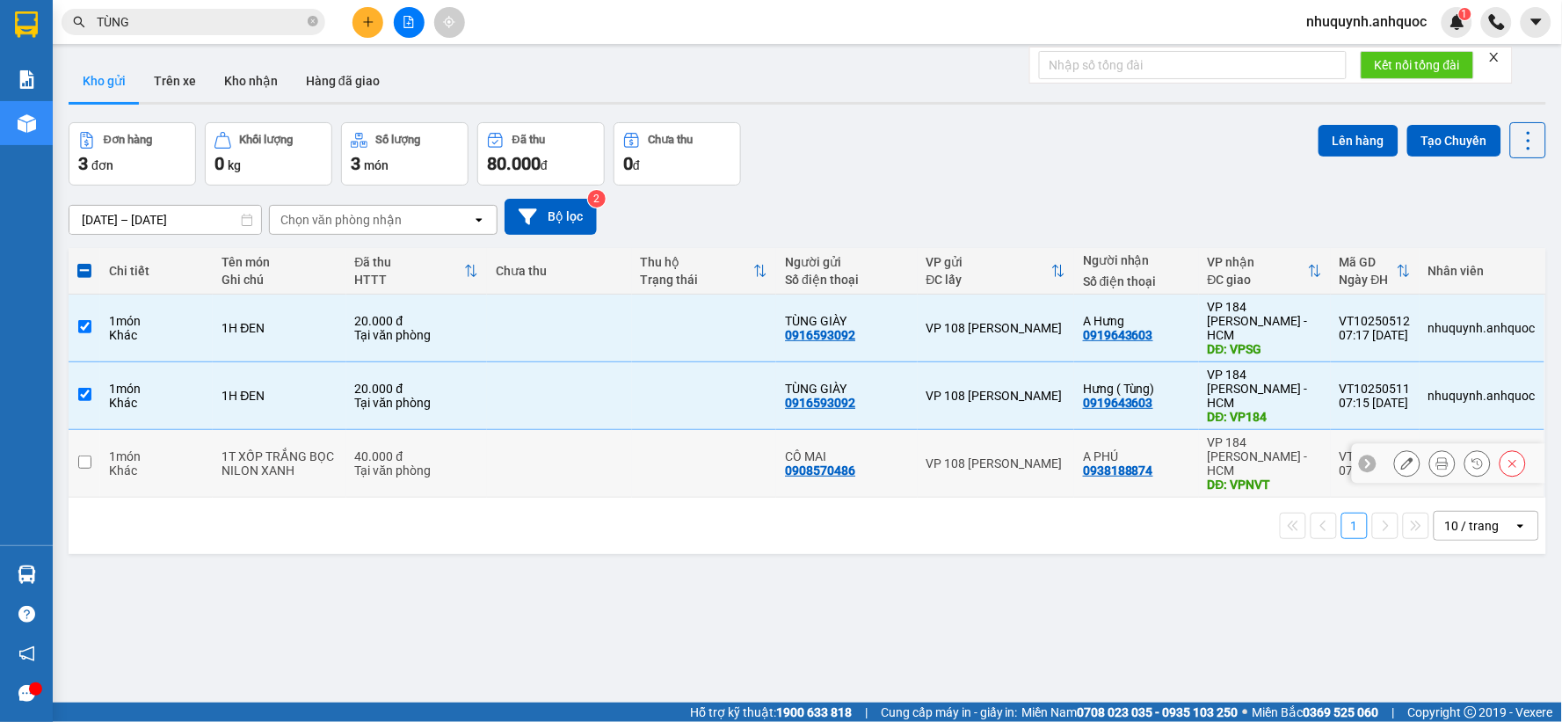
click at [552, 430] on td at bounding box center [559, 464] width 145 height 68
checkbox input "true"
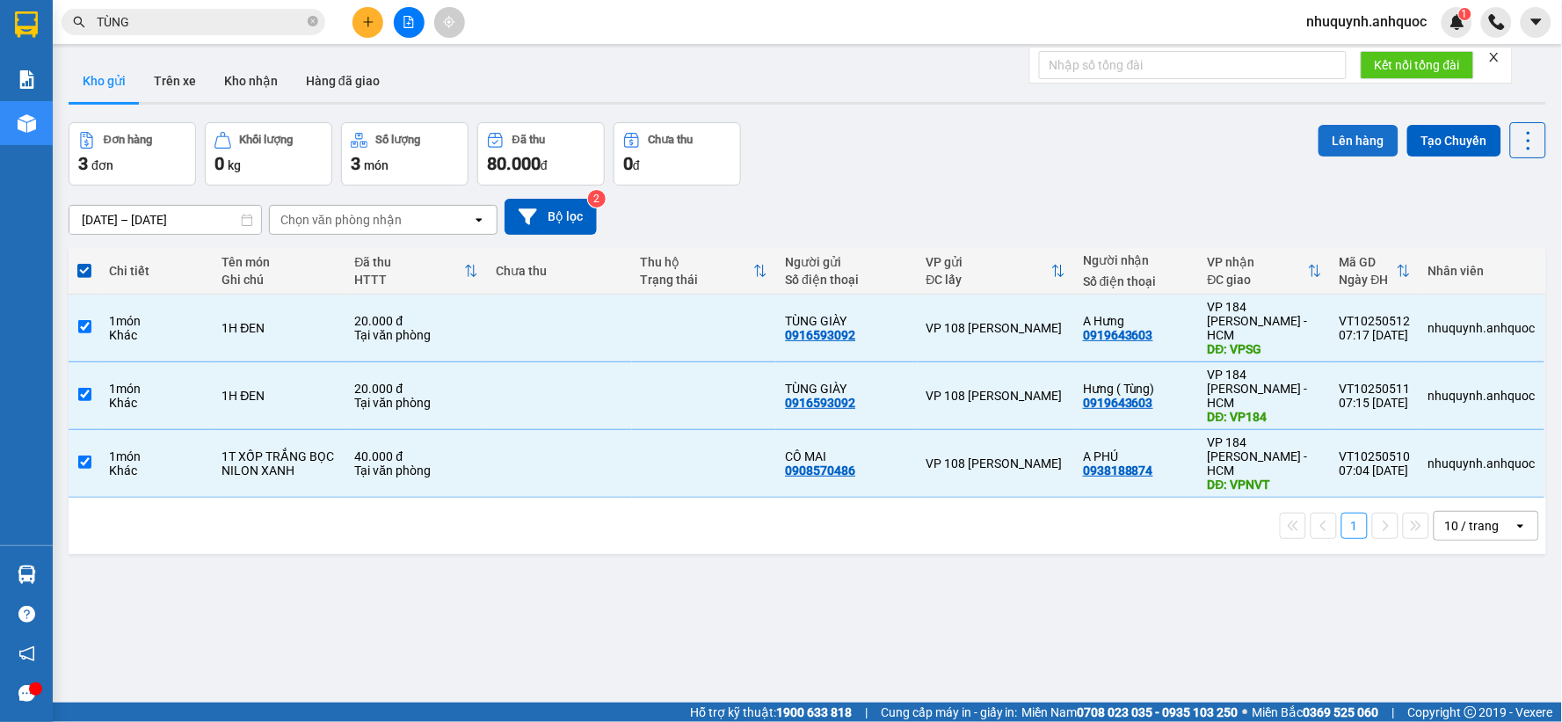
click at [1323, 137] on button "Lên hàng" at bounding box center [1358, 141] width 80 height 32
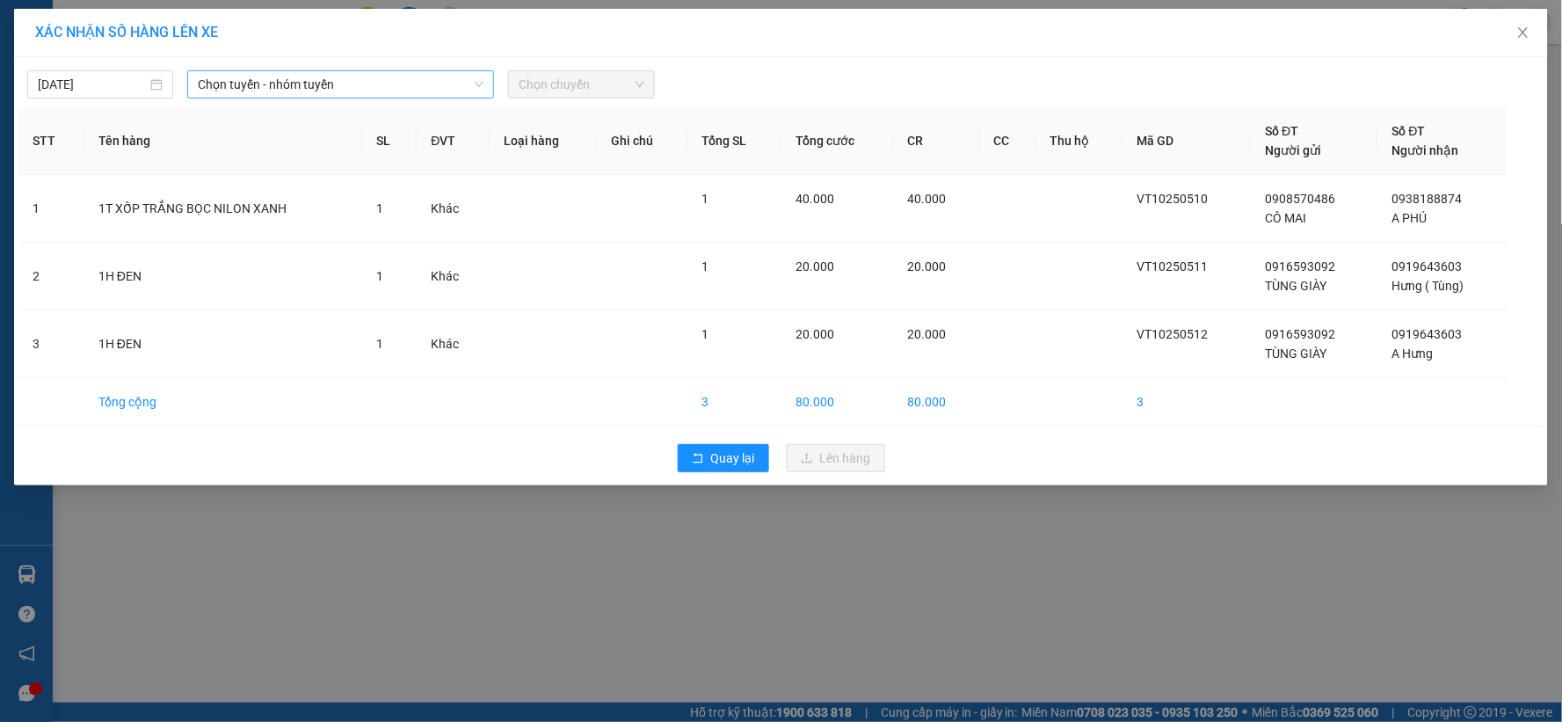
click at [252, 84] on span "Chọn tuyến - nhóm tuyến" at bounding box center [341, 84] width 286 height 26
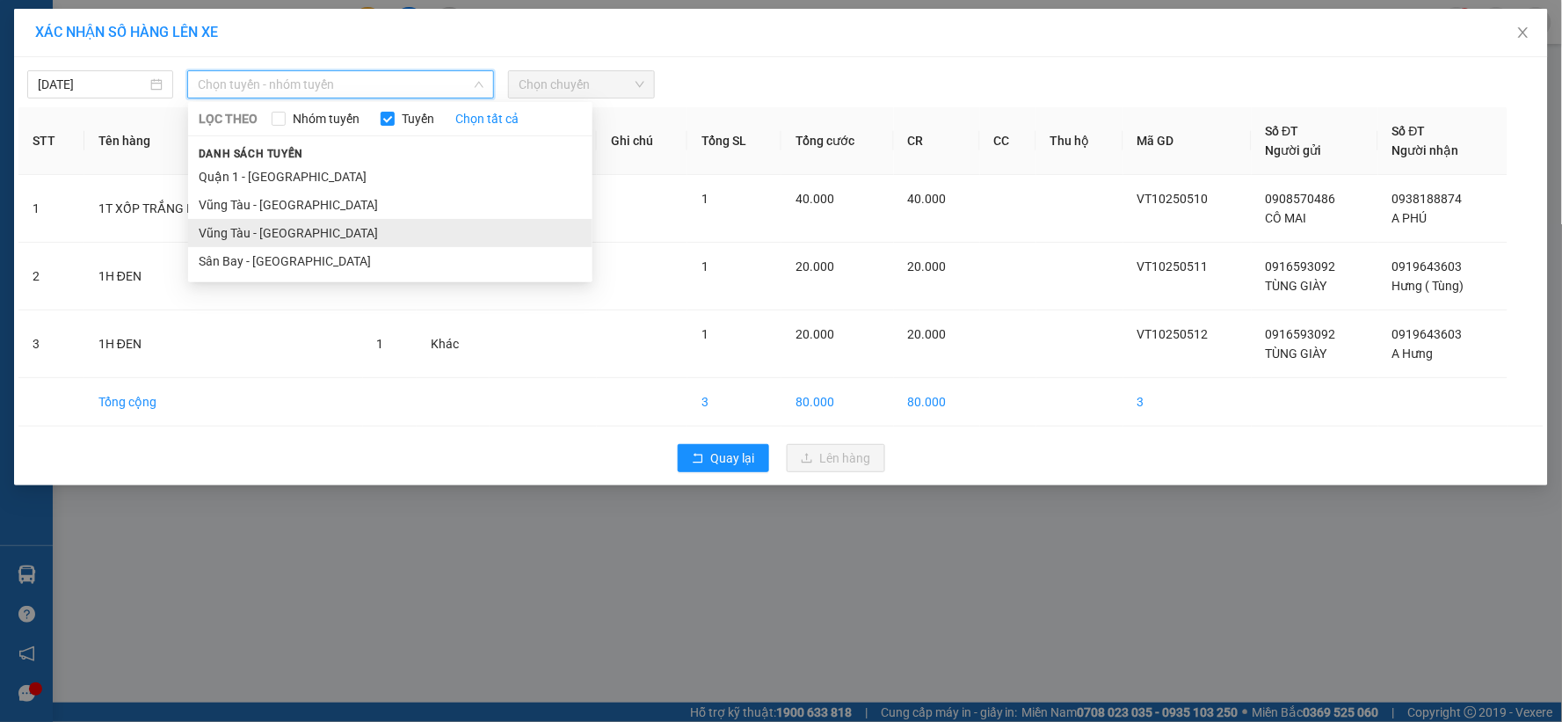
click at [305, 239] on li "Vũng Tàu - Sân Bay" at bounding box center [390, 233] width 404 height 28
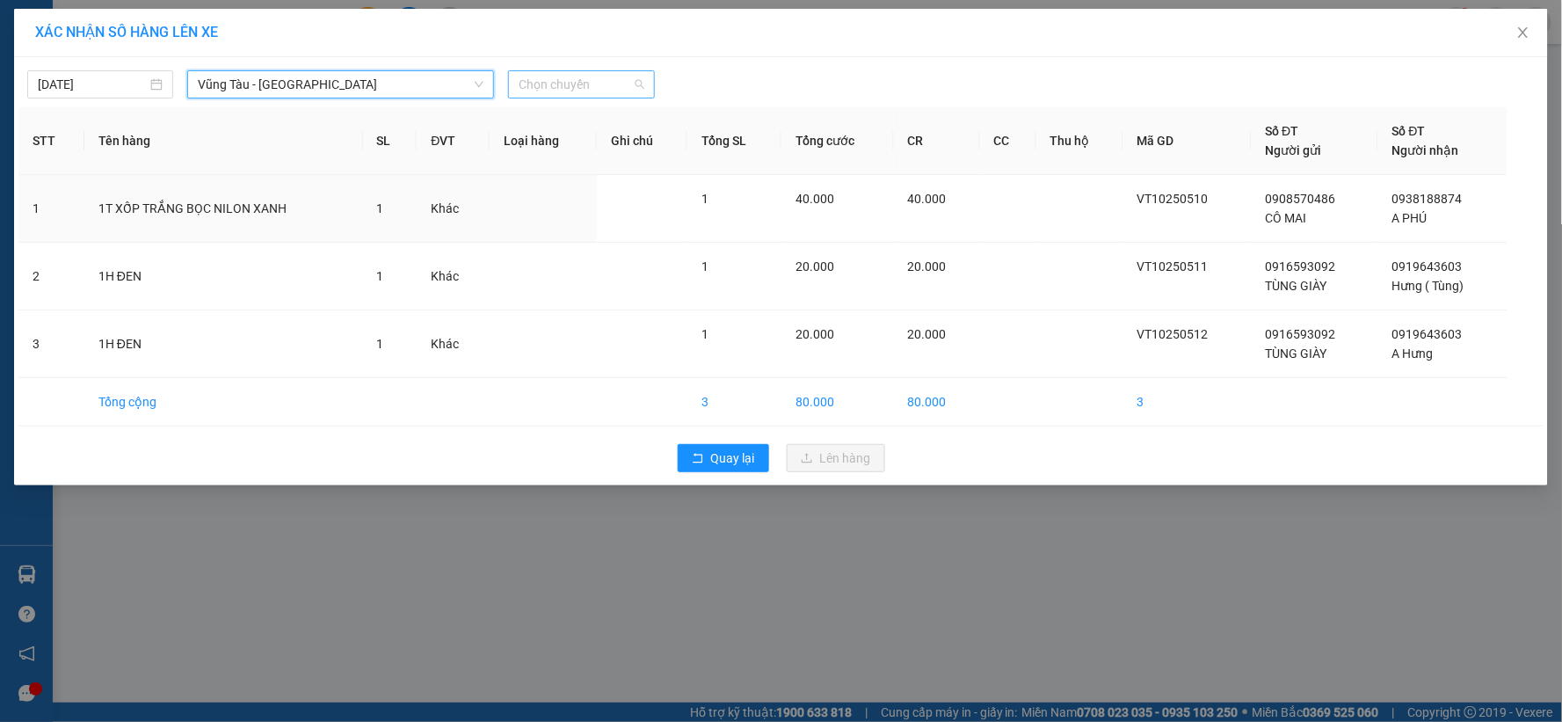
click at [563, 81] on span "Chọn chuyến" at bounding box center [581, 84] width 125 height 26
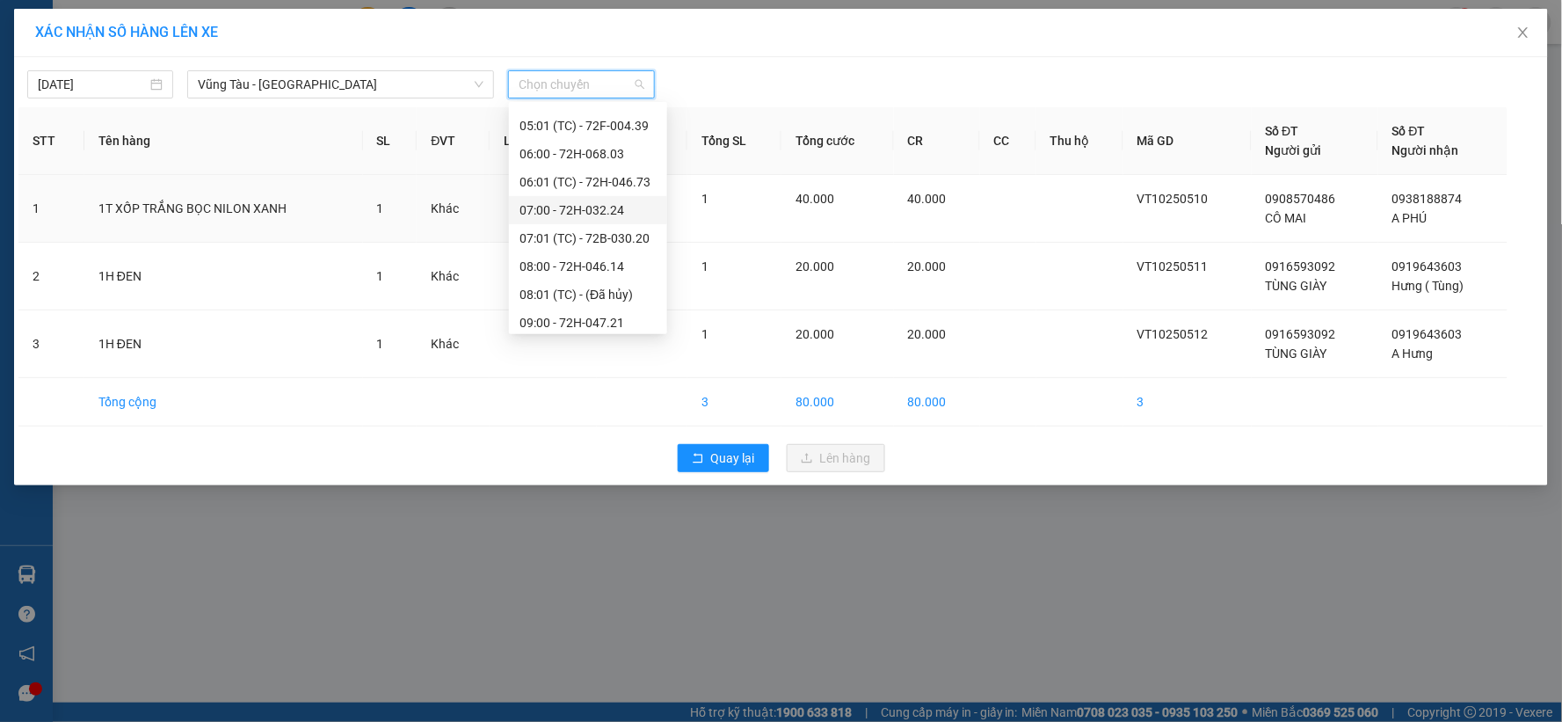
scroll to position [195, 0]
click at [548, 230] on div "08:00 - 72H-046.14" at bounding box center [587, 233] width 137 height 19
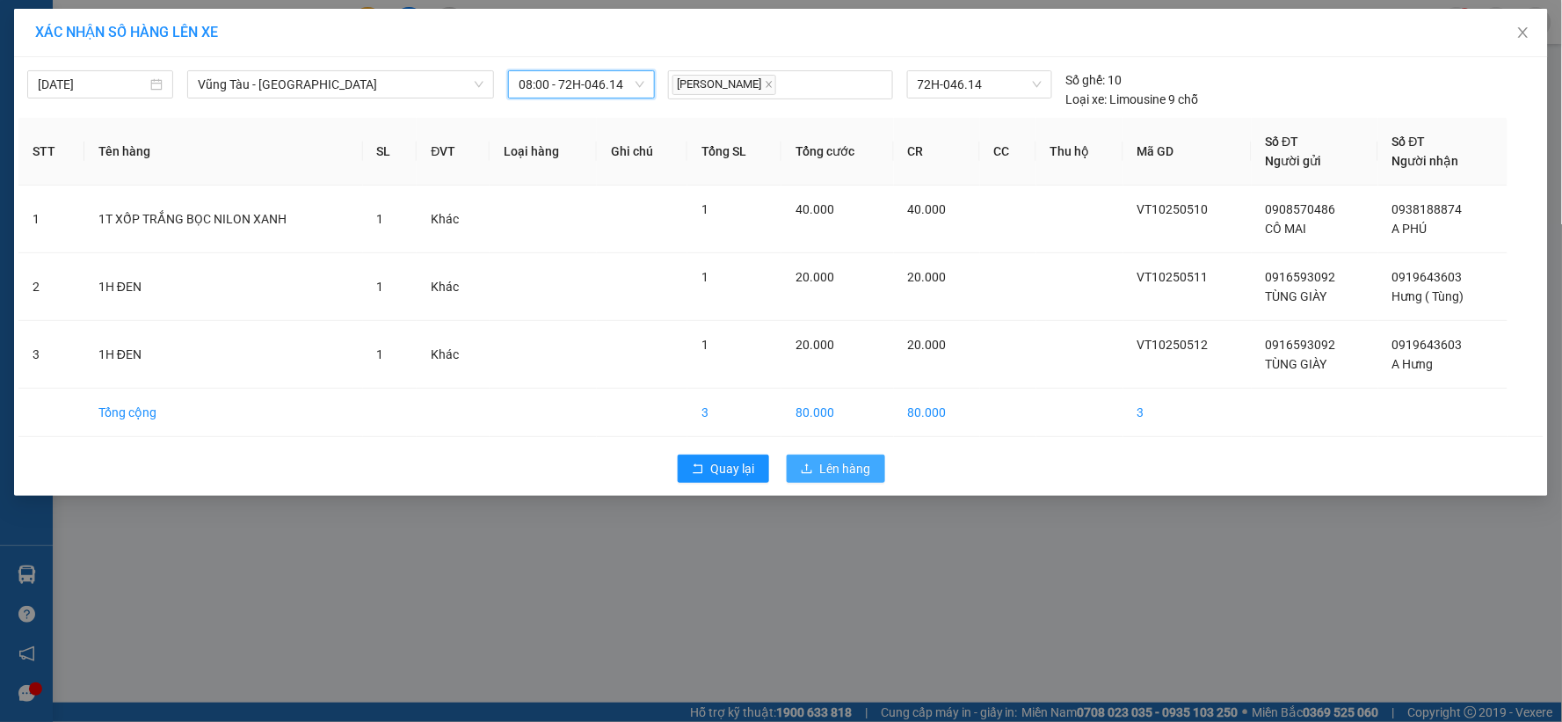
click at [868, 476] on span "Lên hàng" at bounding box center [845, 468] width 51 height 19
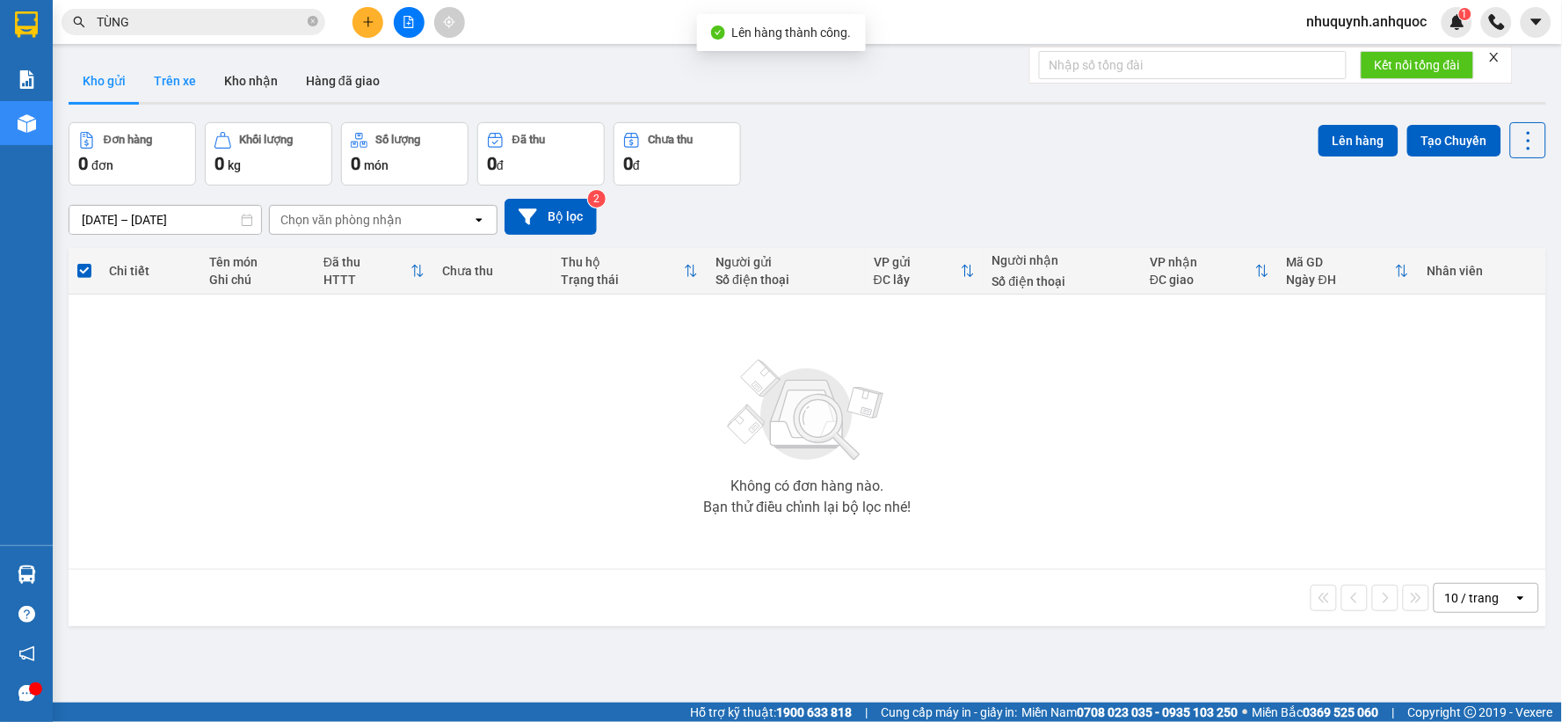
click at [186, 84] on button "Trên xe" at bounding box center [175, 81] width 70 height 42
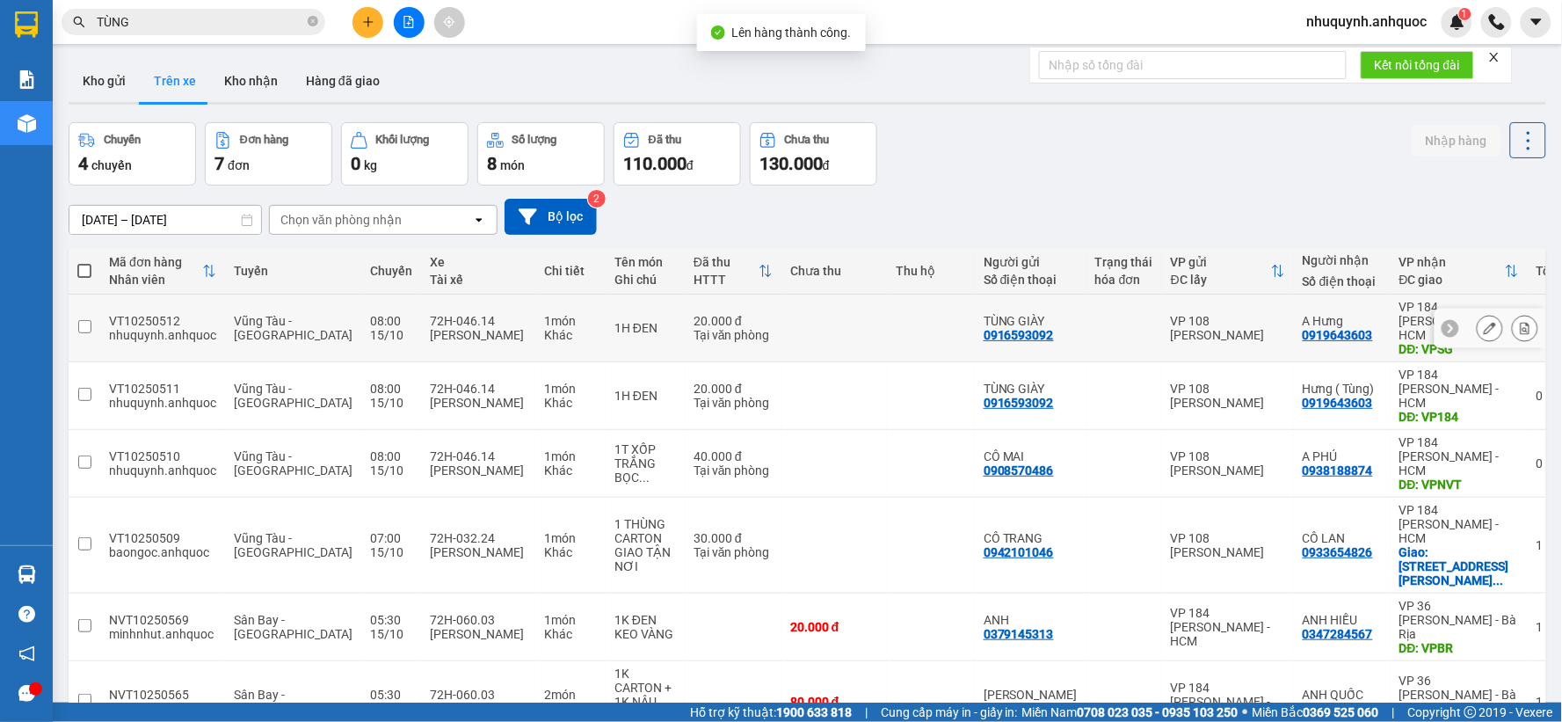
click at [1518, 318] on button at bounding box center [1525, 328] width 25 height 31
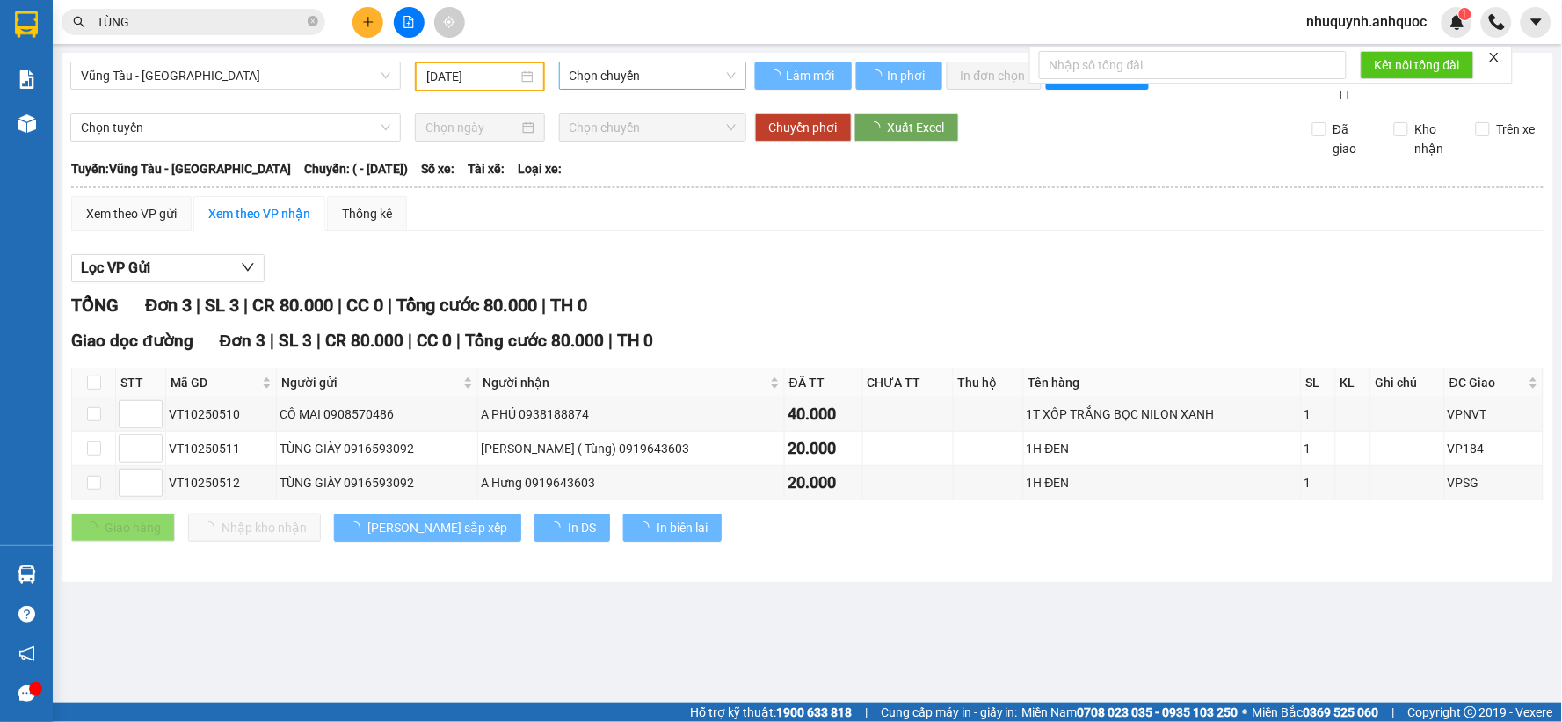
type input "15/10/2025"
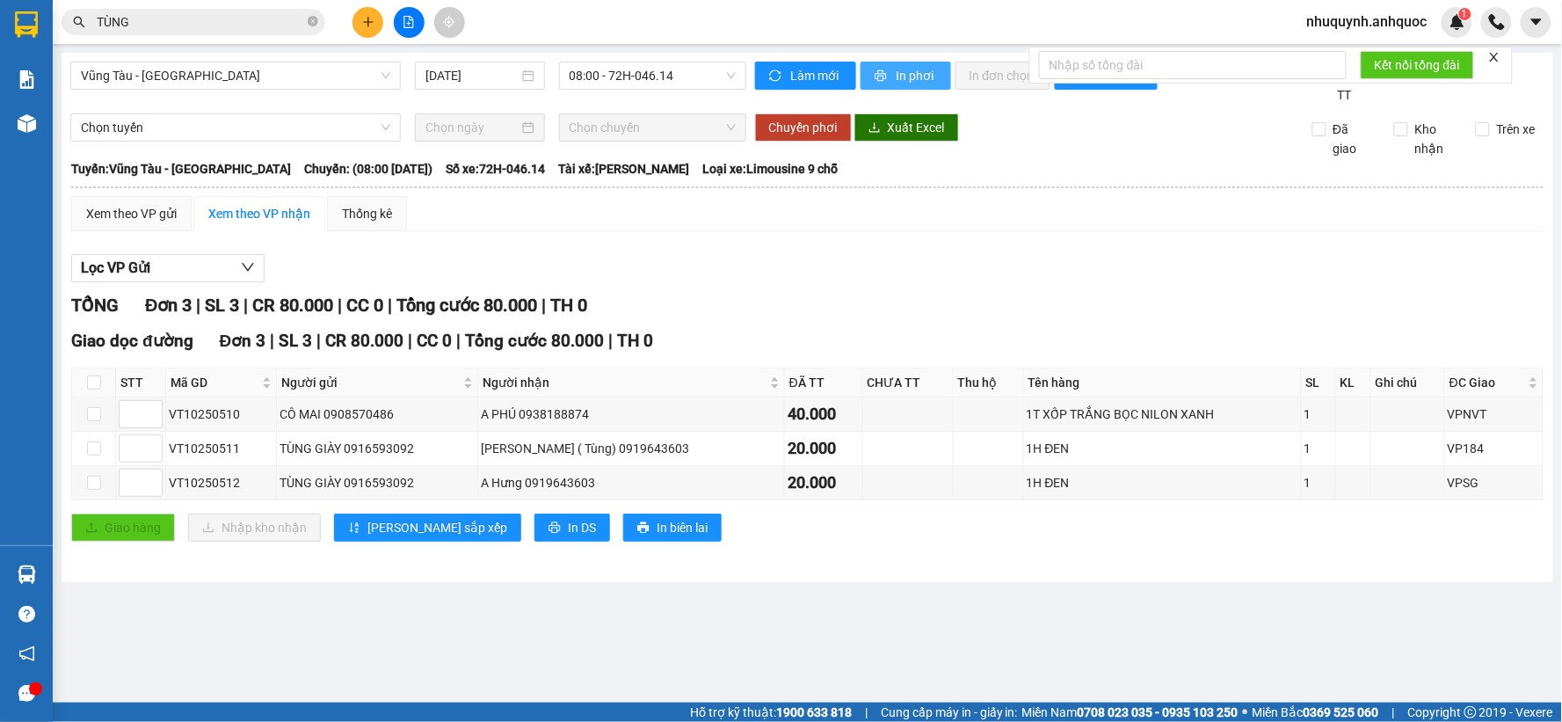
click at [889, 74] on button "In phơi" at bounding box center [905, 76] width 91 height 28
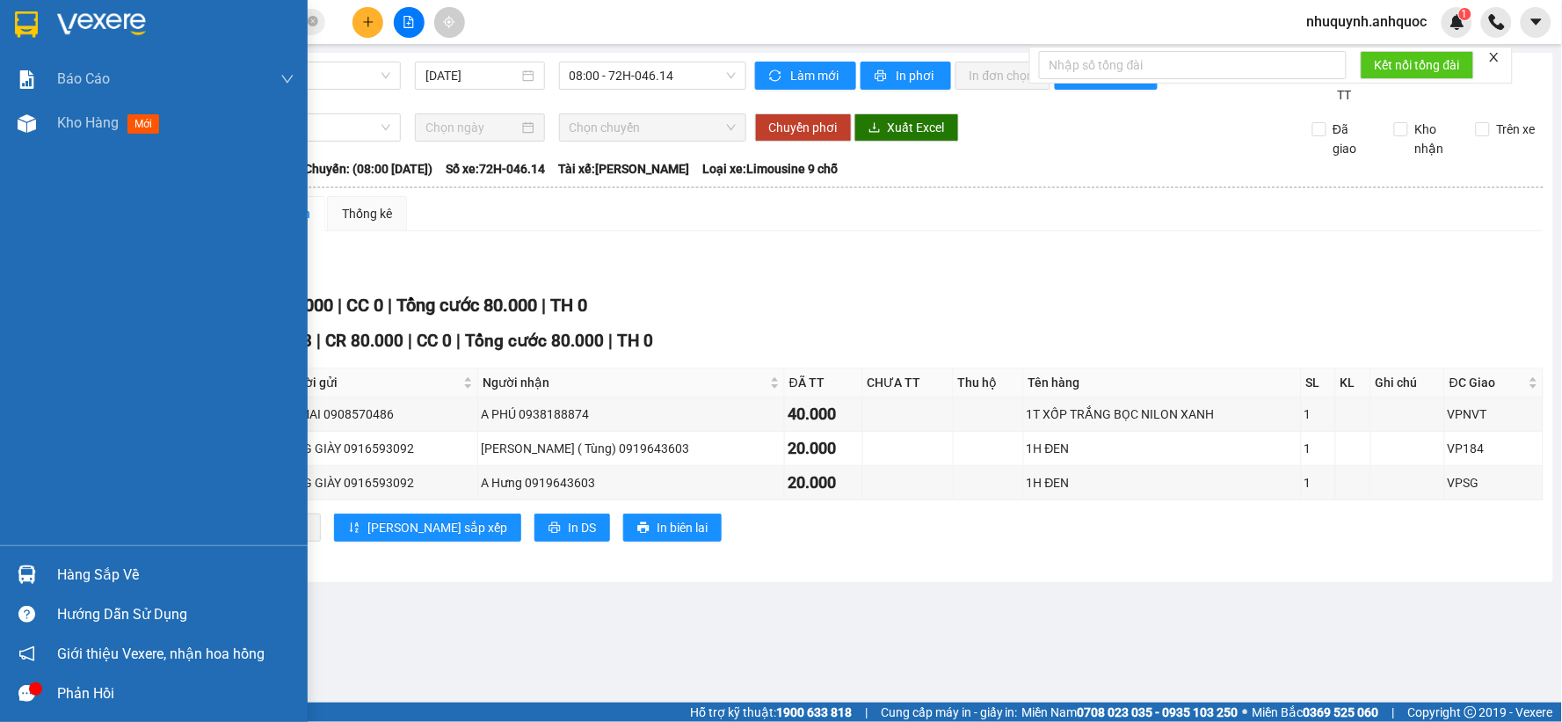
click at [103, 18] on img at bounding box center [101, 24] width 89 height 26
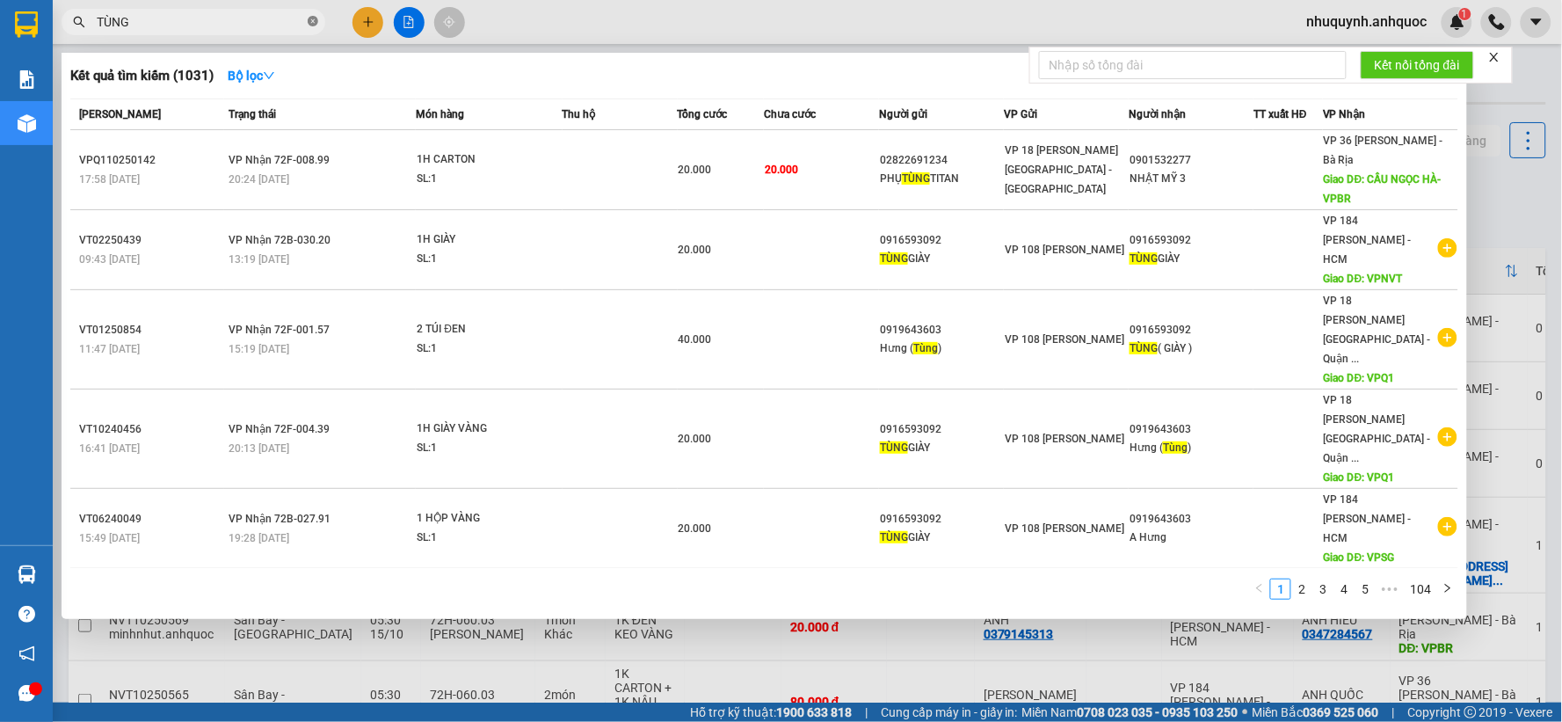
click at [315, 21] on icon "close-circle" at bounding box center [313, 21] width 11 height 11
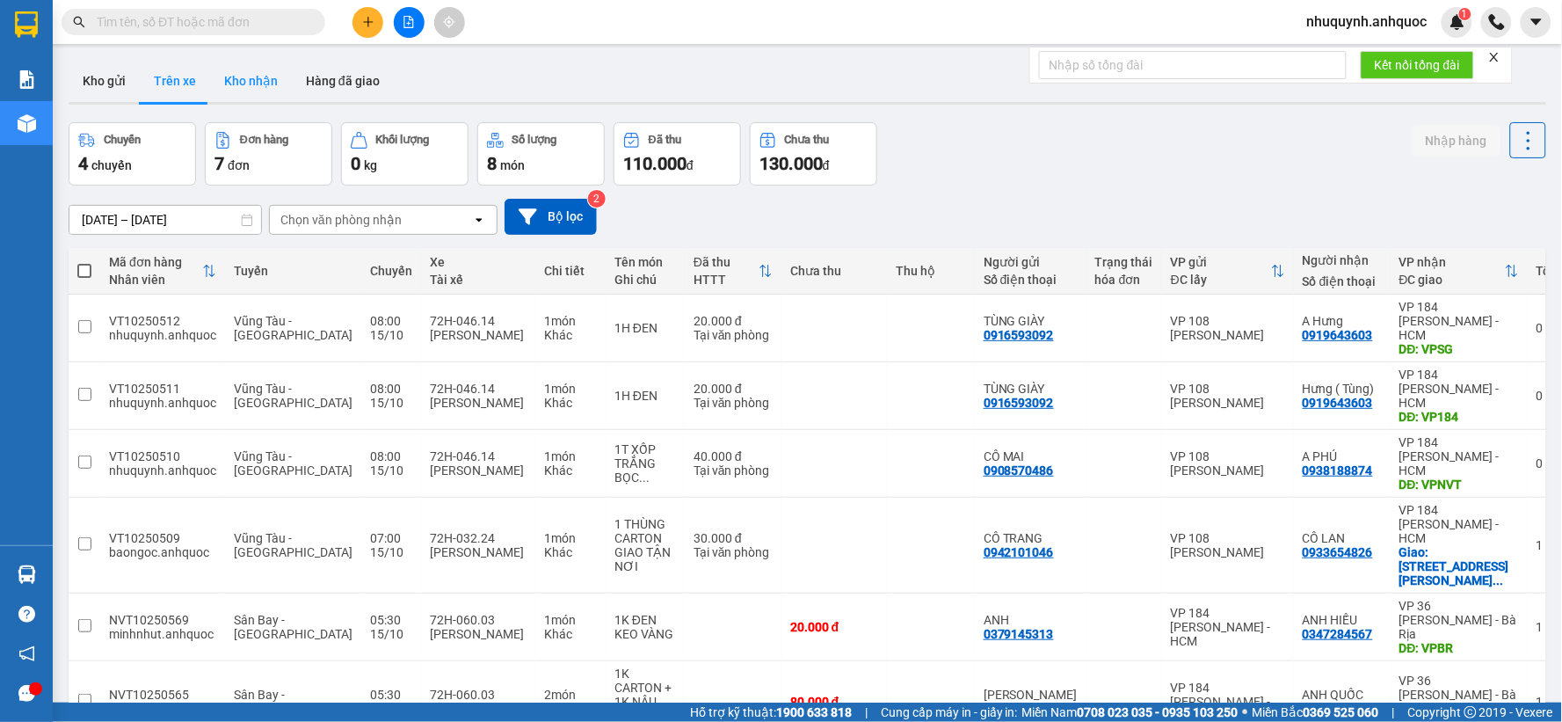
click at [265, 81] on button "Kho nhận" at bounding box center [251, 81] width 82 height 42
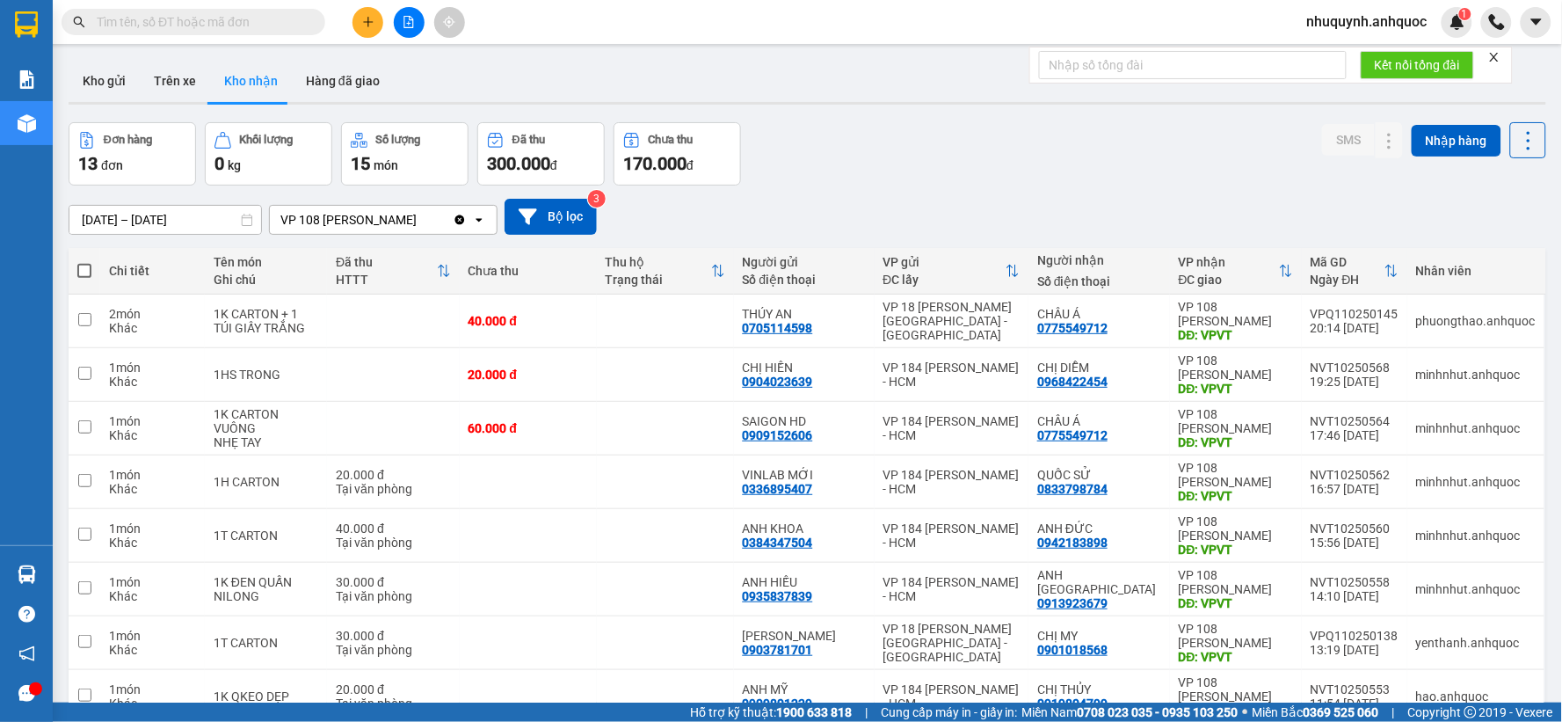
click at [234, 218] on input "[DATE] – [DATE]" at bounding box center [165, 220] width 192 height 28
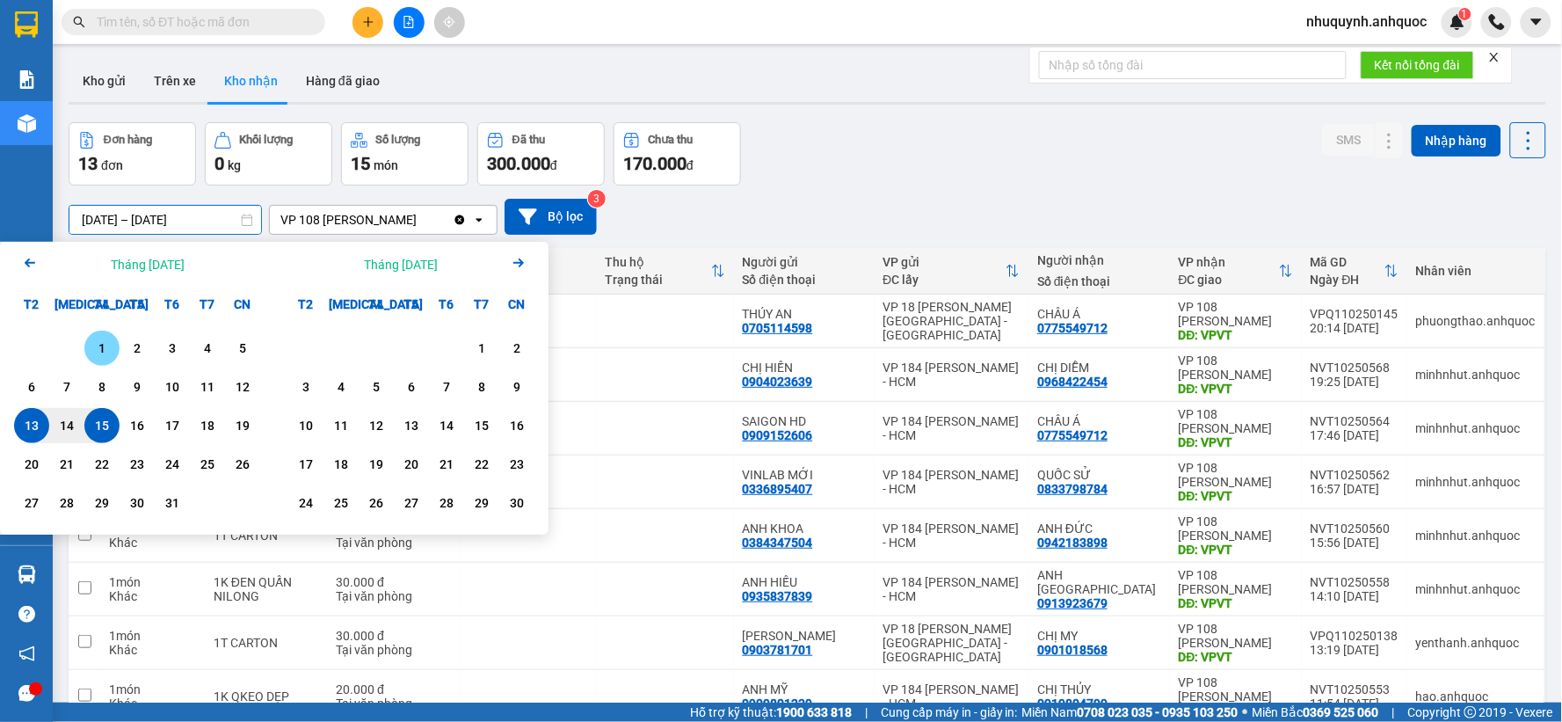
click at [94, 337] on div "1" at bounding box center [101, 347] width 35 height 35
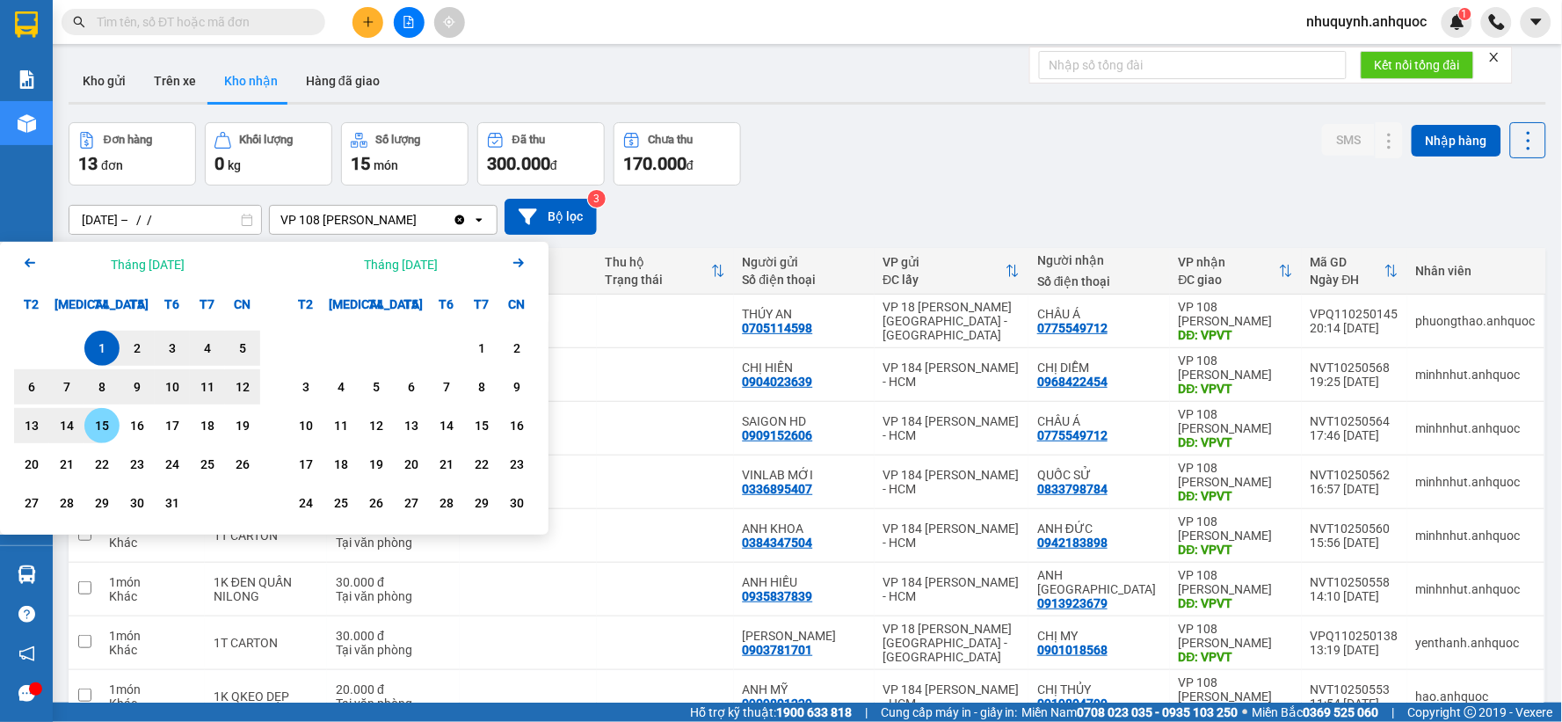
click at [100, 436] on div "15" at bounding box center [102, 425] width 25 height 21
type input "01/10/2025 – 15/10/2025"
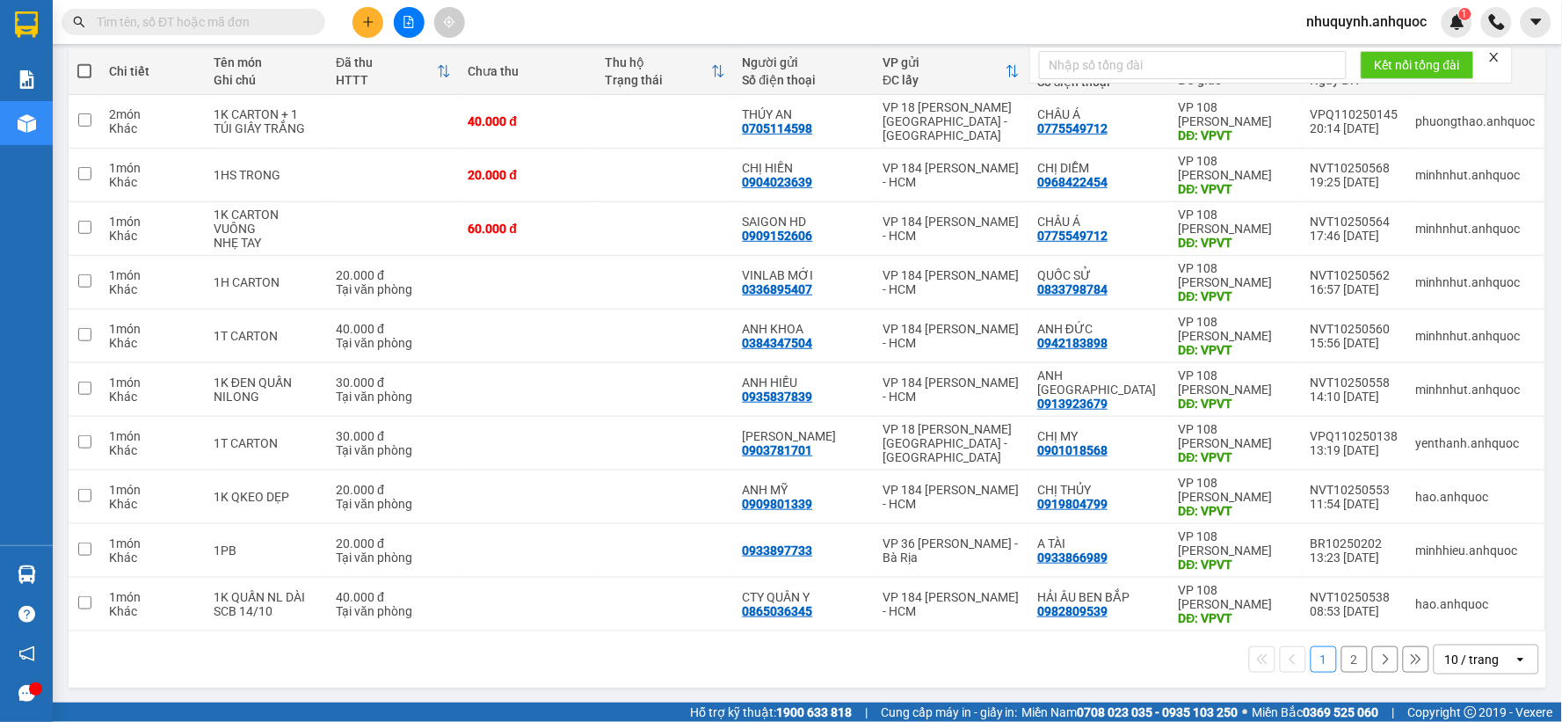
scroll to position [202, 0]
click at [1478, 654] on div "10 / trang" at bounding box center [1472, 659] width 54 height 18
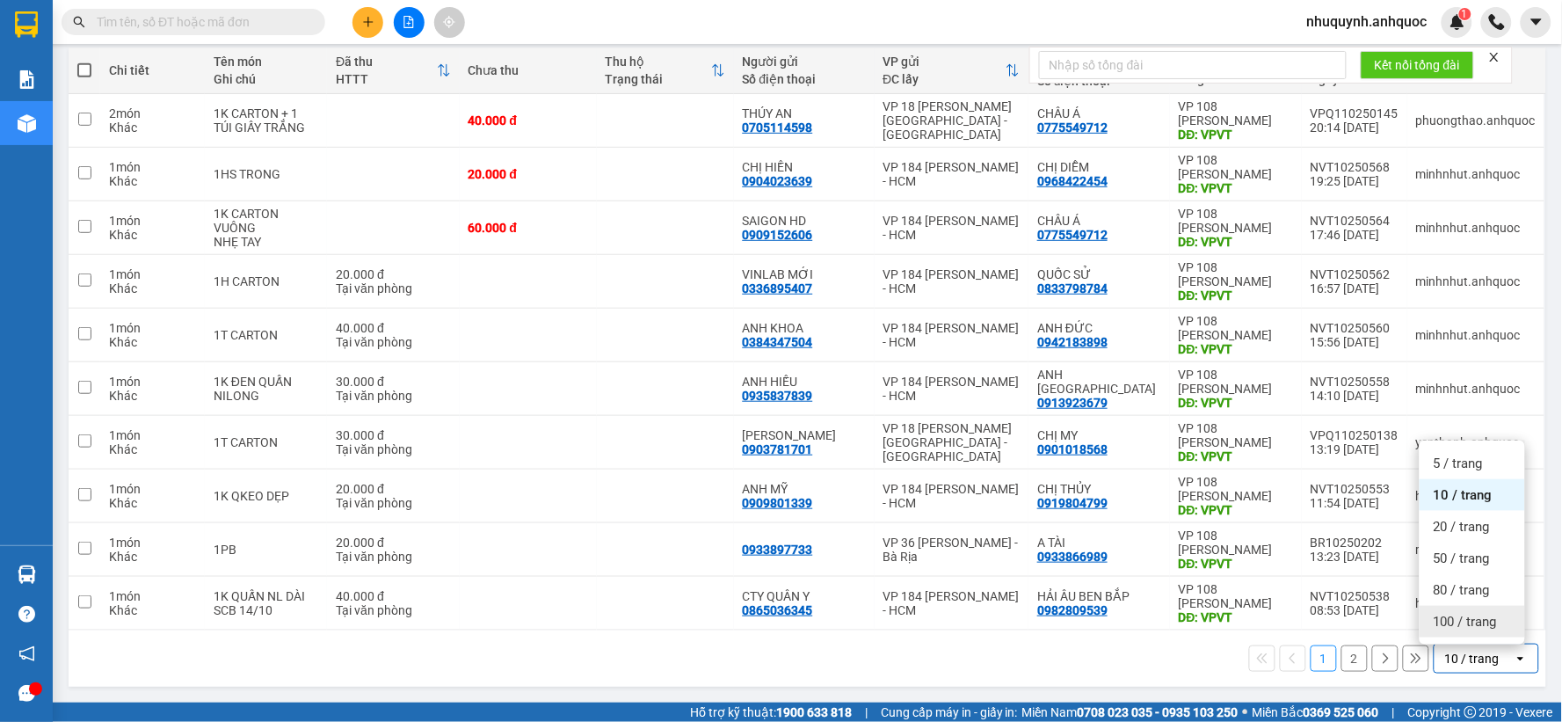
click at [1464, 621] on span "100 / trang" at bounding box center [1465, 622] width 63 height 18
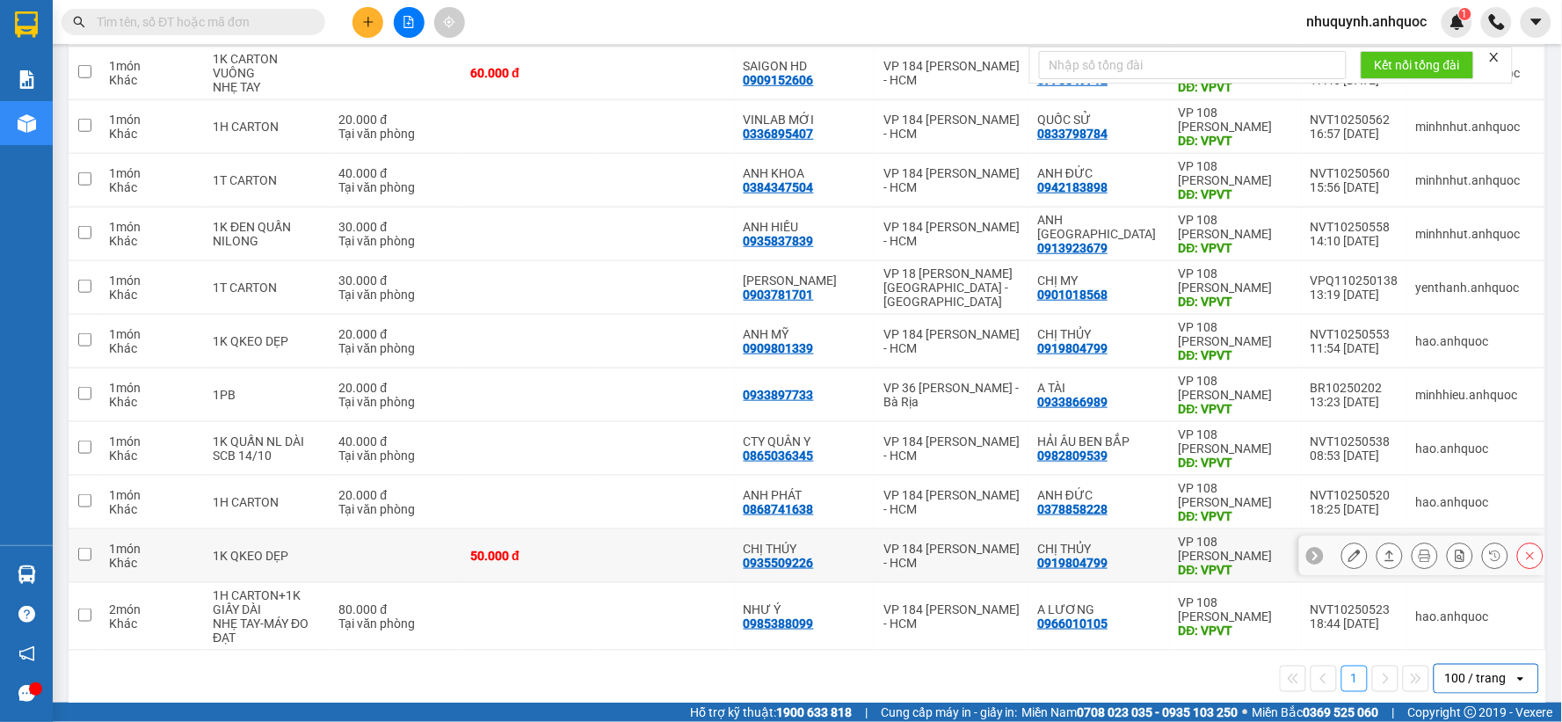
scroll to position [376, 0]
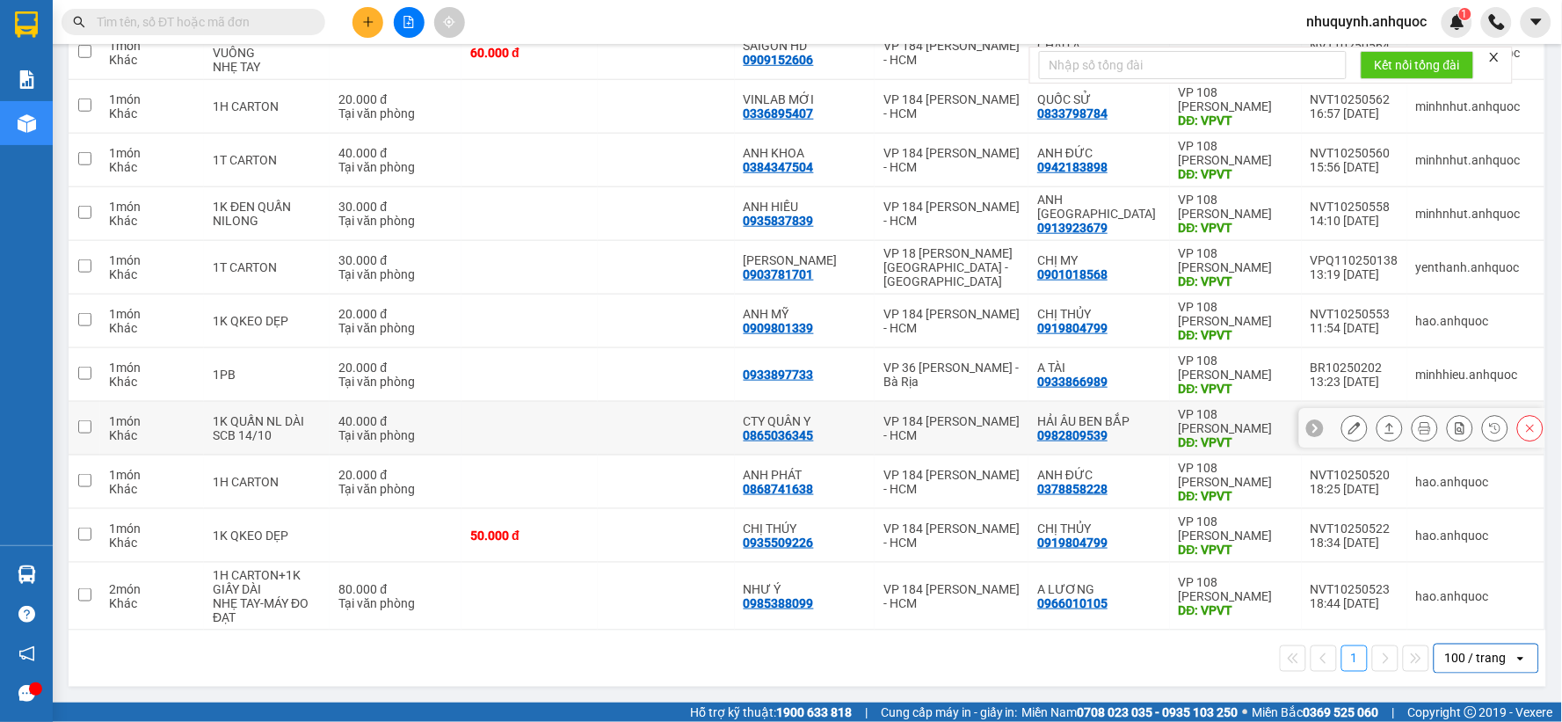
click at [493, 429] on td at bounding box center [529, 429] width 136 height 54
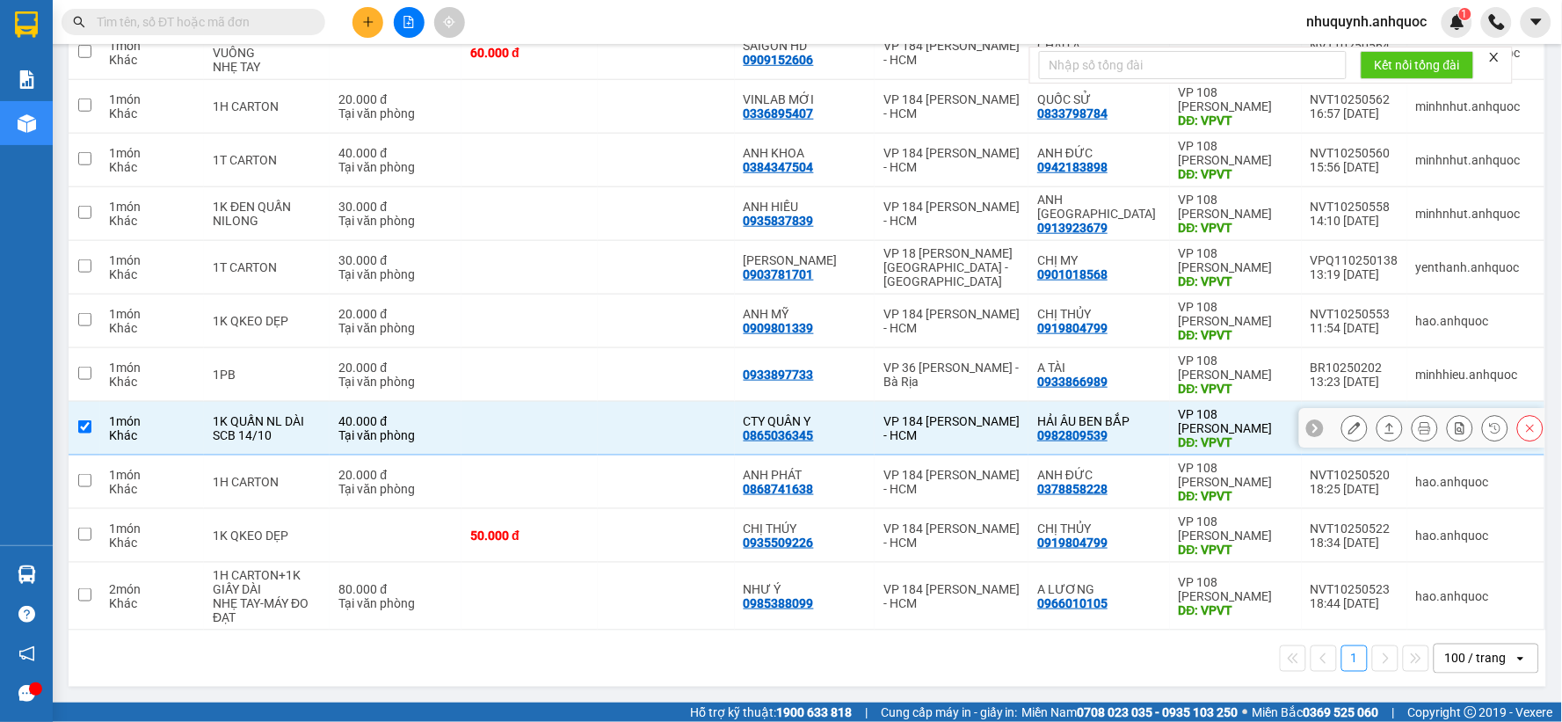
click at [91, 429] on input "checkbox" at bounding box center [84, 426] width 13 height 13
checkbox input "false"
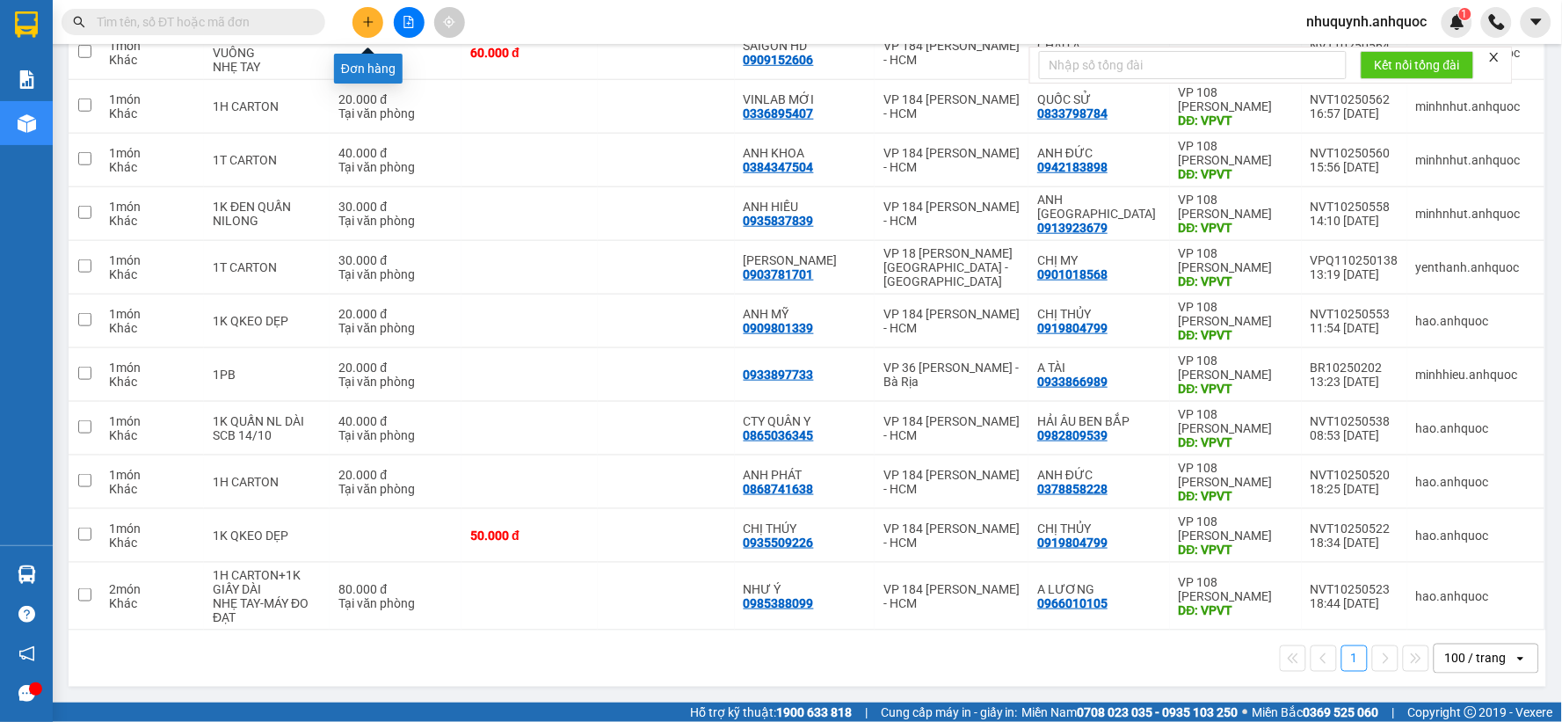
click at [362, 14] on button at bounding box center [367, 22] width 31 height 31
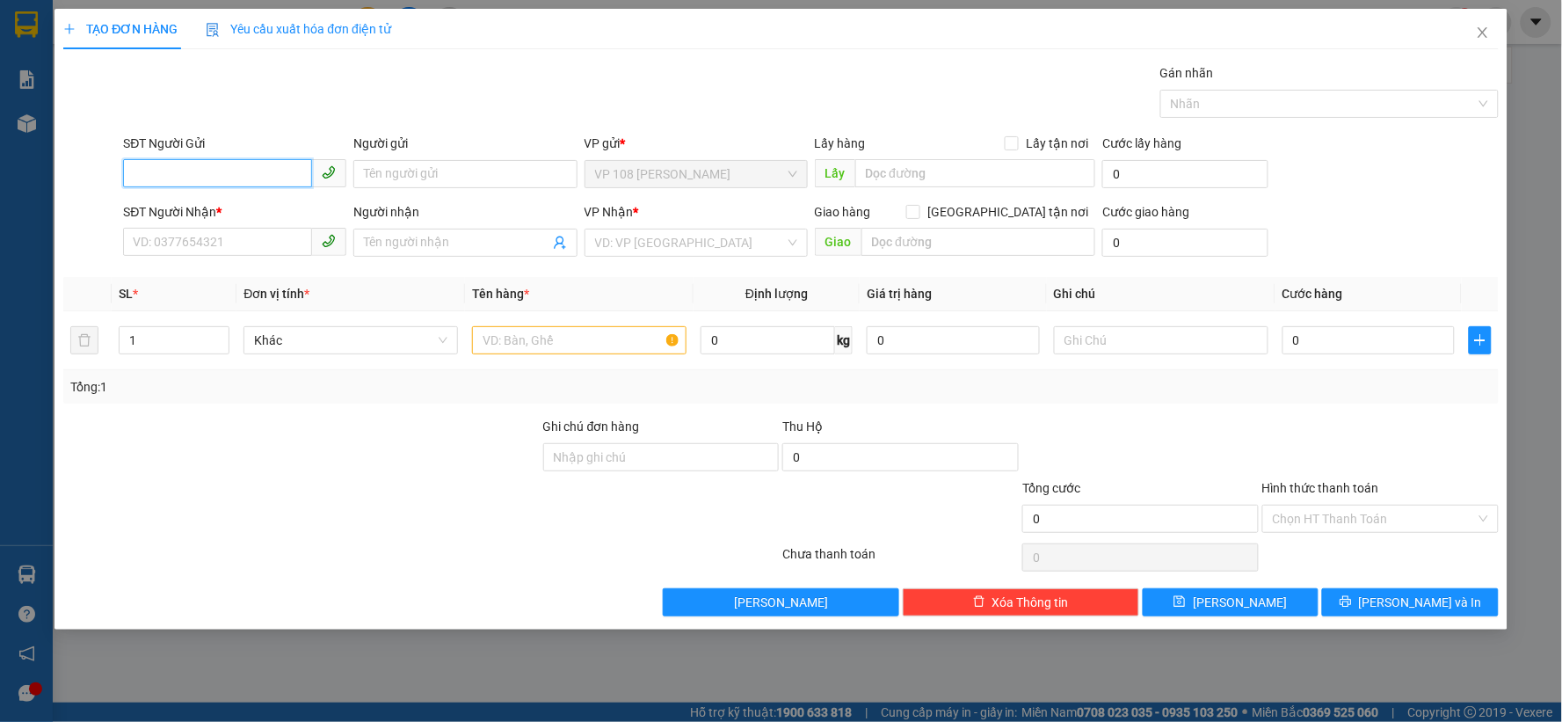
click at [250, 171] on input "SĐT Người Gửi" at bounding box center [217, 173] width 189 height 28
type input "0908878899"
click at [462, 80] on div "Gán nhãn Nhãn" at bounding box center [811, 94] width 1382 height 62
drag, startPoint x: 240, startPoint y: 177, endPoint x: 108, endPoint y: 168, distance: 132.1
click at [108, 168] on div "SĐT Người Gửi 0908878899 0908878899 Người gửi Tên người gửi VP gửi * VP 108 Lê …" at bounding box center [781, 165] width 1439 height 62
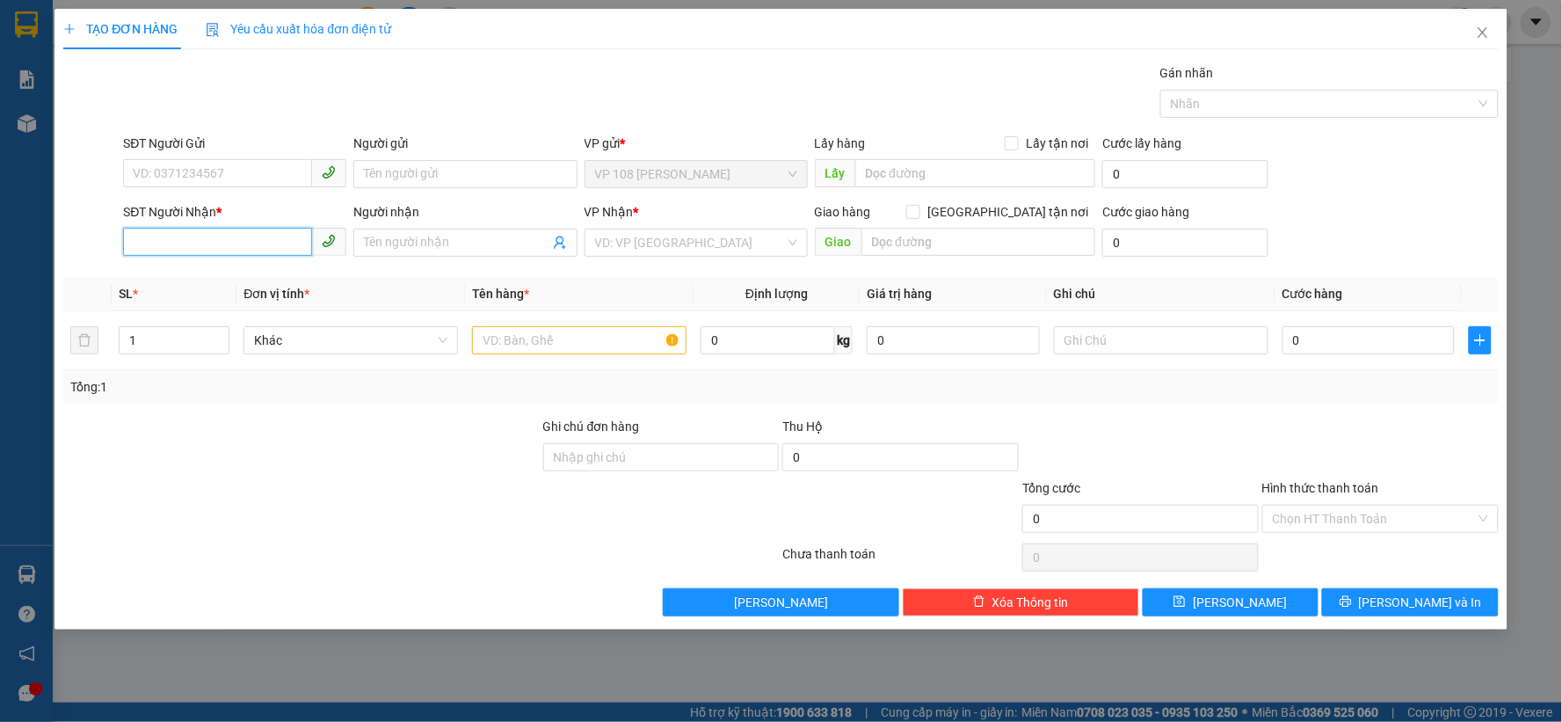
click at [227, 236] on input "SĐT Người Nhận *" at bounding box center [217, 242] width 189 height 28
paste input "0908878899"
type input "0908878899"
click at [206, 280] on div "0908878899 - CHÚ THẢO" at bounding box center [235, 277] width 202 height 19
type input "CHÚ THẢO"
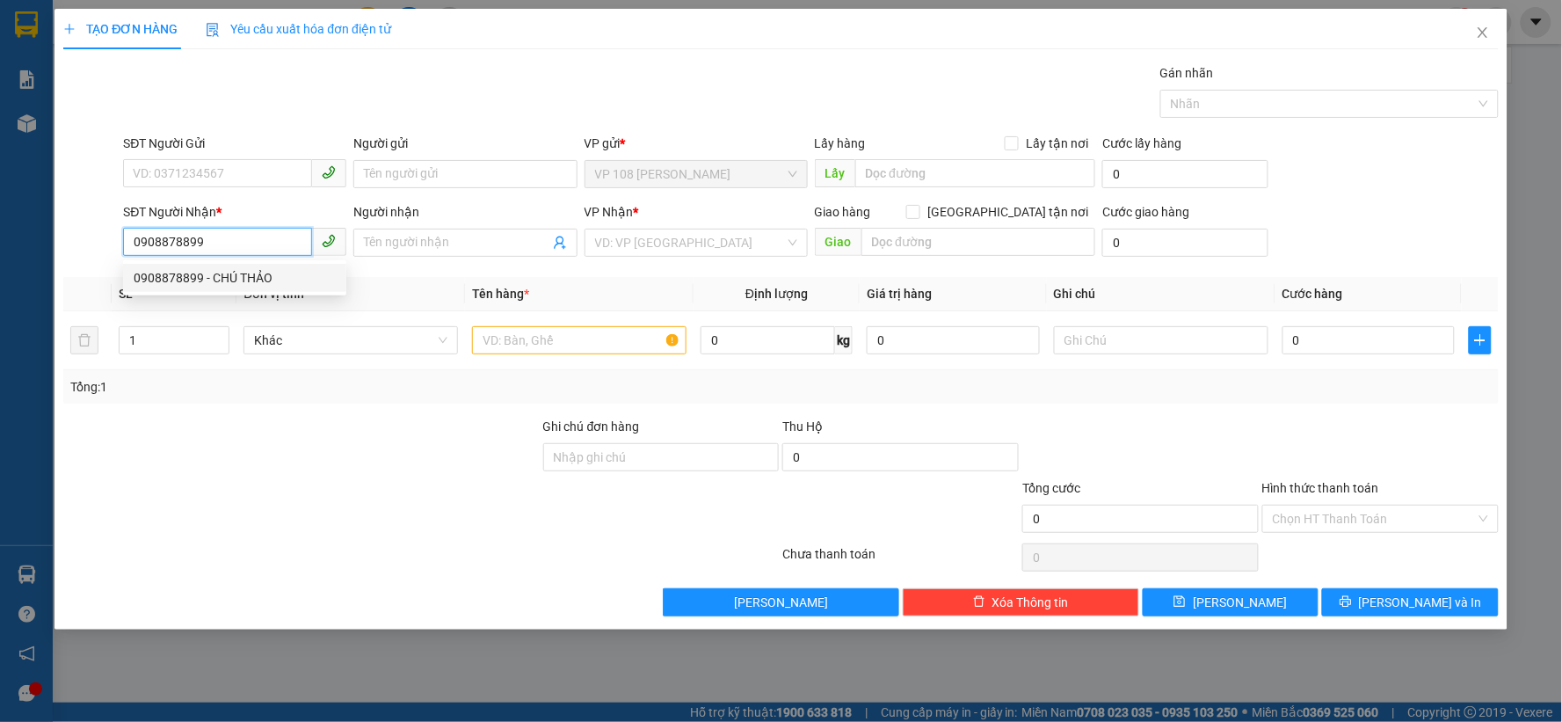
type input "VP NVT"
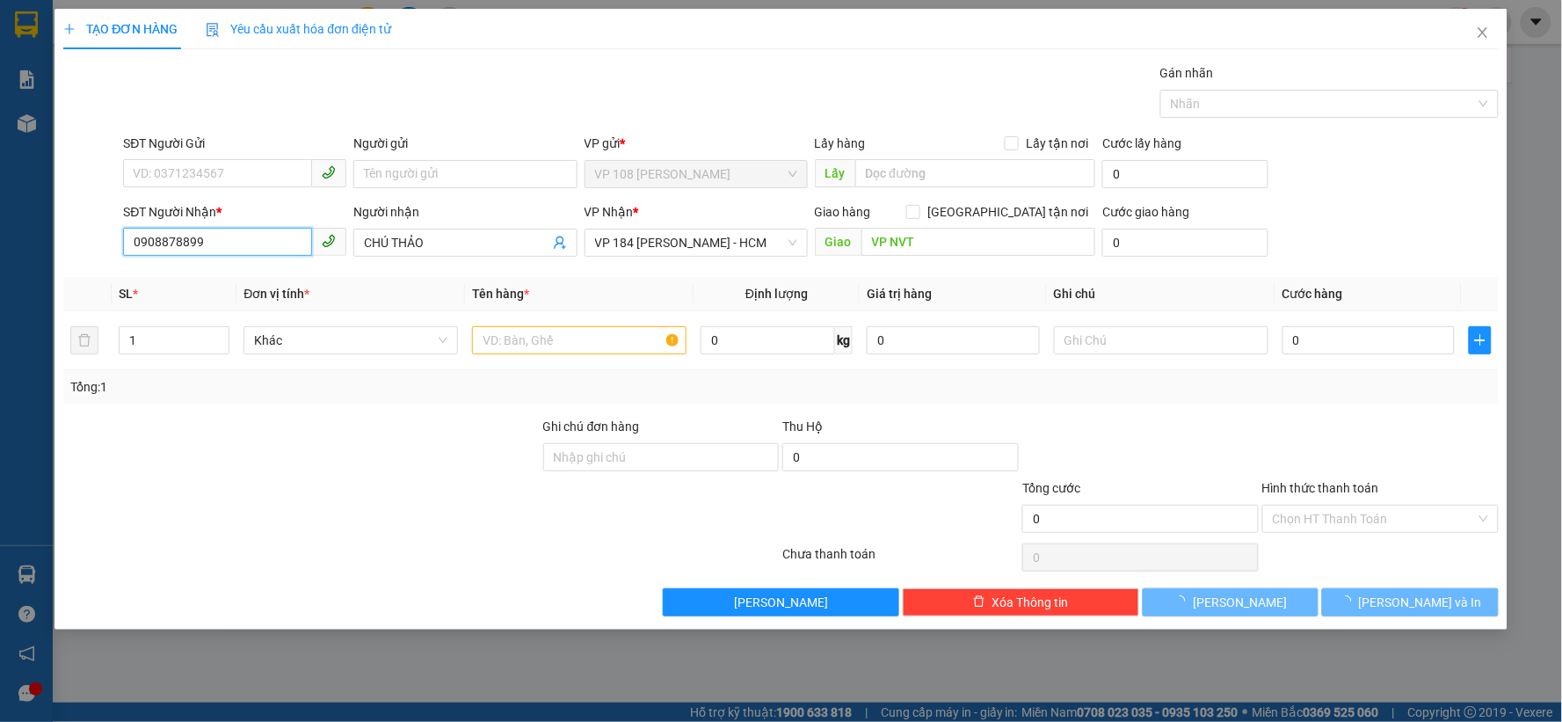
type input "40.000"
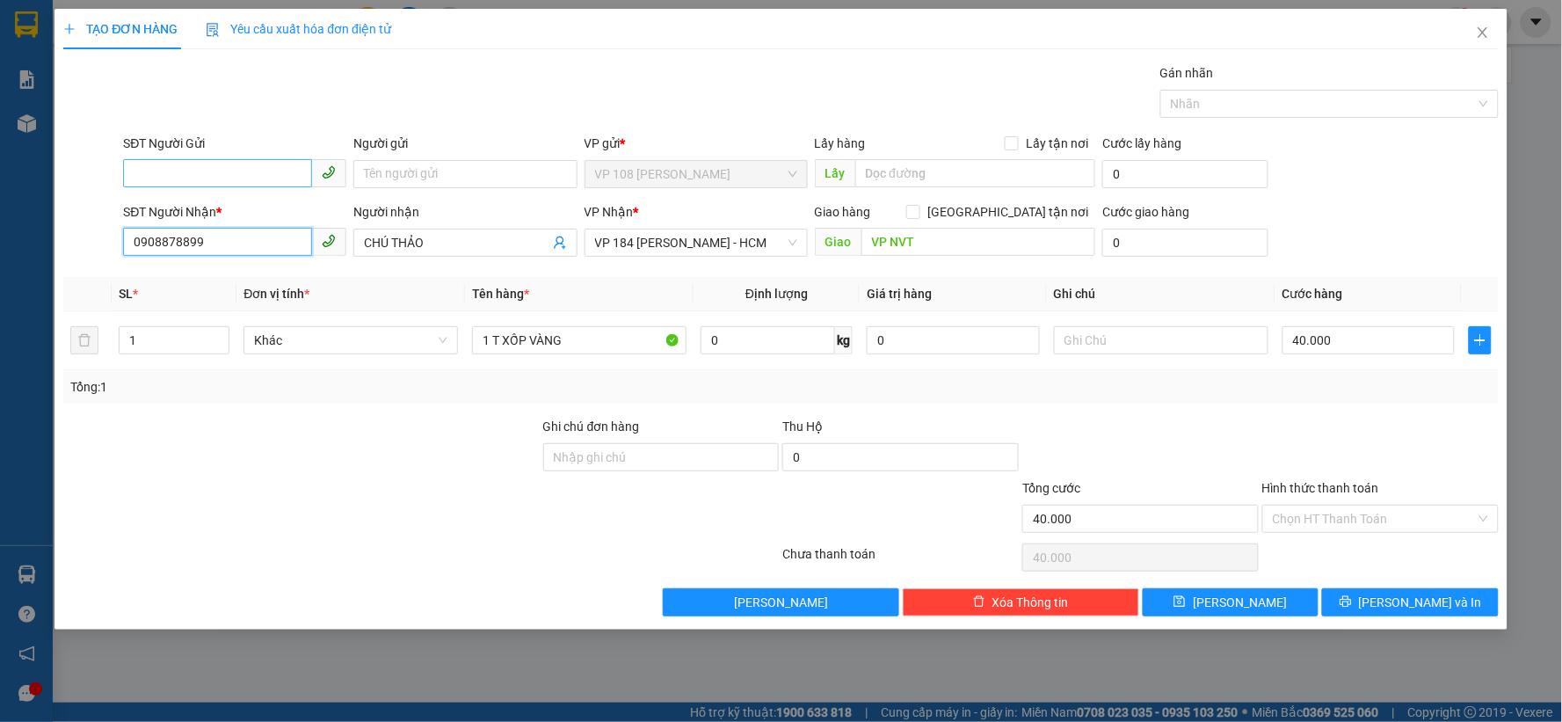
type input "0908878899"
click at [213, 165] on input "SĐT Người Gửi" at bounding box center [217, 173] width 189 height 28
click at [199, 207] on div "0918000560 - ANH VINH" at bounding box center [235, 209] width 202 height 19
type input "0918000560"
type input "ANH VINH"
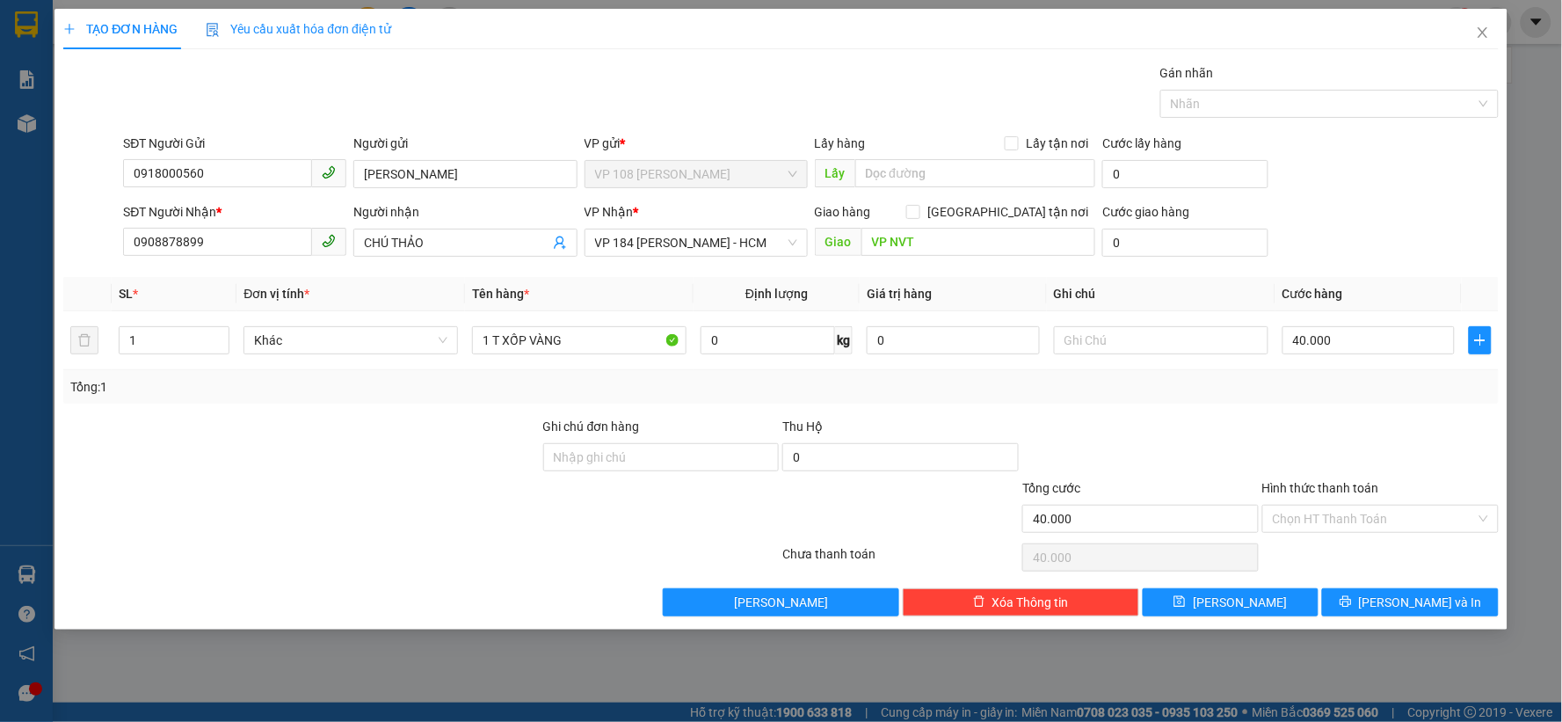
click at [552, 88] on div "Gán nhãn Nhãn" at bounding box center [811, 94] width 1382 height 62
click at [578, 348] on input "1 T XỐP VÀNG" at bounding box center [579, 340] width 214 height 28
click at [698, 294] on th "Định lượng" at bounding box center [776, 294] width 166 height 34
click at [1278, 243] on div "SĐT Người Nhận * 0908878899 Người nhận CHÚ THẢO VP Nhận * VP 184 Nguyễn Văn Trỗ…" at bounding box center [811, 233] width 1382 height 62
click at [1357, 163] on div "SĐT Người Gửi 0918000560 Người gửi ANH VINH VP gửi * VP 108 Lê Hồng Phong - Vũn…" at bounding box center [811, 165] width 1382 height 62
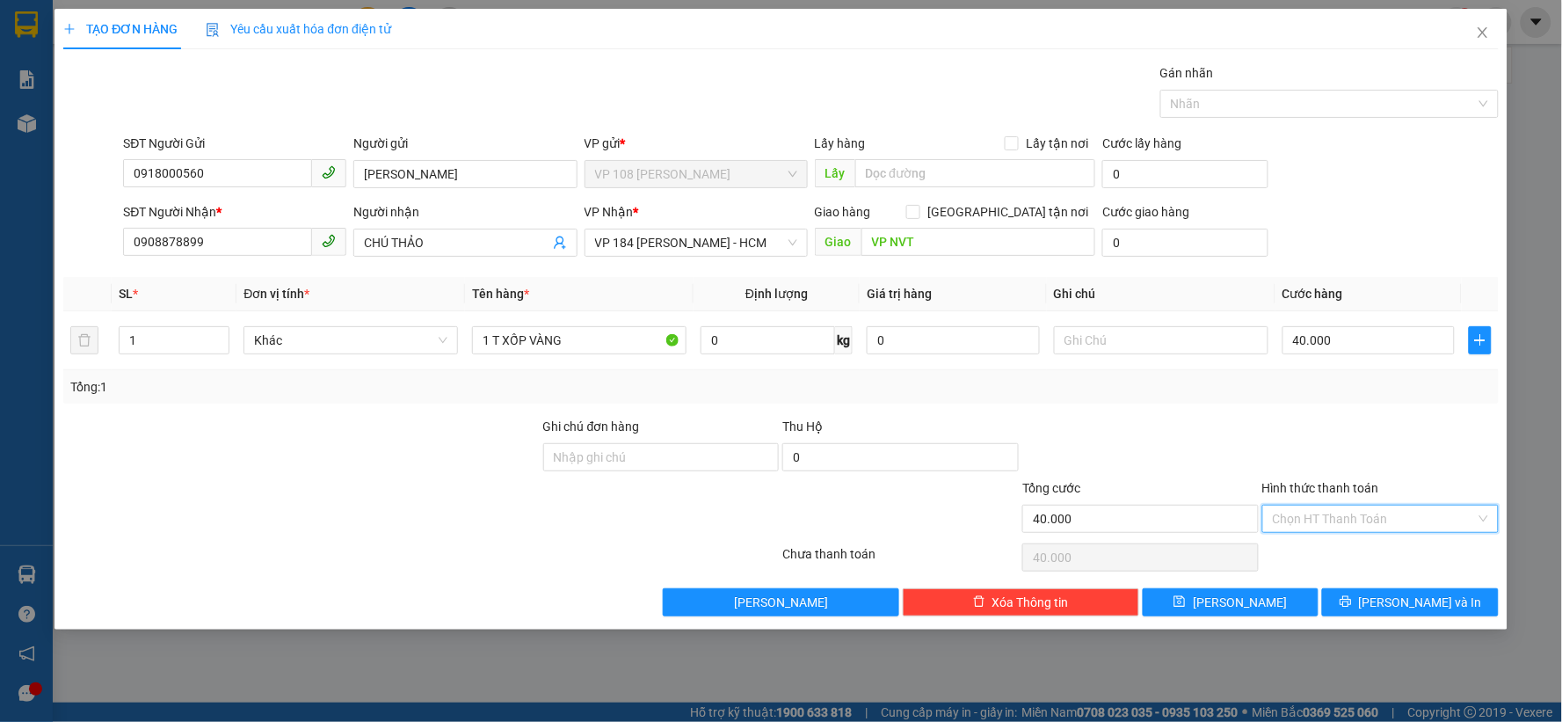
click at [1348, 529] on input "Hình thức thanh toán" at bounding box center [1374, 518] width 203 height 26
click at [1302, 552] on div "Tại văn phòng" at bounding box center [1381, 553] width 215 height 19
type input "0"
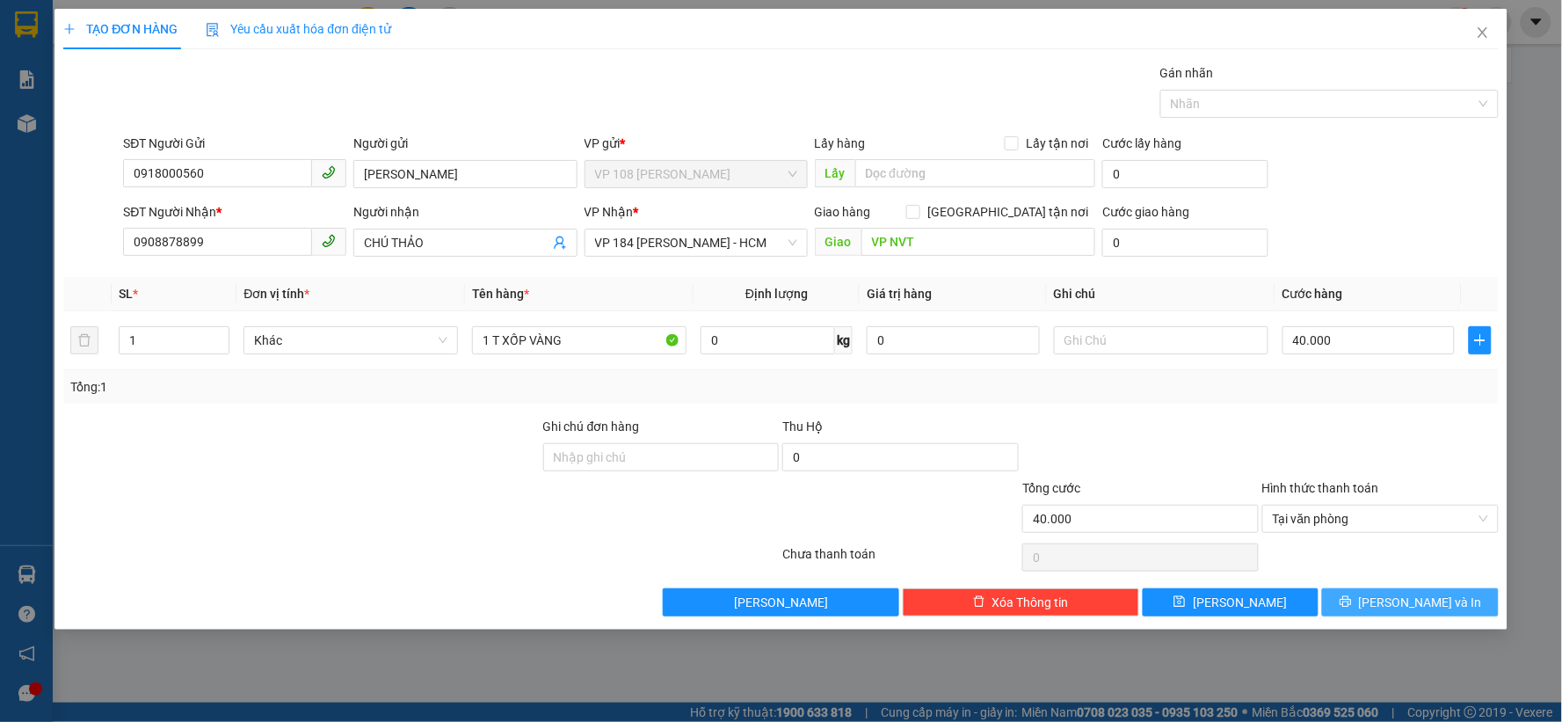
click at [1418, 604] on span "Lưu và In" at bounding box center [1420, 601] width 123 height 19
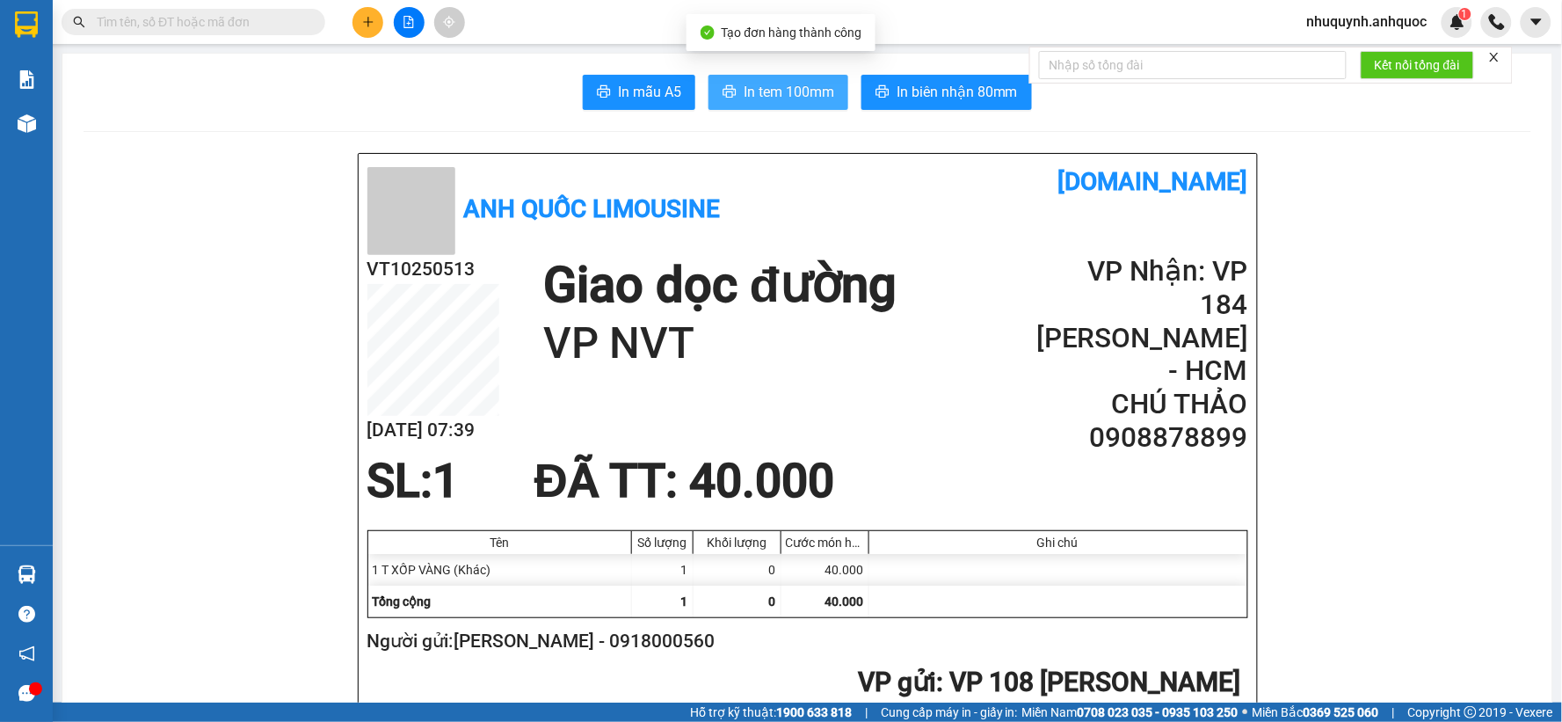
click at [744, 91] on span "In tem 100mm" at bounding box center [789, 92] width 91 height 22
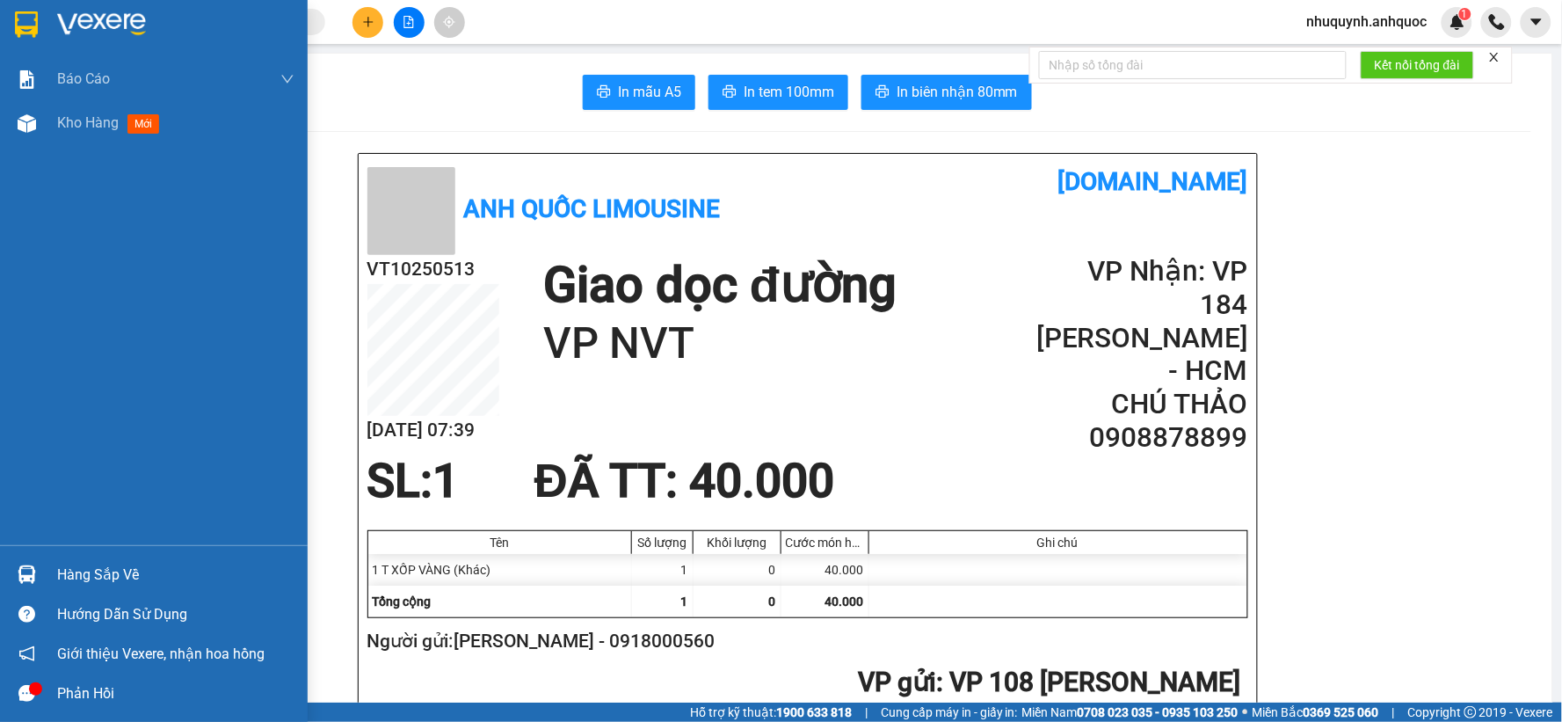
click at [141, 18] on img at bounding box center [101, 24] width 89 height 26
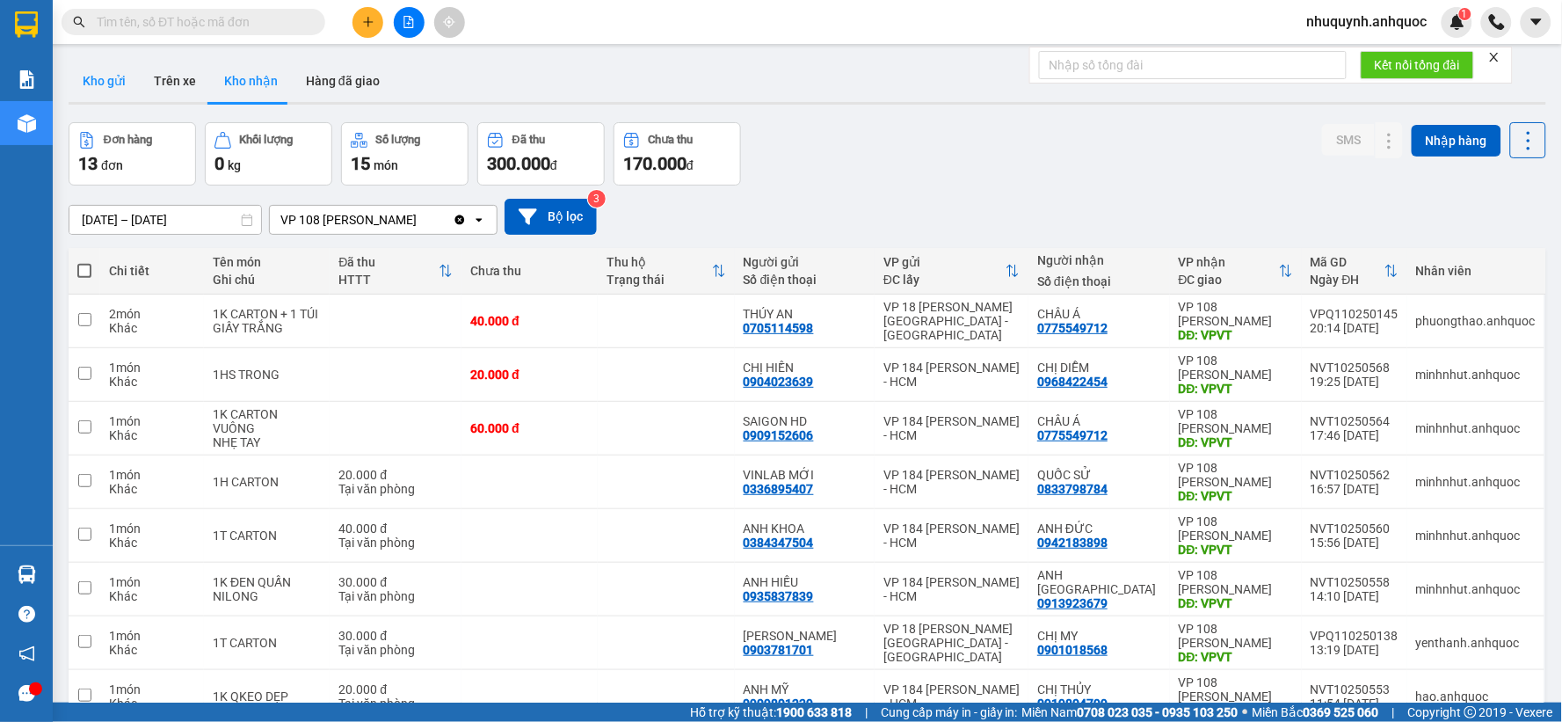
click at [120, 80] on button "Kho gửi" at bounding box center [104, 81] width 71 height 42
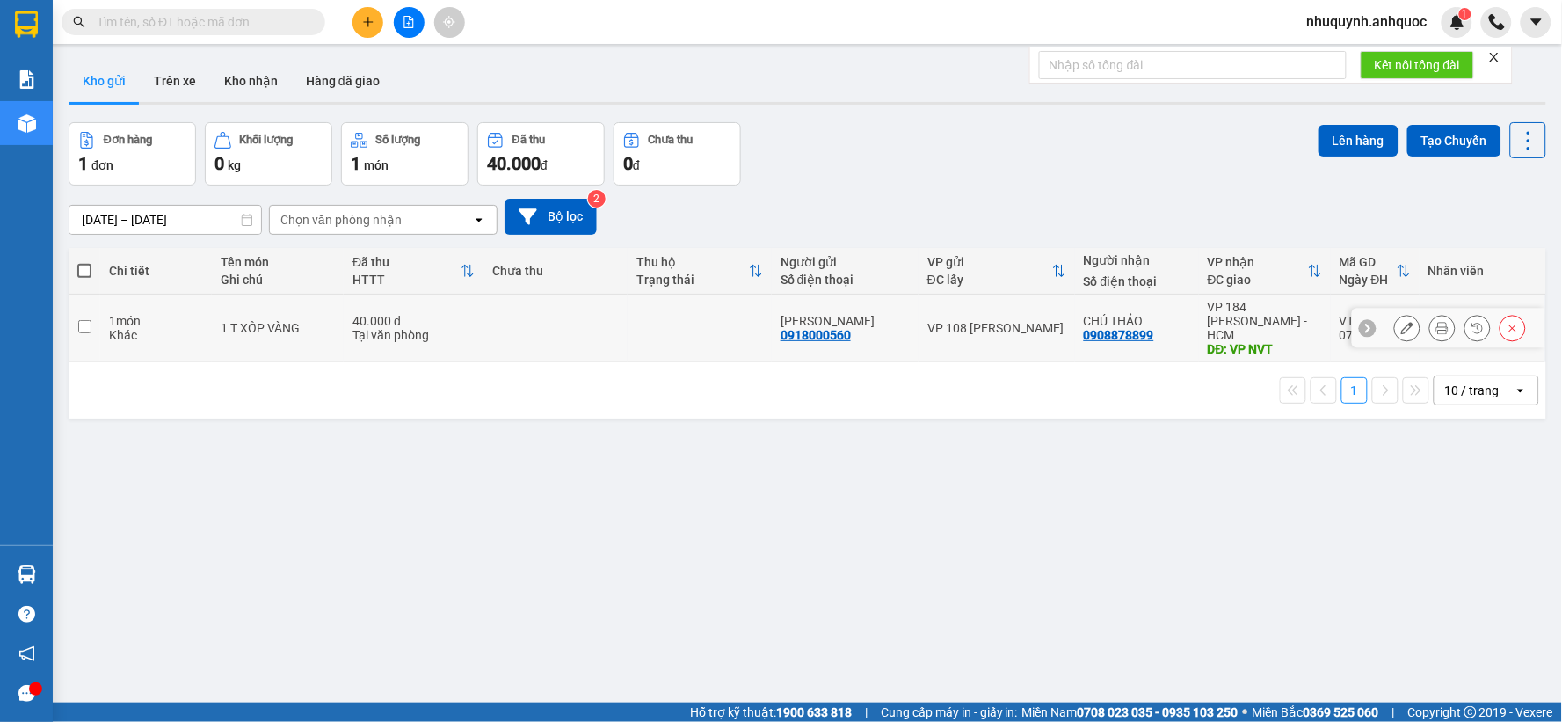
click at [608, 323] on td at bounding box center [555, 328] width 144 height 68
checkbox input "true"
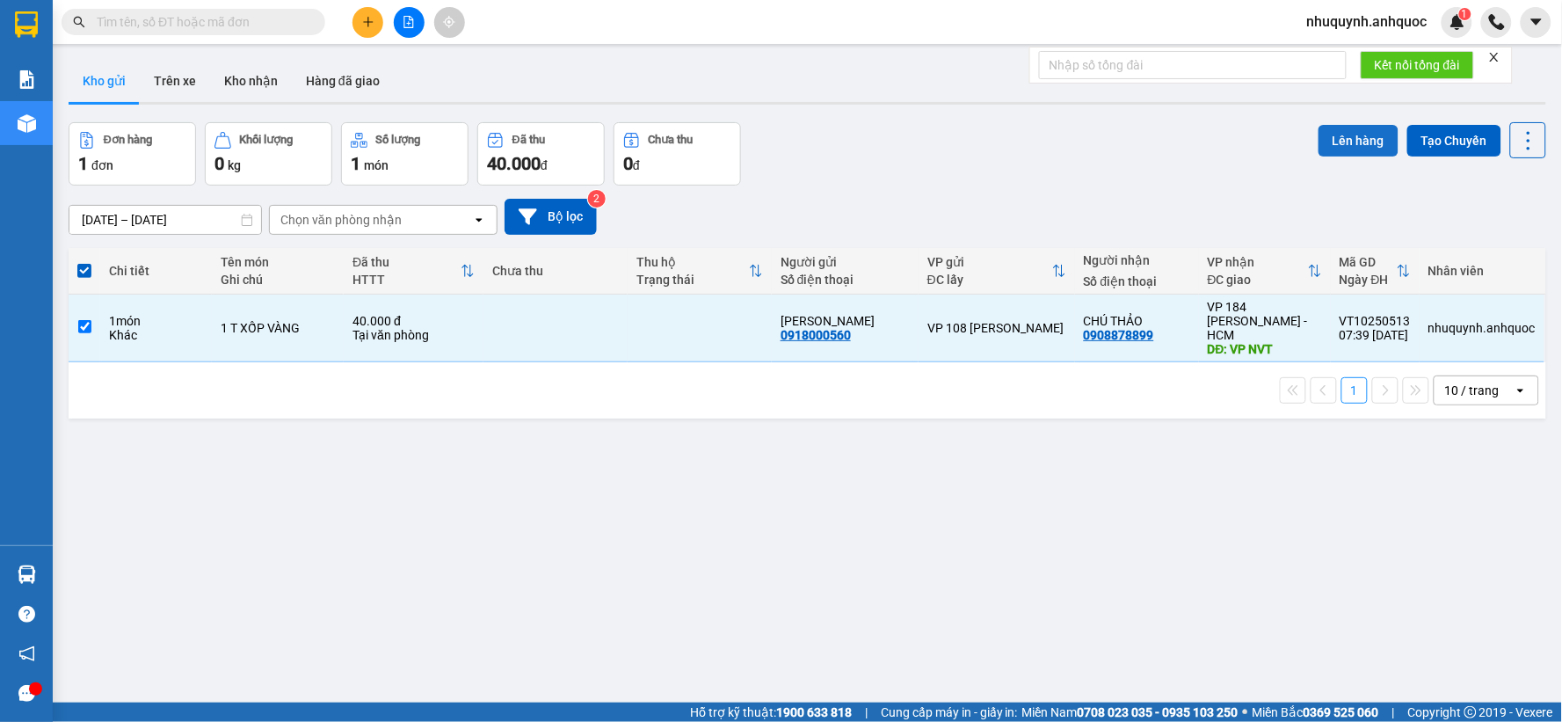
click at [1318, 133] on button "Lên hàng" at bounding box center [1358, 141] width 80 height 32
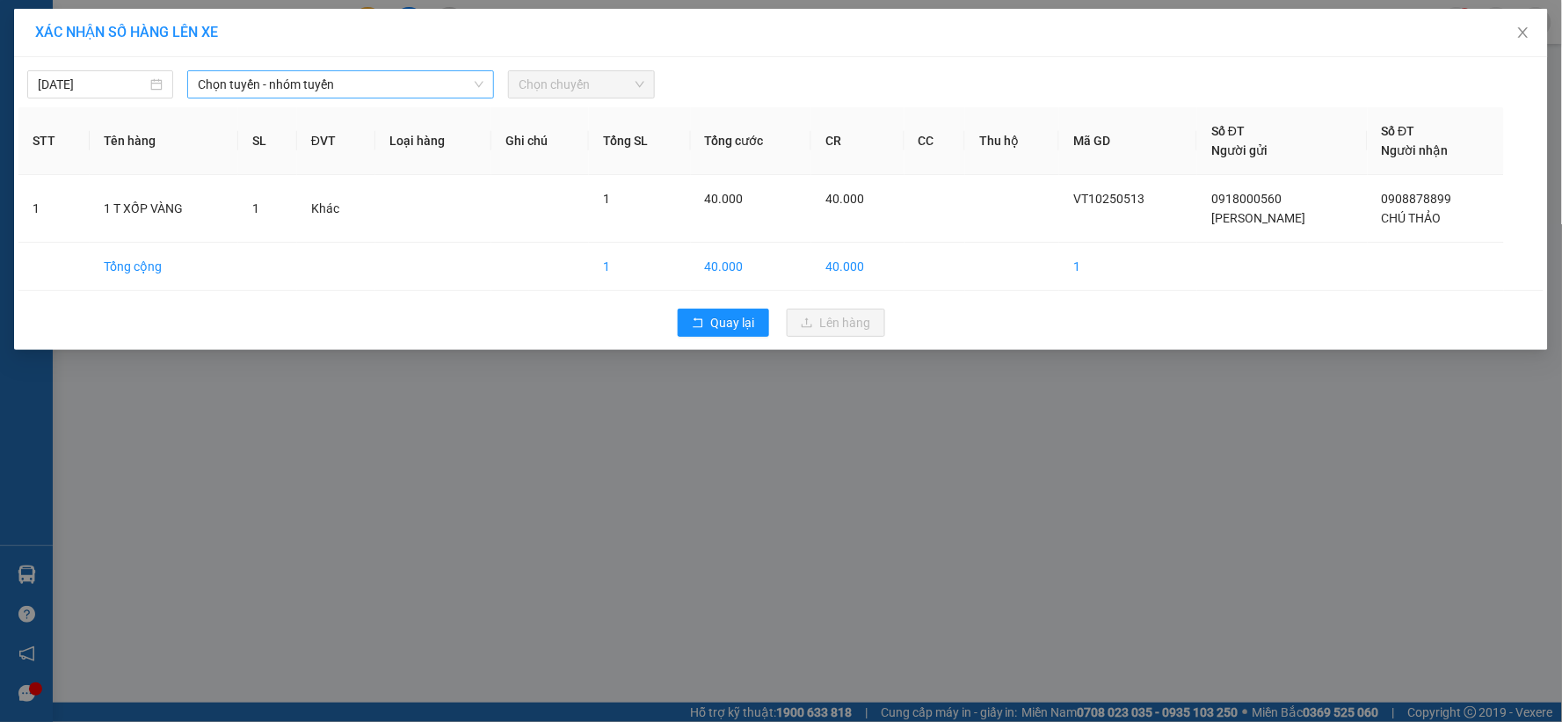
click at [291, 74] on span "Chọn tuyến - nhóm tuyến" at bounding box center [341, 84] width 286 height 26
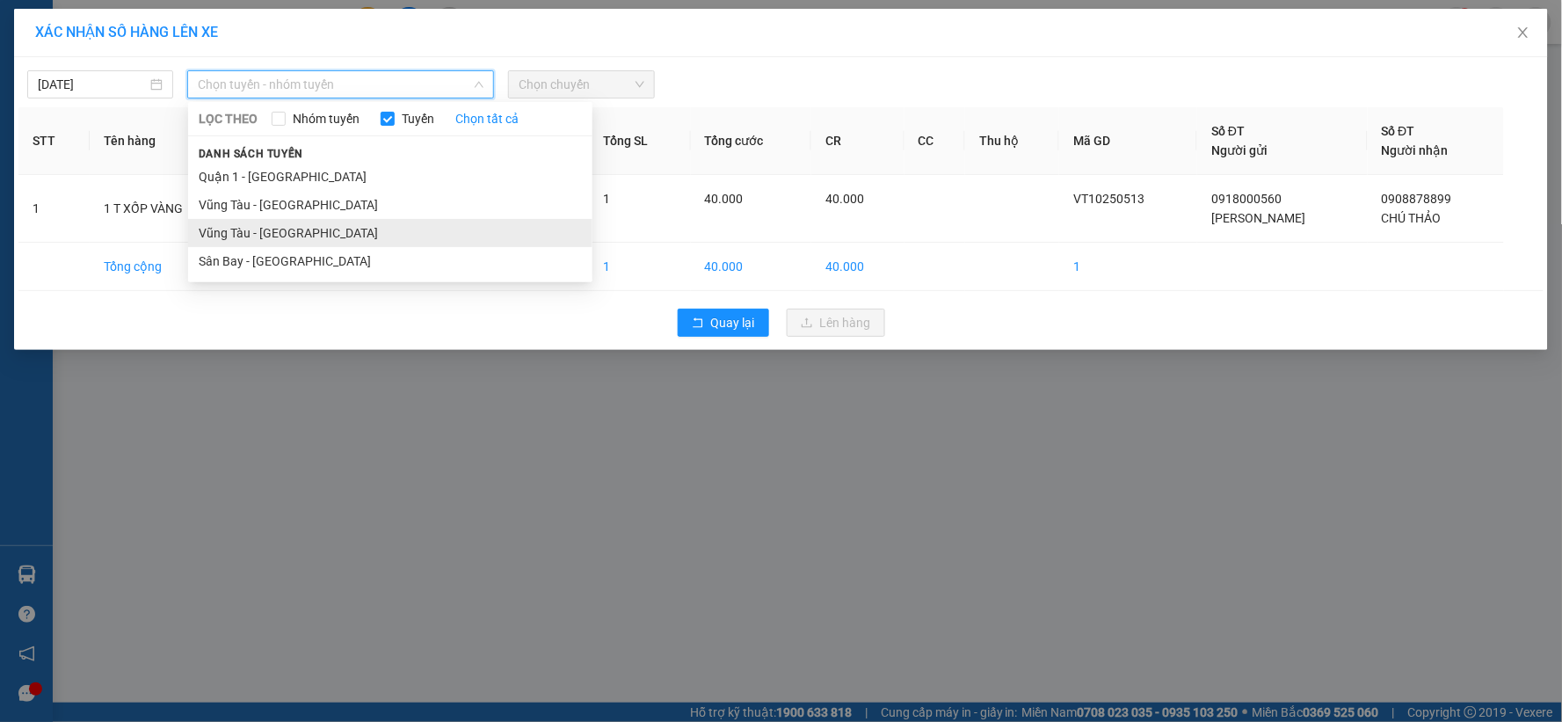
click at [309, 234] on li "Vũng Tàu - Sân Bay" at bounding box center [390, 233] width 404 height 28
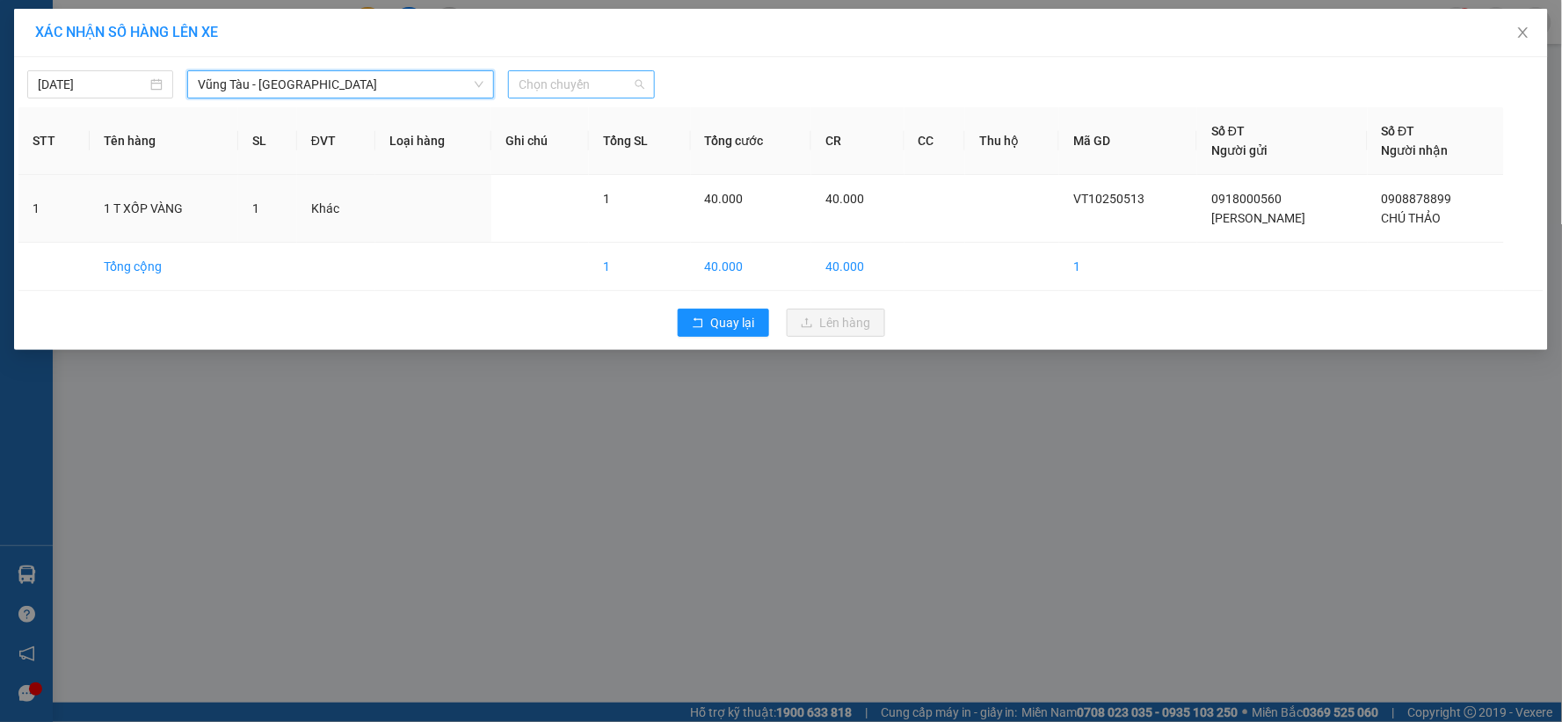
click at [560, 86] on span "Chọn chuyến" at bounding box center [581, 84] width 125 height 26
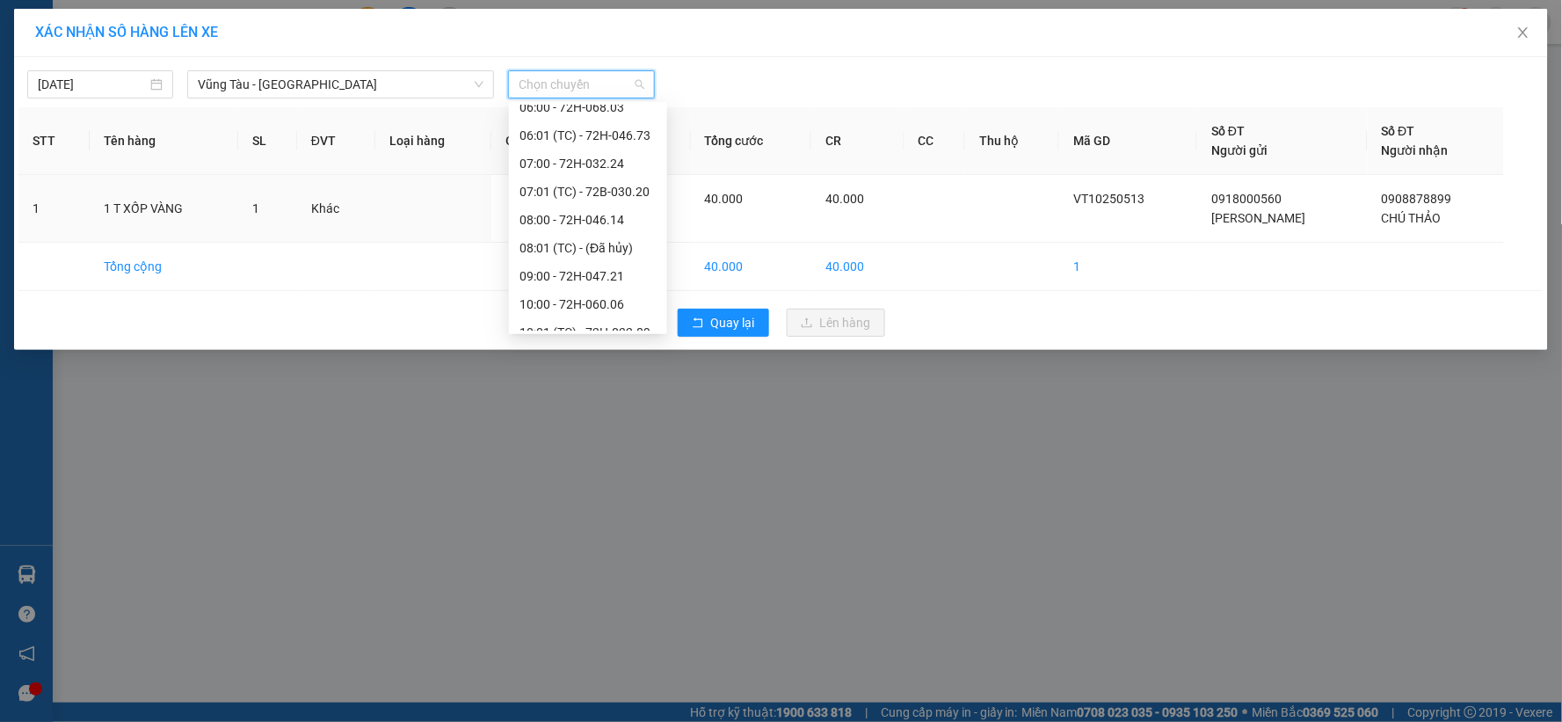
scroll to position [195, 0]
click at [555, 235] on div "08:00 - 72H-046.14" at bounding box center [587, 233] width 137 height 19
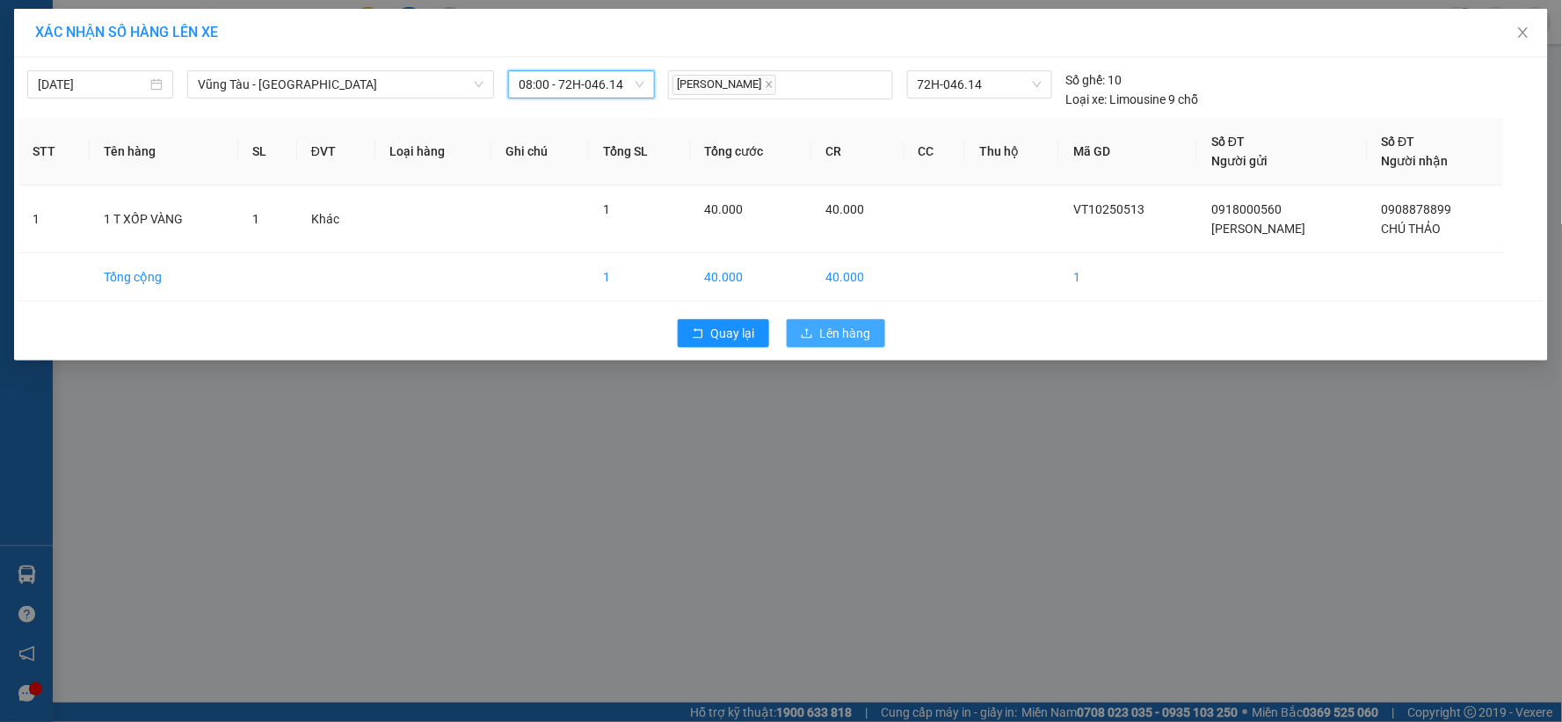
click at [853, 335] on span "Lên hàng" at bounding box center [845, 332] width 51 height 19
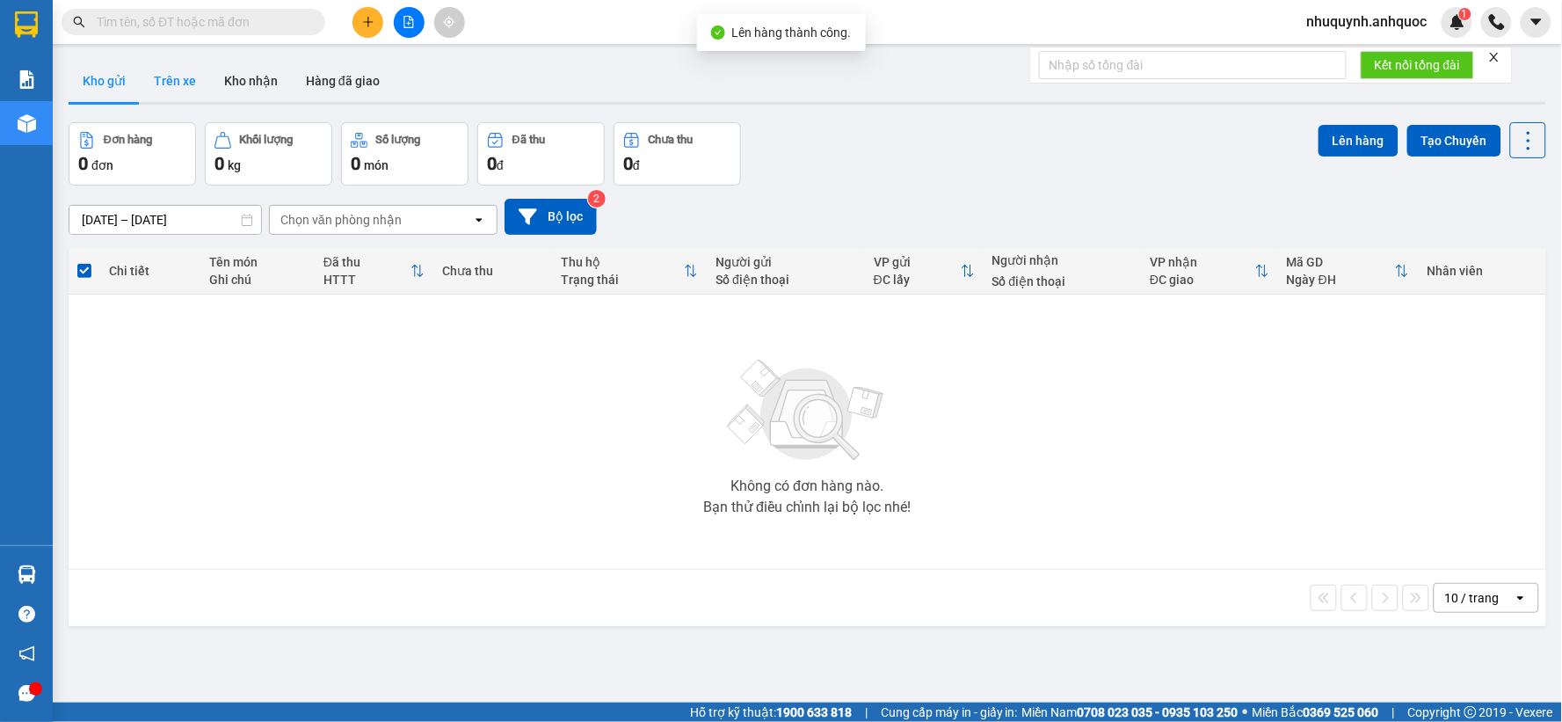
drag, startPoint x: 182, startPoint y: 79, endPoint x: 195, endPoint y: 79, distance: 13.2
click at [183, 79] on button "Trên xe" at bounding box center [175, 81] width 70 height 42
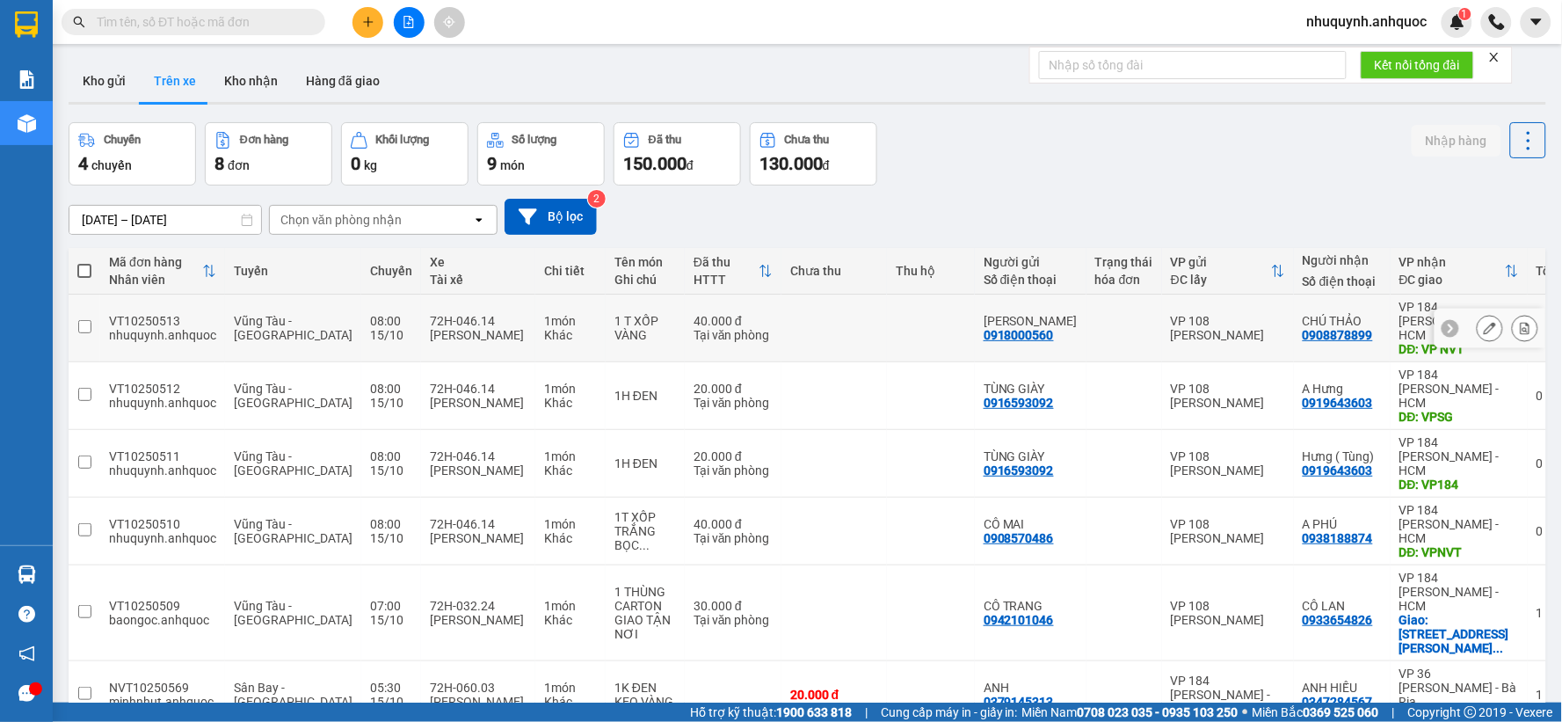
click at [1518, 316] on button at bounding box center [1525, 328] width 25 height 31
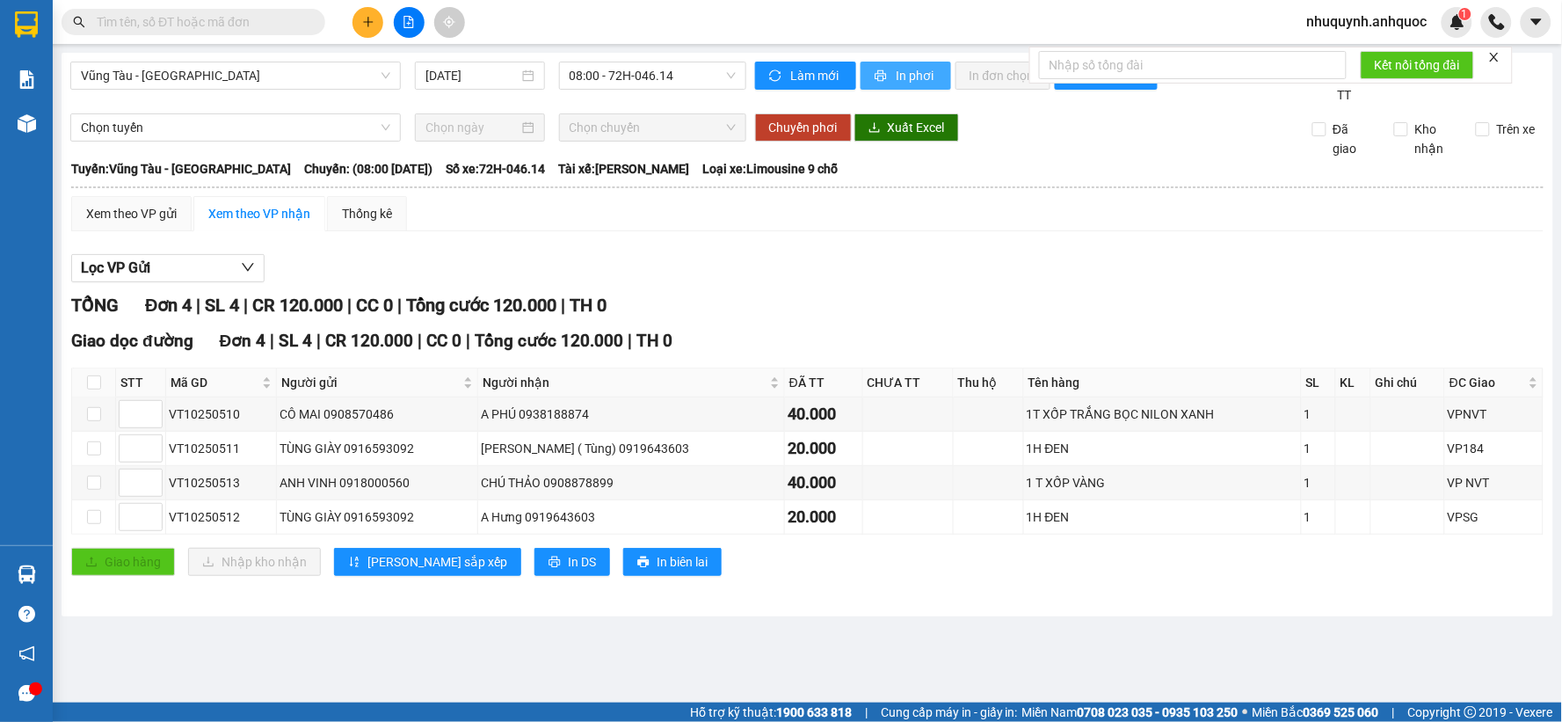
click at [890, 76] on button "In phơi" at bounding box center [905, 76] width 91 height 28
drag, startPoint x: 246, startPoint y: 477, endPoint x: 237, endPoint y: 482, distance: 9.8
click at [169, 483] on div "VT10250513" at bounding box center [221, 482] width 105 height 19
copy div "VT10250513"
click at [214, 30] on input "text" at bounding box center [200, 21] width 207 height 19
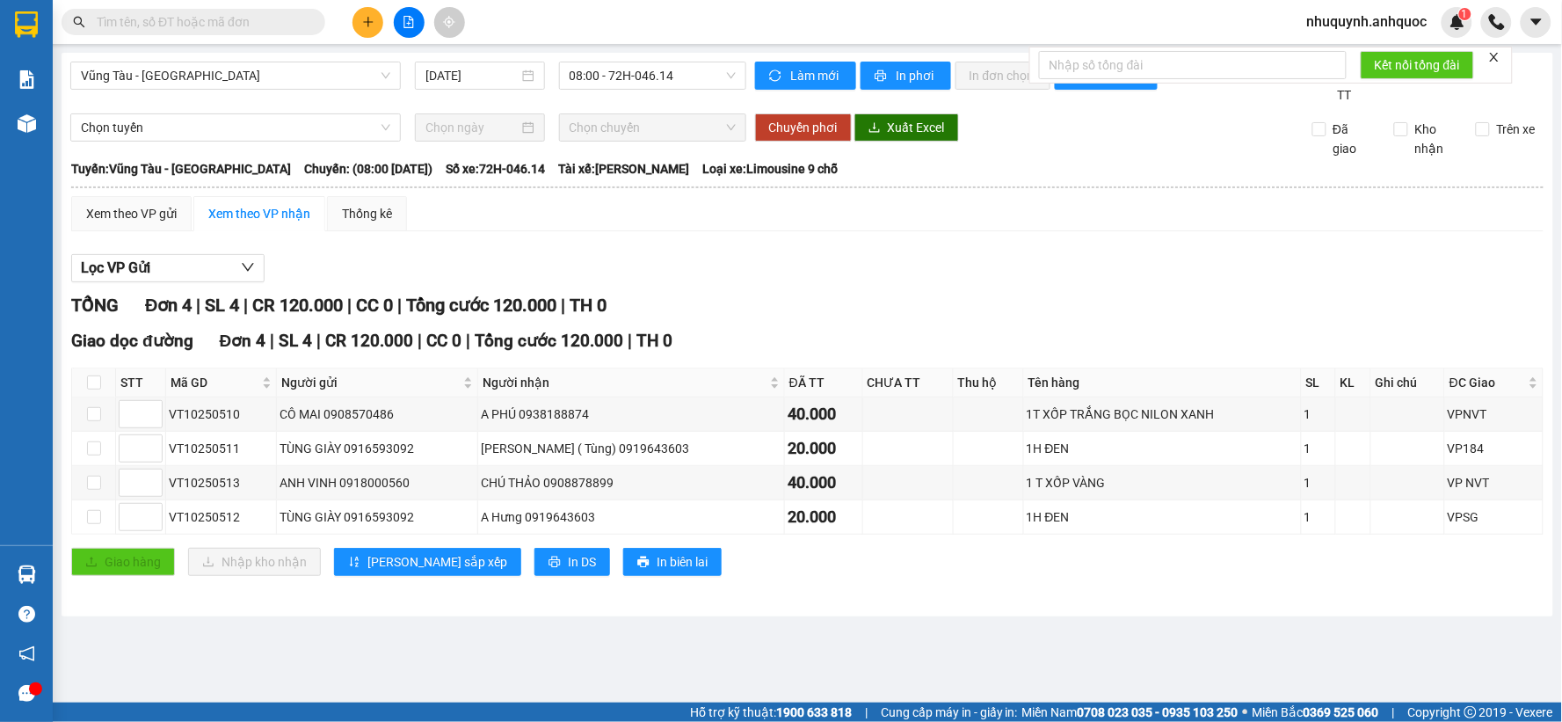
paste input "VT10250513"
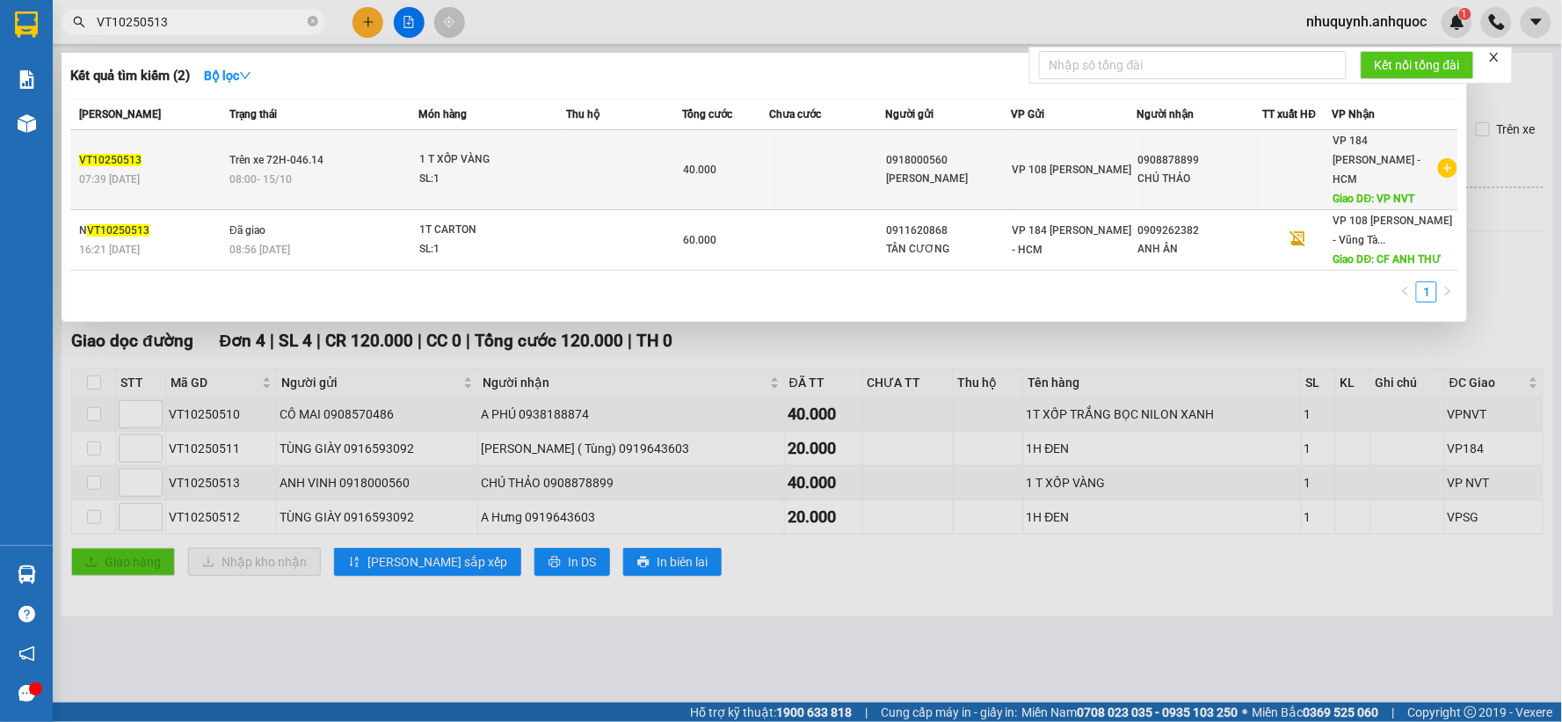
type input "VT10250513"
click at [595, 162] on td at bounding box center [624, 170] width 116 height 80
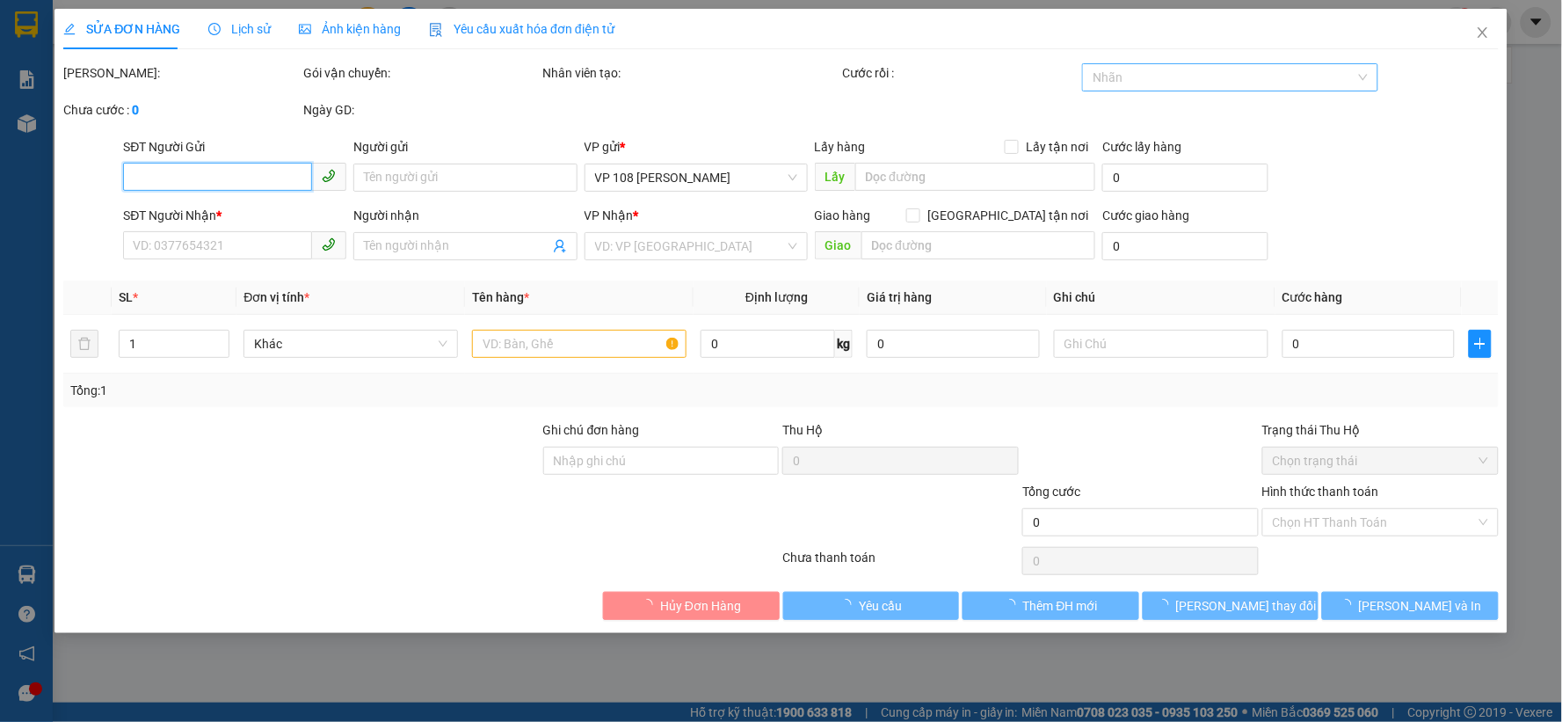
type input "0918000560"
type input "ANH VINH"
type input "0908878899"
type input "CHÚ THẢO"
type input "VP NVT"
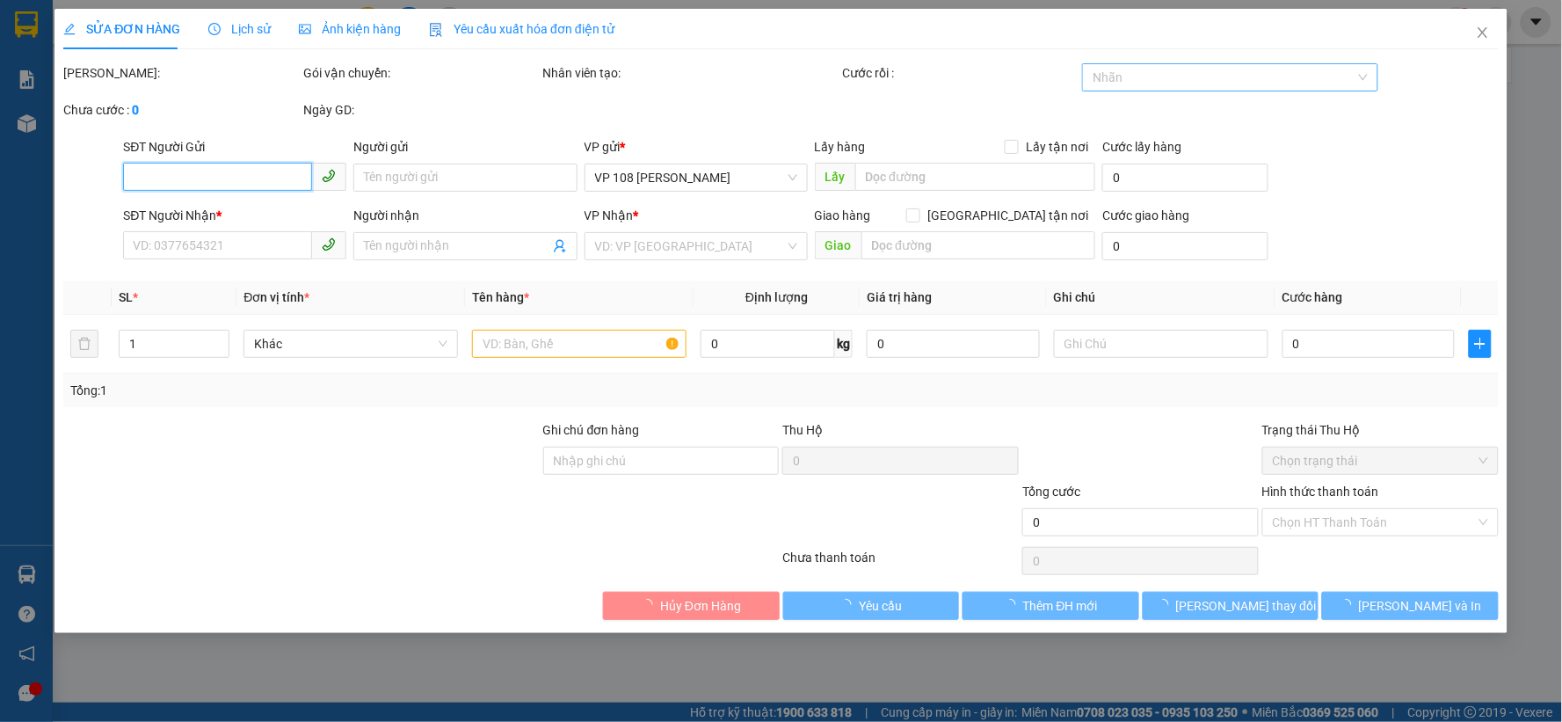
type input "40.000"
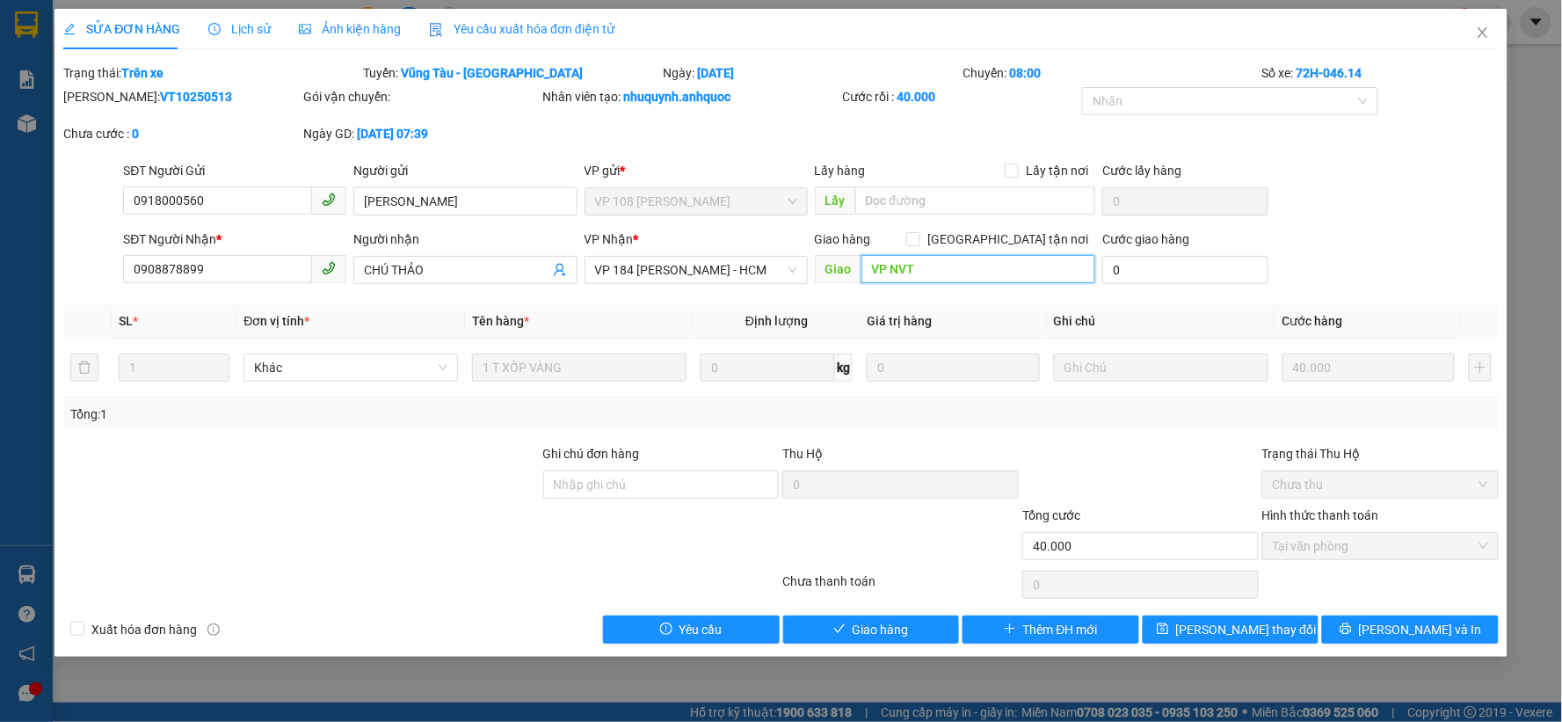
click at [947, 270] on input "VP NVT" at bounding box center [978, 269] width 235 height 28
type input "118 TÂN THƯƠNG, Q.TÂN PHÚ"
click at [1348, 220] on div "SĐT Người Gửi 0918000560 Người gửi ANH VINH VP gửi * VP 108 Lê Hồng Phong - Vũn…" at bounding box center [811, 192] width 1382 height 62
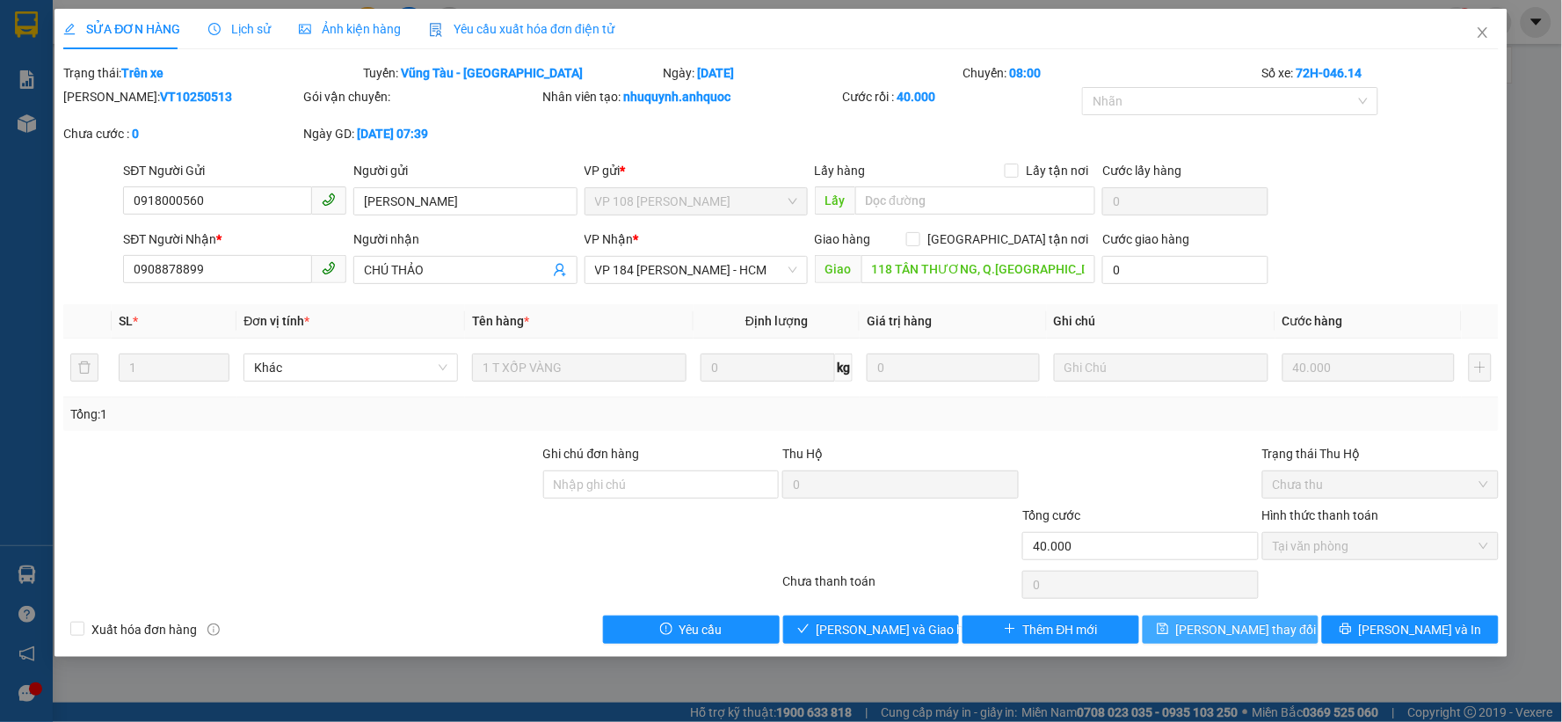
click at [1263, 624] on span "Lưu thay đổi" at bounding box center [1246, 629] width 141 height 19
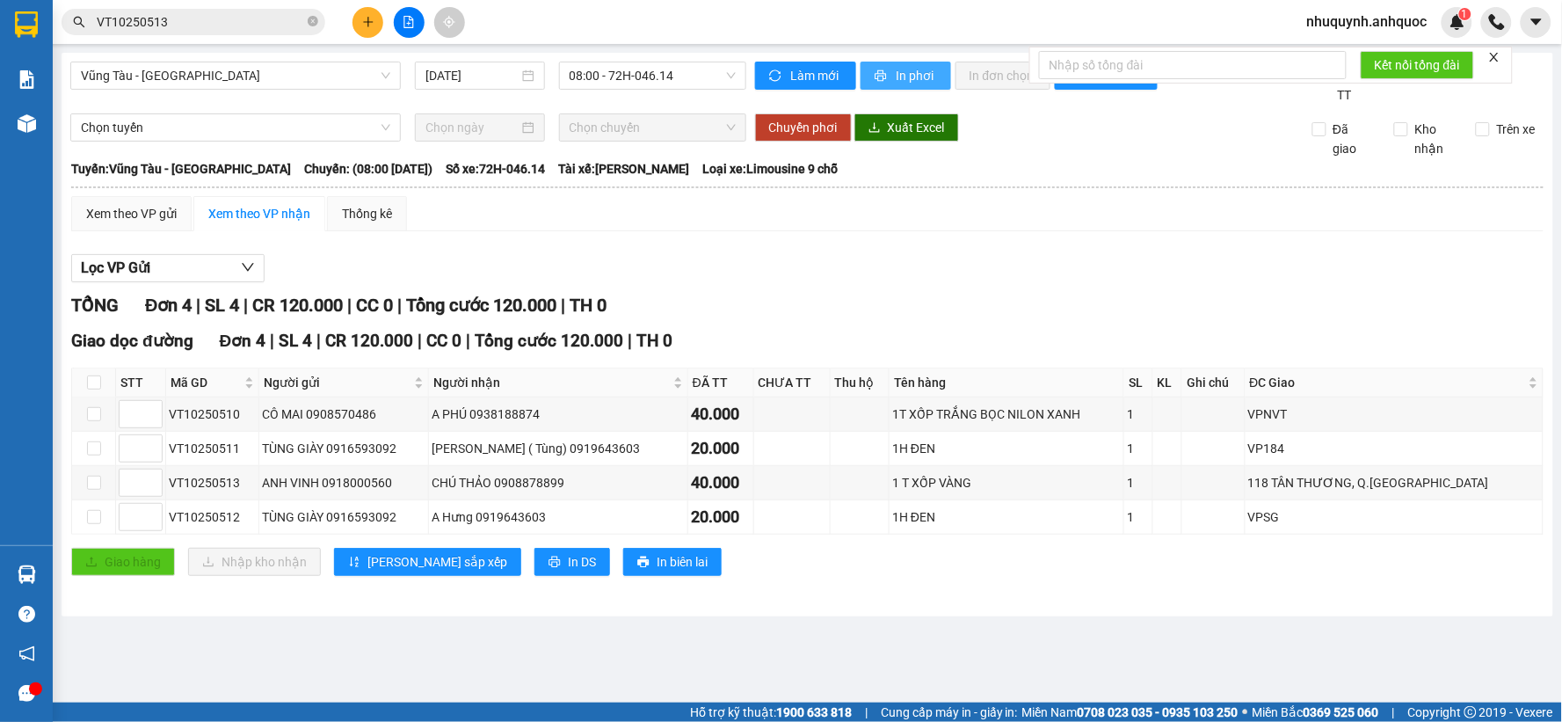
click at [925, 72] on span "In phơi" at bounding box center [917, 75] width 40 height 19
click at [308, 21] on icon "close-circle" at bounding box center [313, 21] width 11 height 11
